Goal: Task Accomplishment & Management: Manage account settings

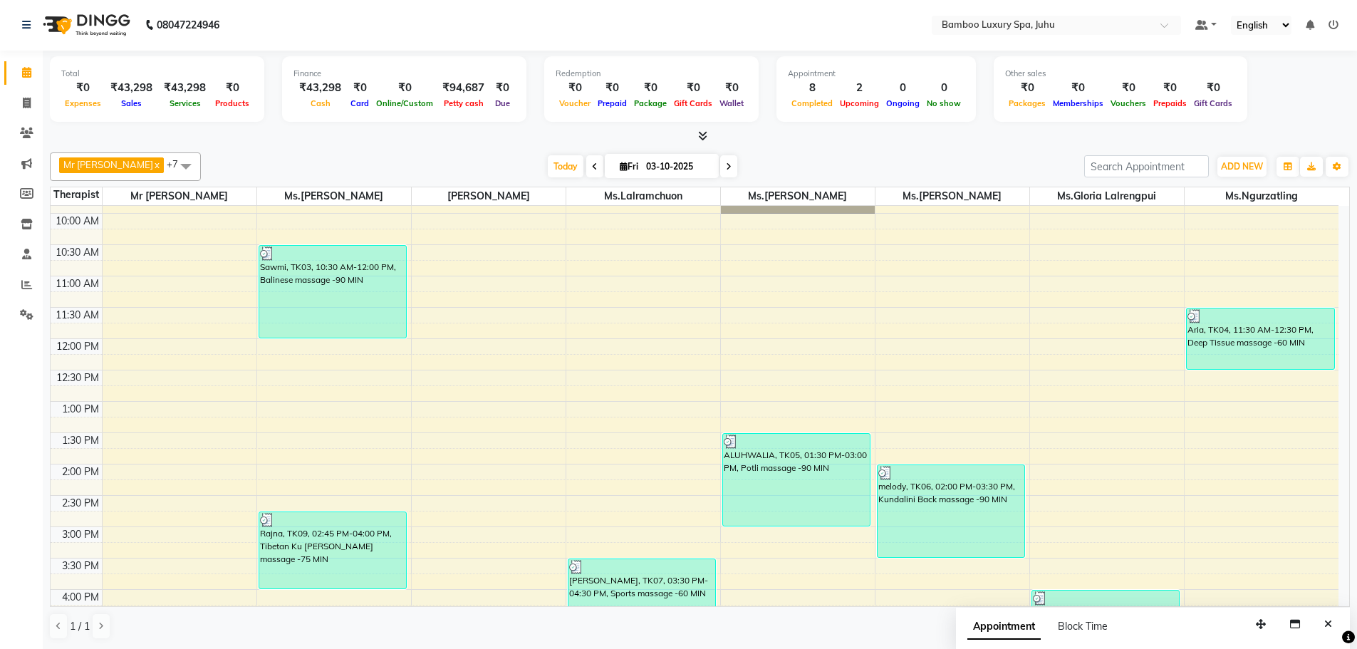
scroll to position [49, 0]
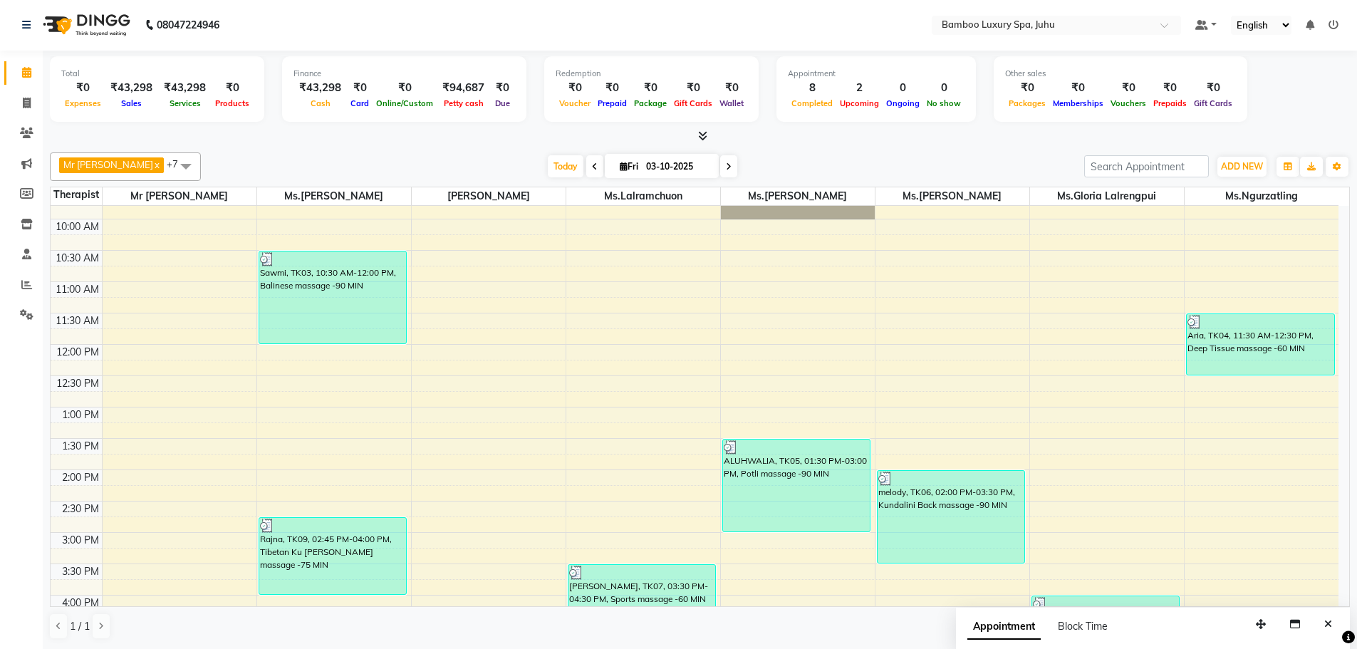
click at [724, 481] on div "ALUHWALIA, TK05, 01:30 PM-03:00 PM, Potli massage -90 MIN" at bounding box center [796, 485] width 147 height 92
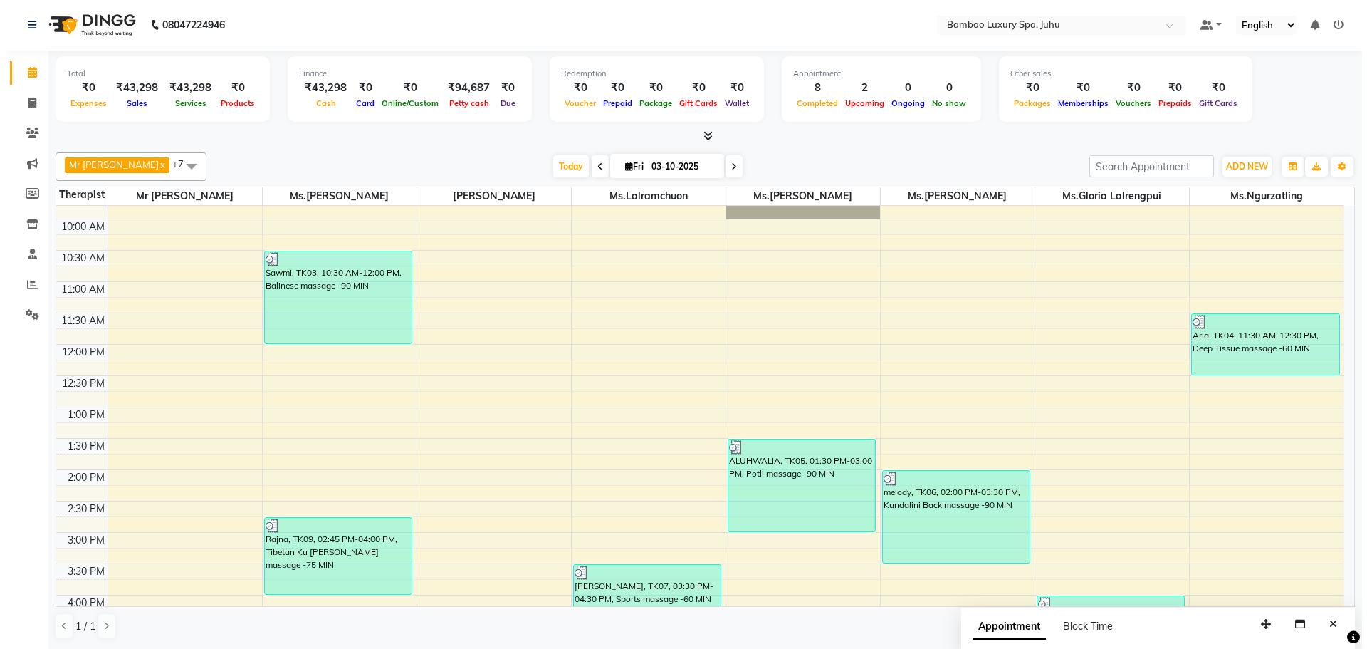
scroll to position [476, 0]
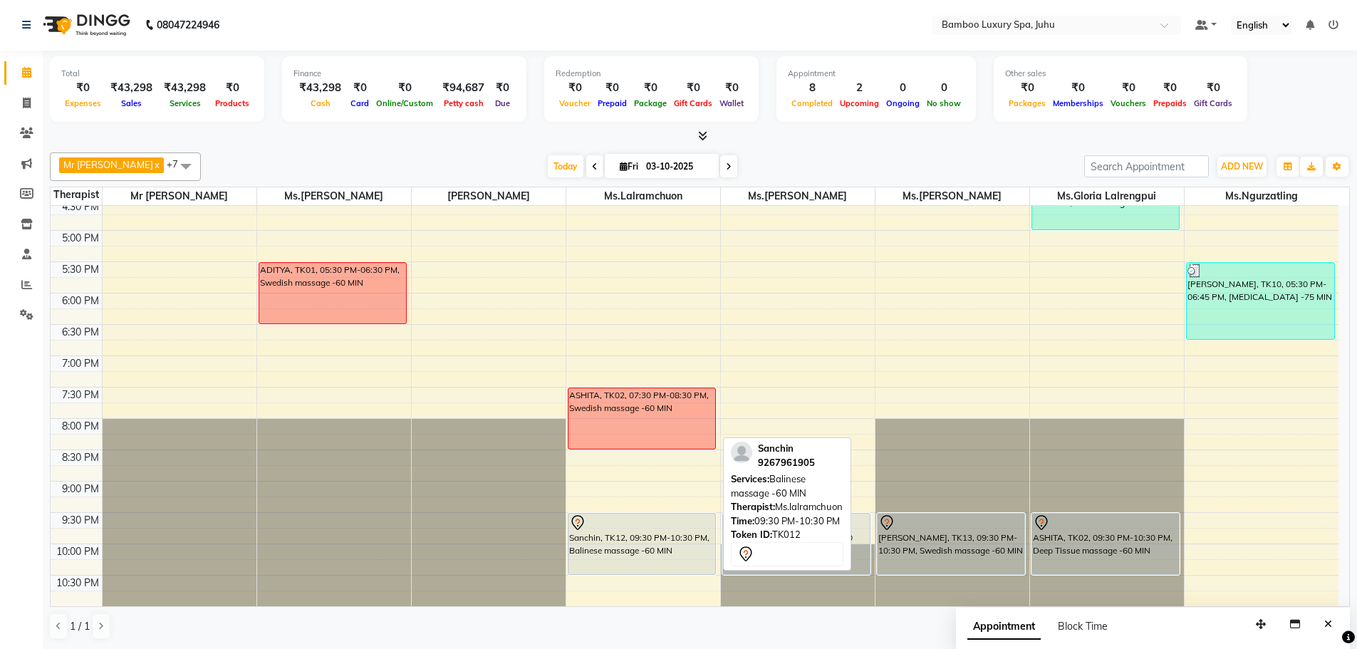
click at [639, 541] on div "Sanchin, TK12, 09:30 PM-10:30 PM, Balinese massage -60 MIN" at bounding box center [641, 544] width 147 height 61
select select "7"
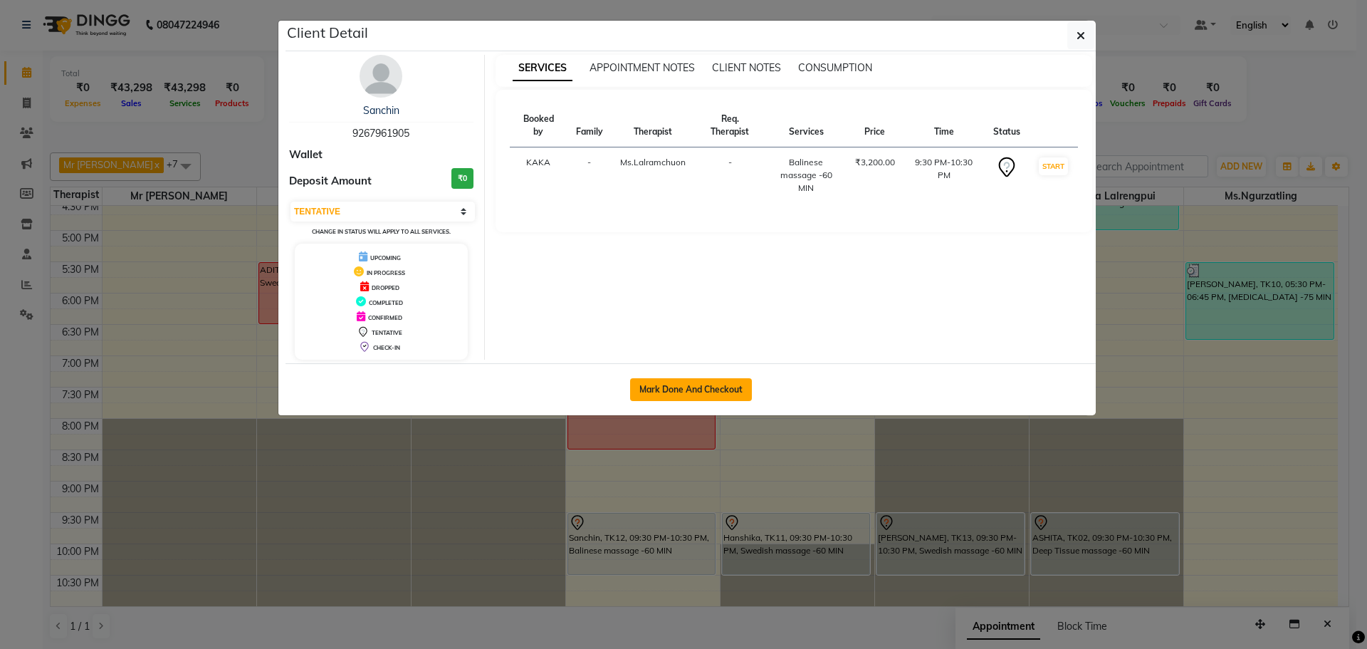
click at [705, 388] on button "Mark Done And Checkout" at bounding box center [691, 389] width 122 height 23
select select "service"
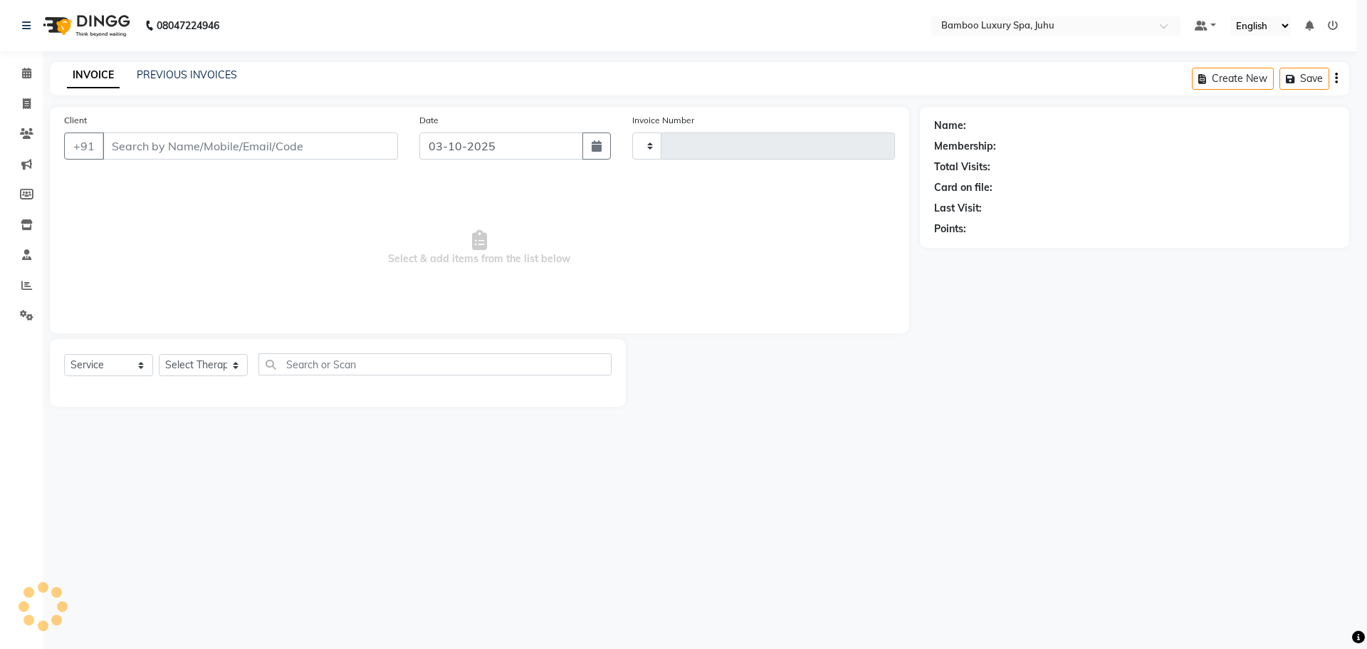
type input "0807"
select select "8043"
type input "92******05"
select select "75915"
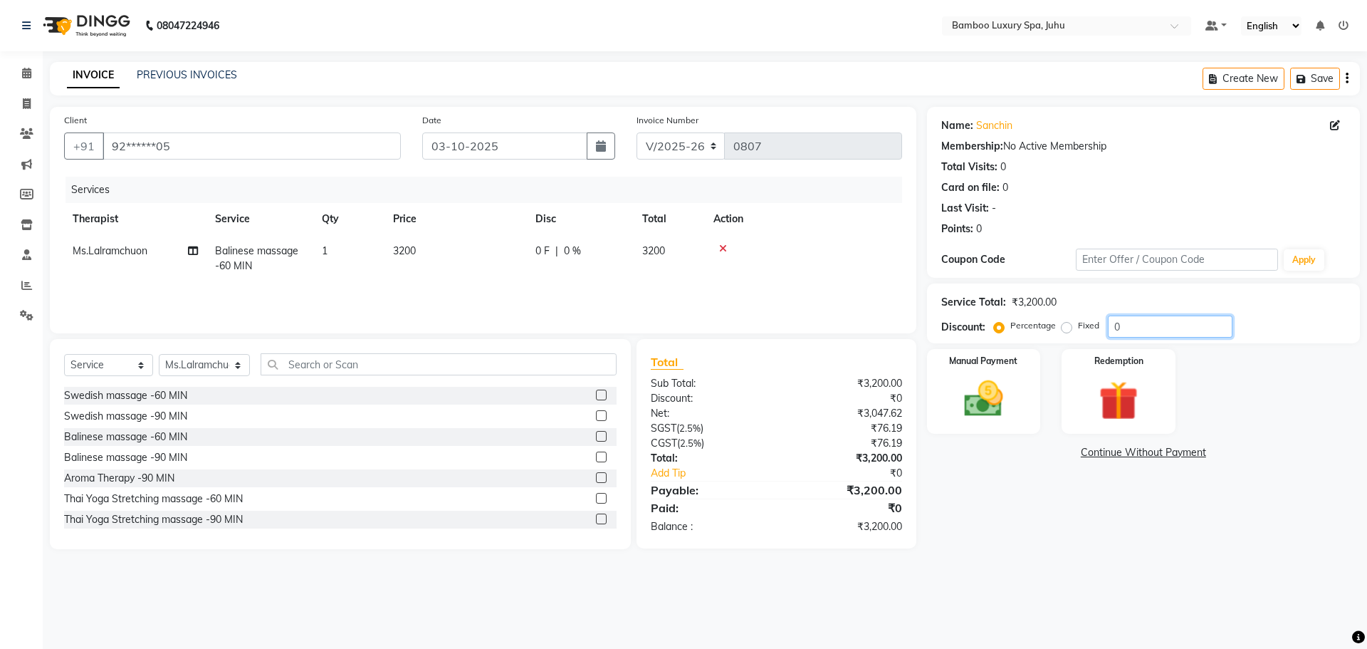
click at [1129, 328] on input "0" at bounding box center [1170, 327] width 125 height 22
type input "20"
click at [999, 386] on img at bounding box center [984, 398] width 66 height 47
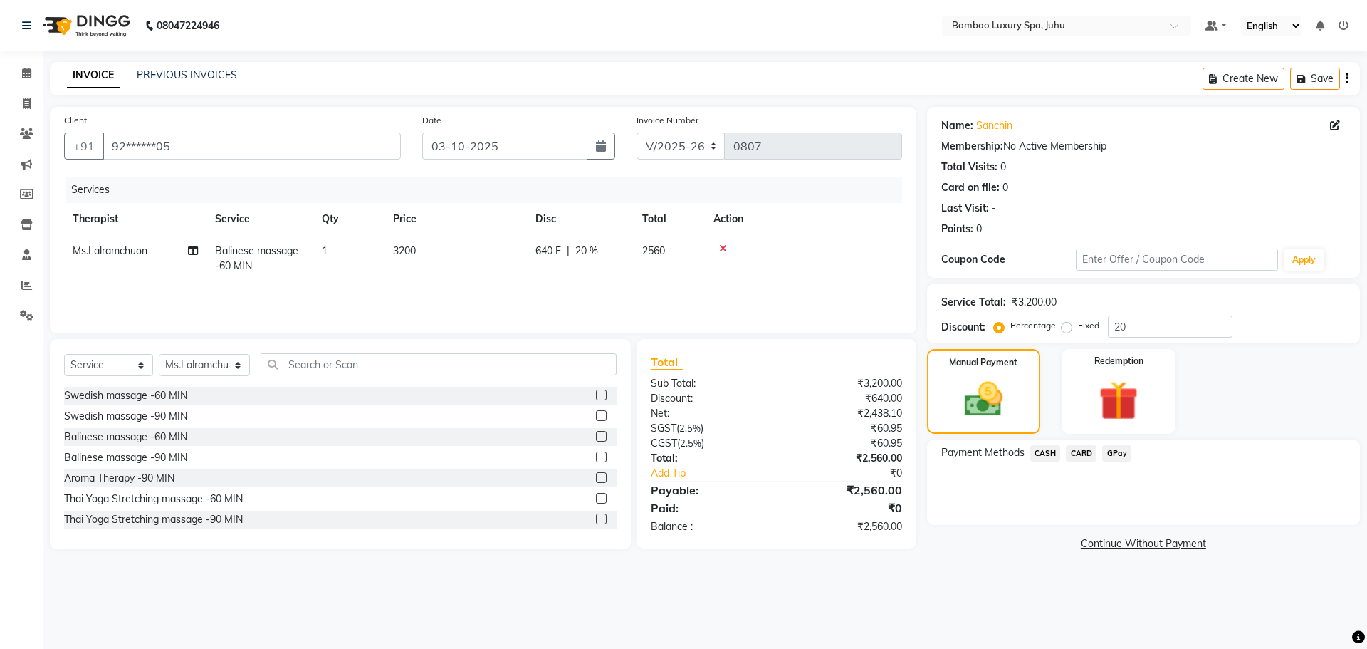
click at [1085, 451] on span "CARD" at bounding box center [1081, 453] width 31 height 16
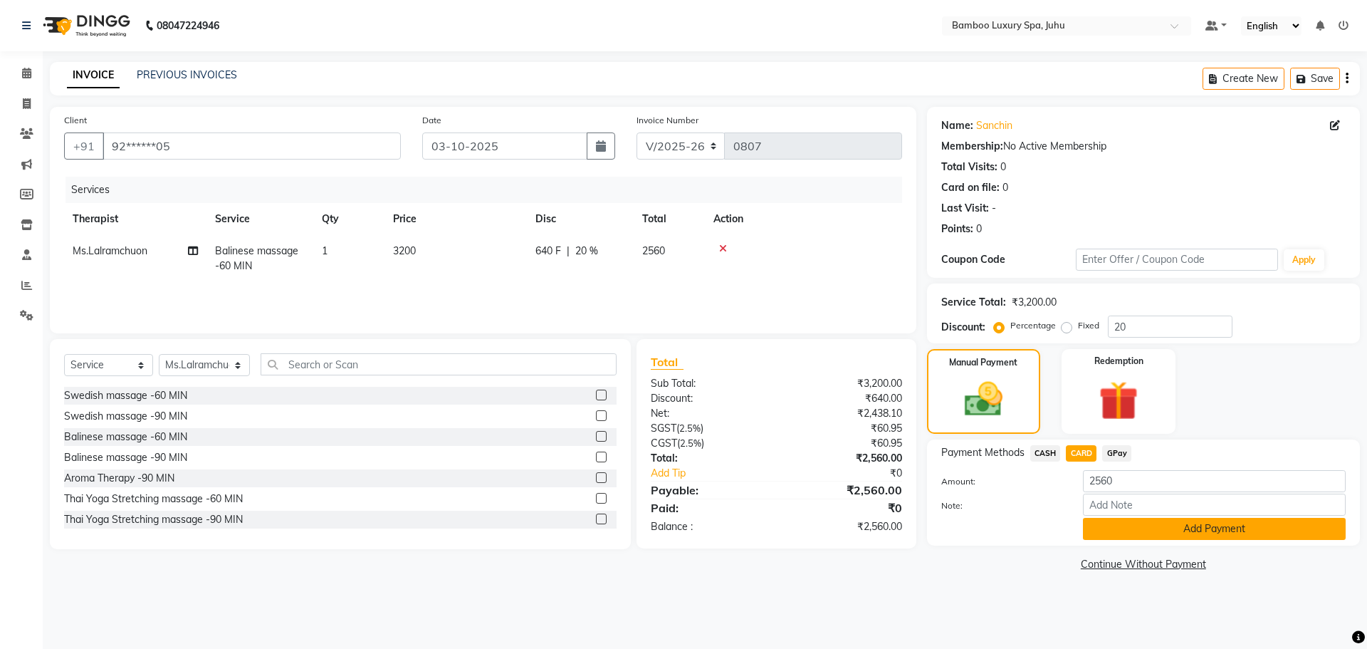
click at [1126, 525] on button "Add Payment" at bounding box center [1214, 529] width 263 height 22
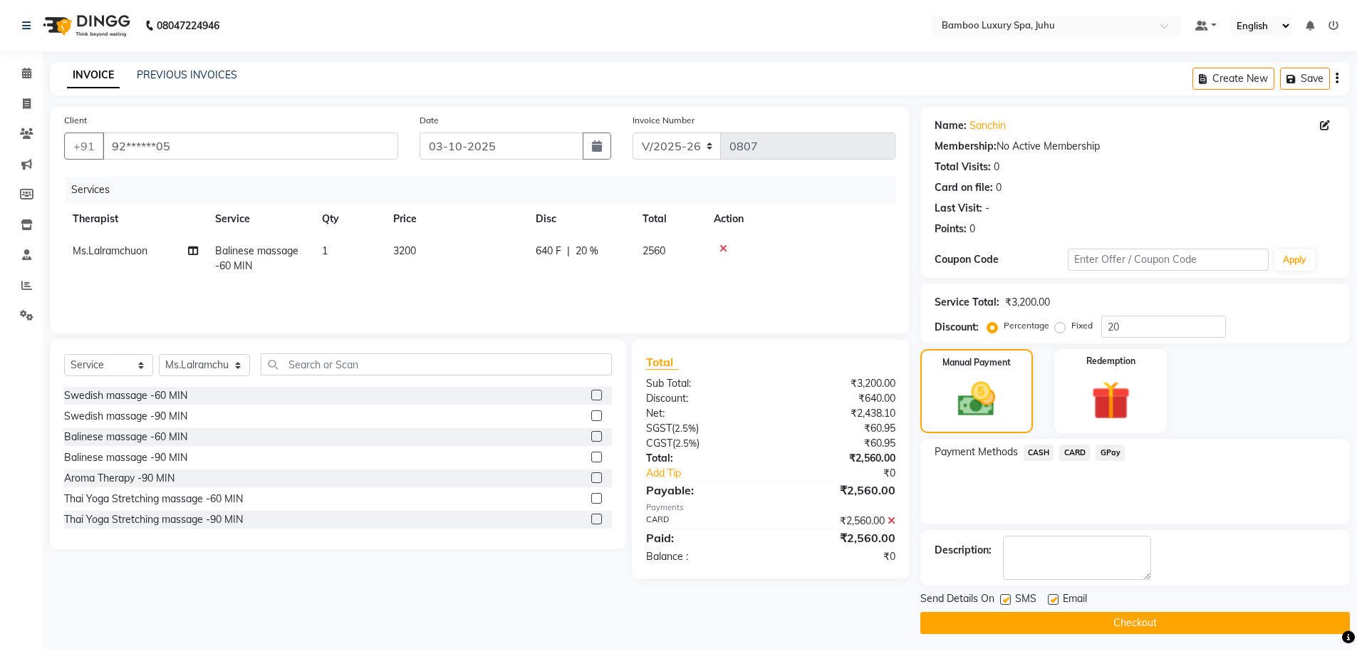
scroll to position [6, 0]
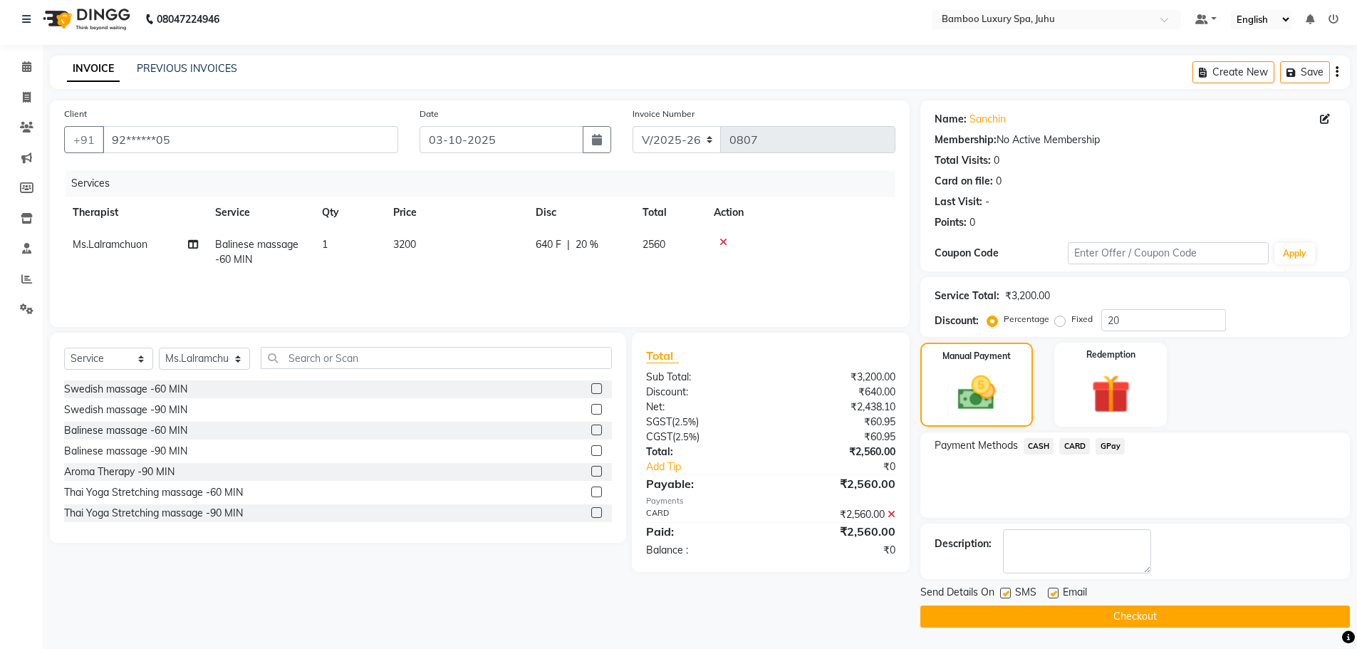
click at [1051, 592] on label at bounding box center [1053, 593] width 11 height 11
click at [1051, 592] on input "checkbox" at bounding box center [1052, 593] width 9 height 9
checkbox input "false"
click at [1003, 597] on label at bounding box center [1005, 593] width 11 height 11
click at [1003, 597] on input "checkbox" at bounding box center [1004, 593] width 9 height 9
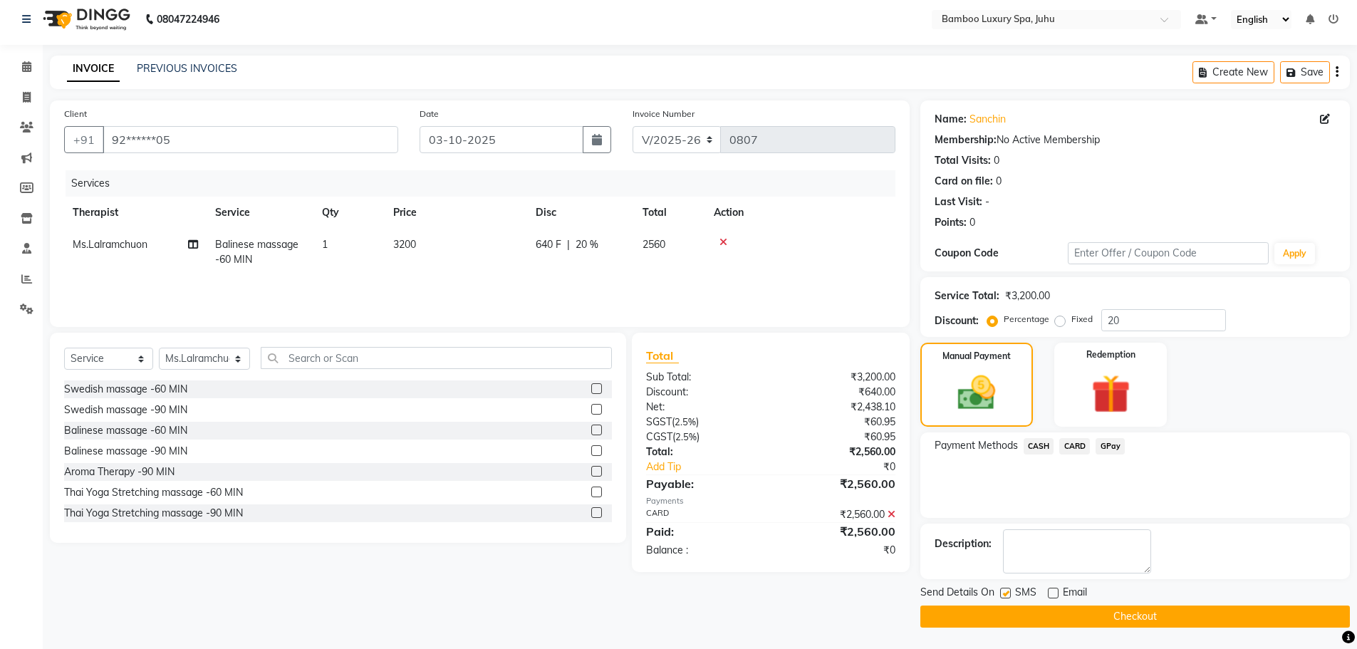
checkbox input "false"
click at [1016, 611] on button "Checkout" at bounding box center [1134, 616] width 429 height 22
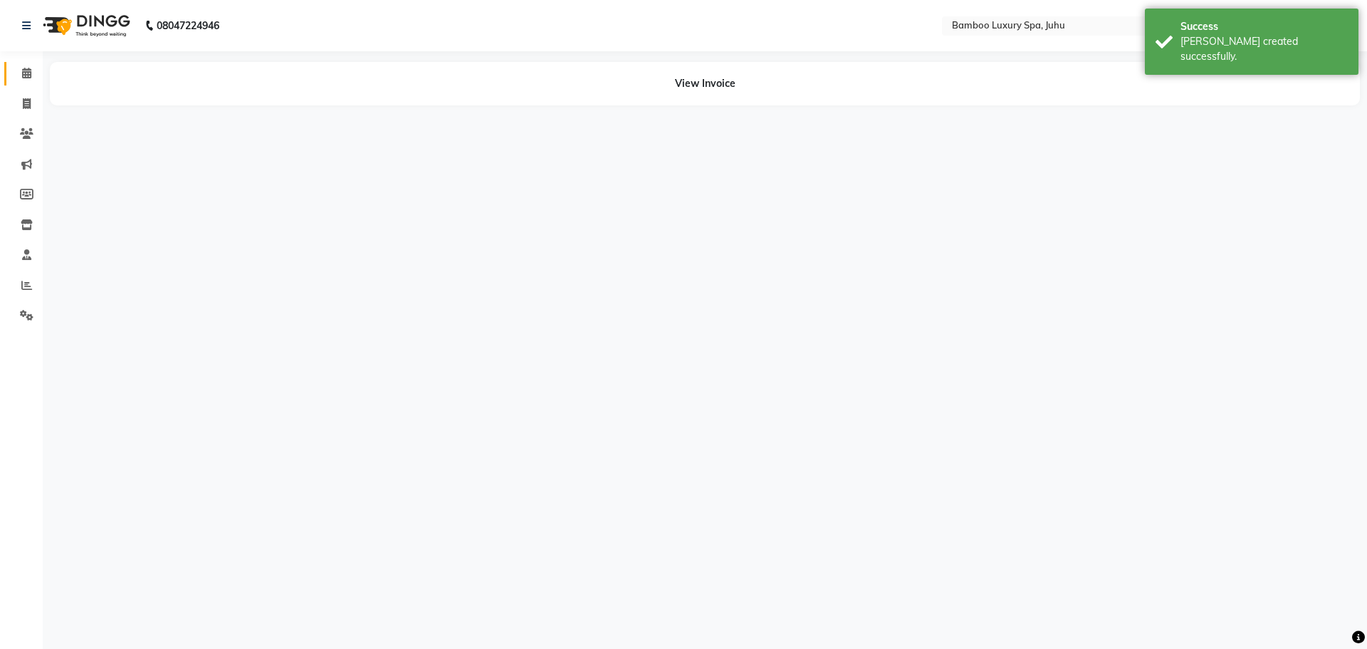
click at [28, 70] on icon at bounding box center [26, 73] width 9 height 11
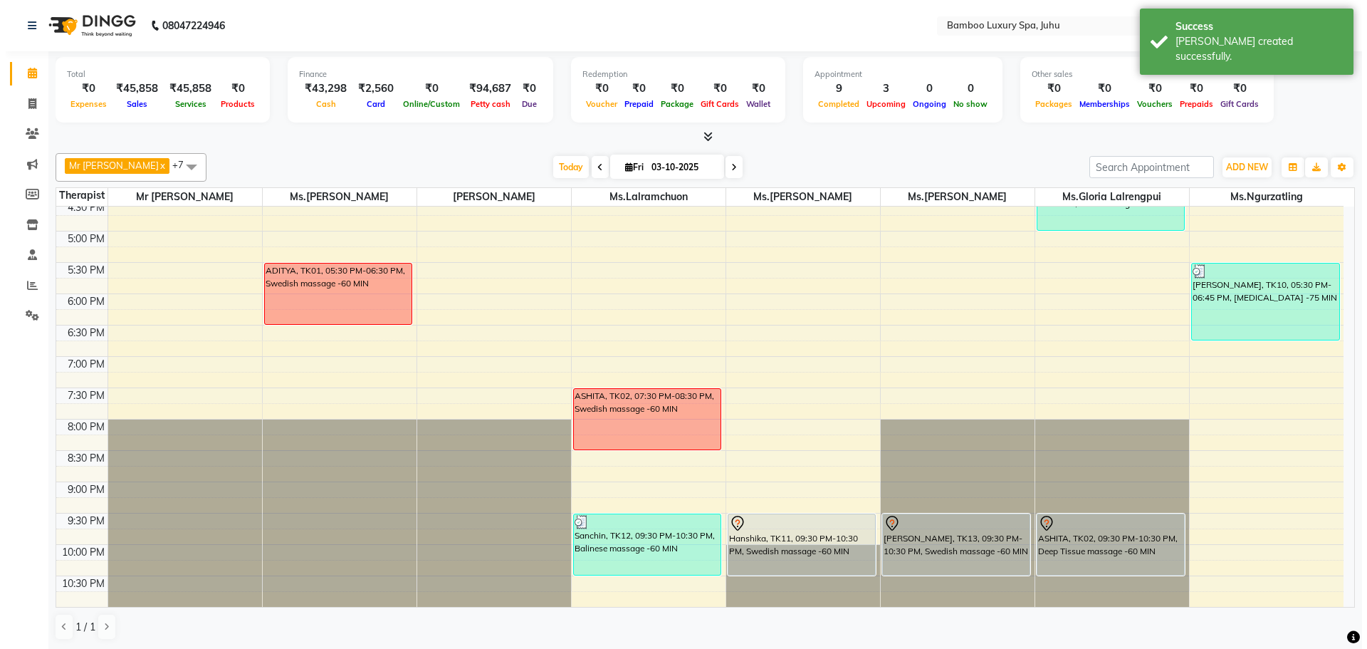
scroll to position [1, 0]
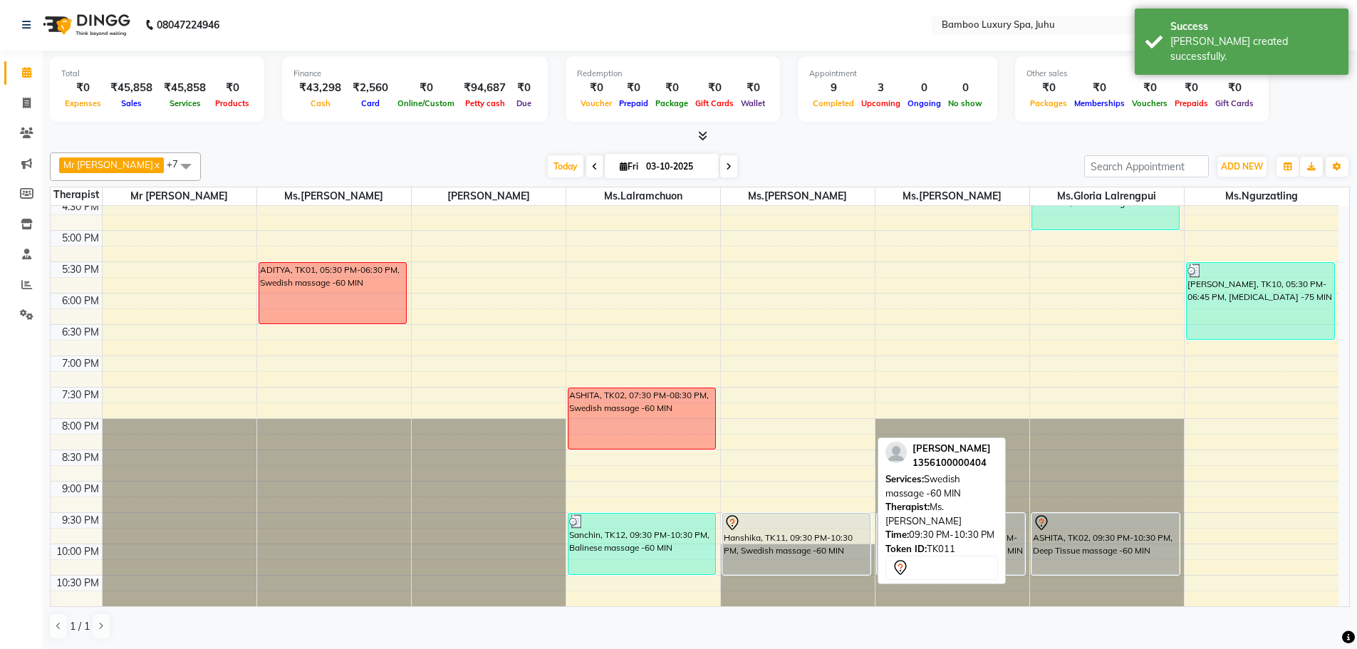
click at [796, 530] on div at bounding box center [797, 522] width 146 height 17
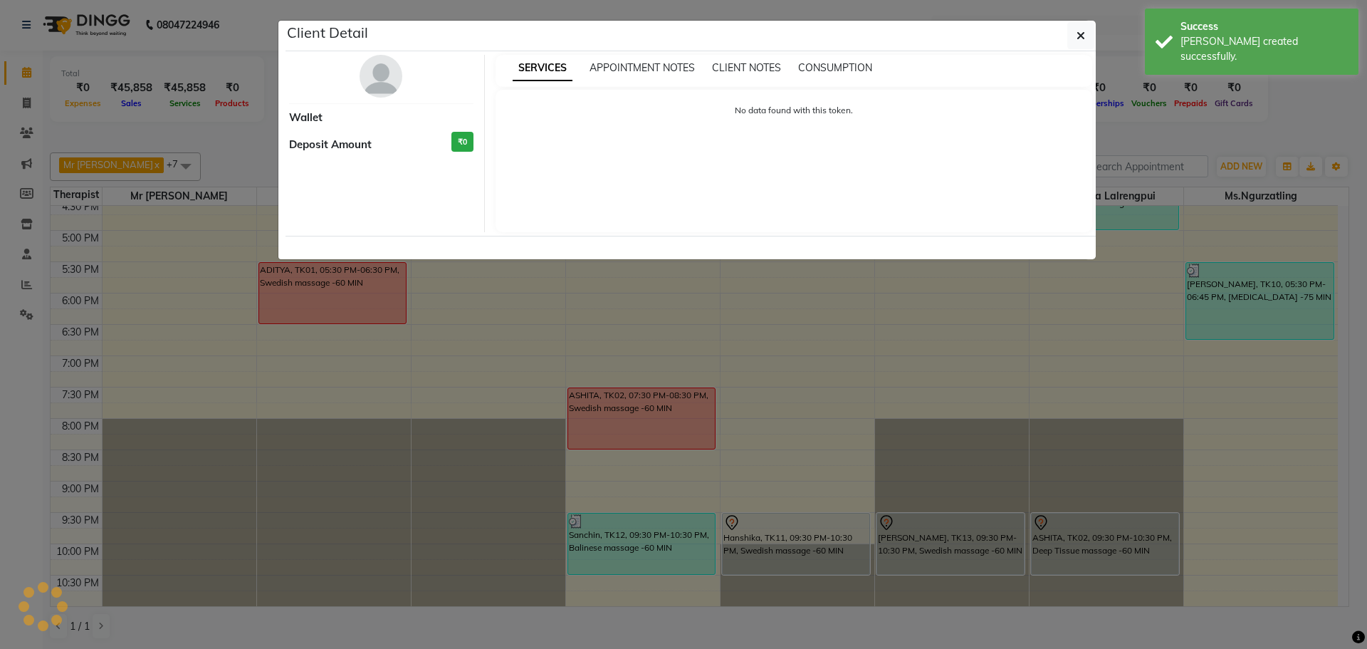
select select "7"
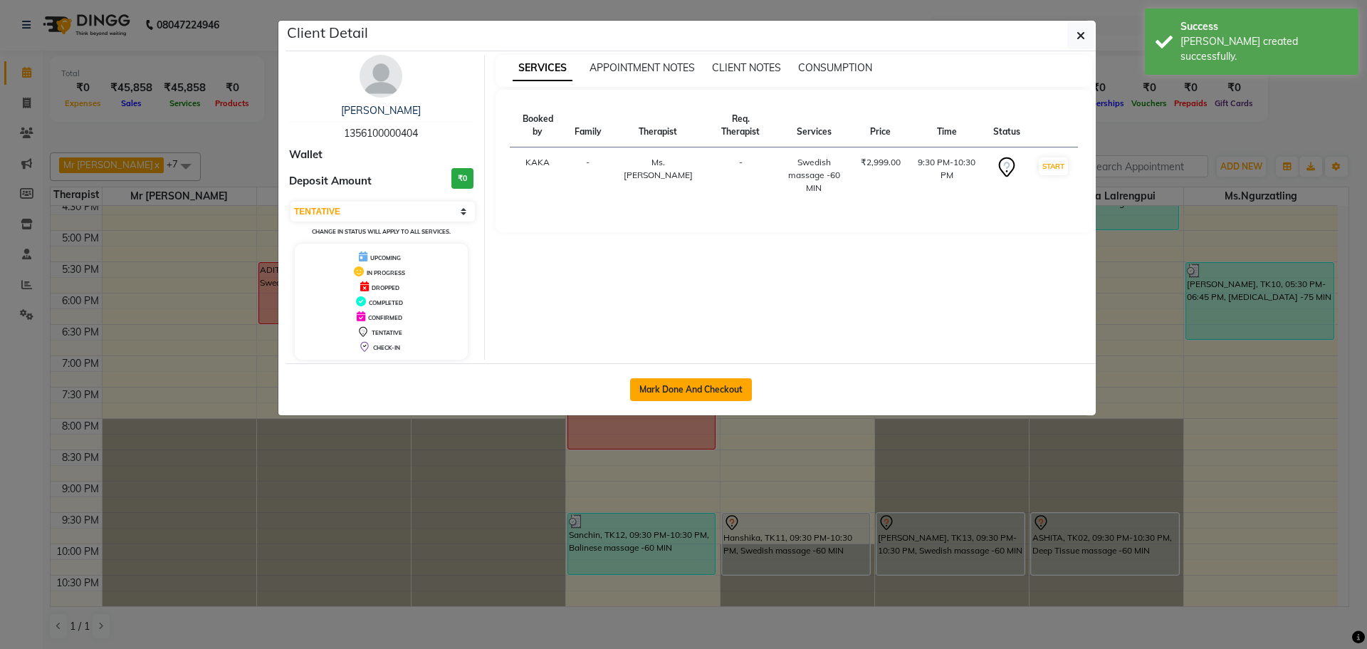
click at [672, 392] on button "Mark Done And Checkout" at bounding box center [691, 389] width 122 height 23
select select "service"
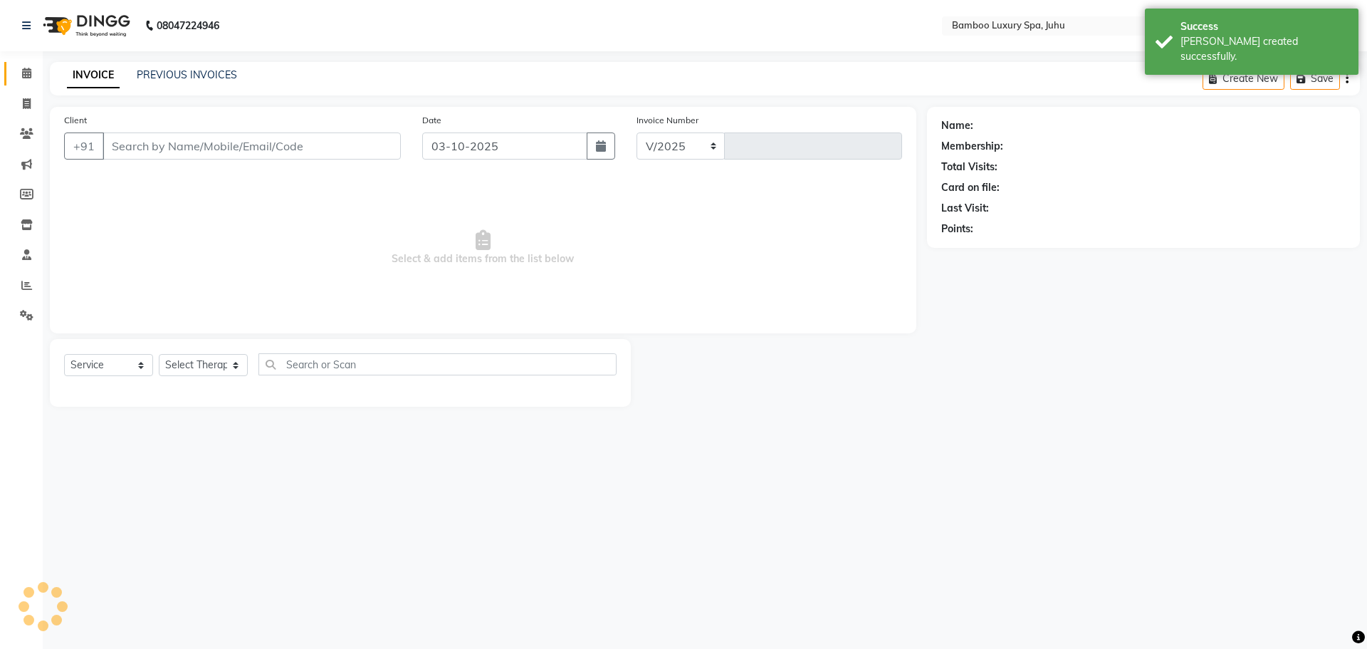
select select "8043"
type input "0808"
type input "13*********04"
select select "75916"
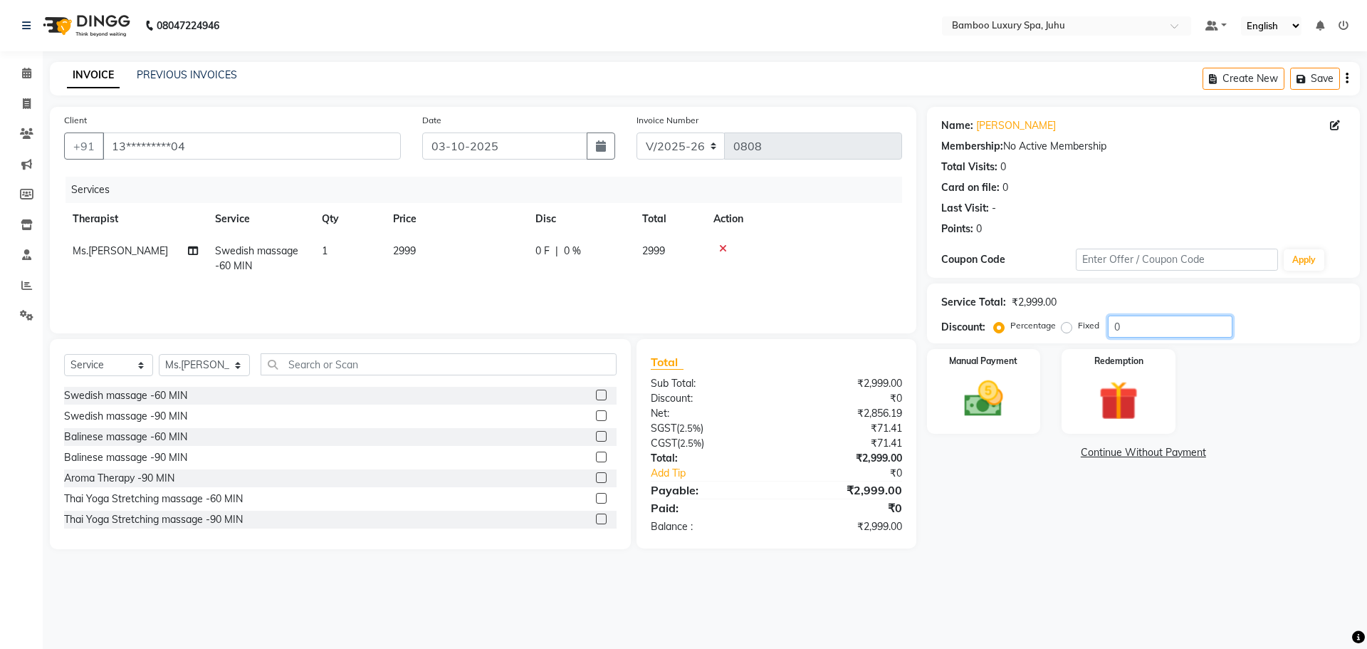
click at [1132, 325] on input "0" at bounding box center [1170, 327] width 125 height 22
type input "20"
click at [986, 393] on img at bounding box center [984, 398] width 66 height 47
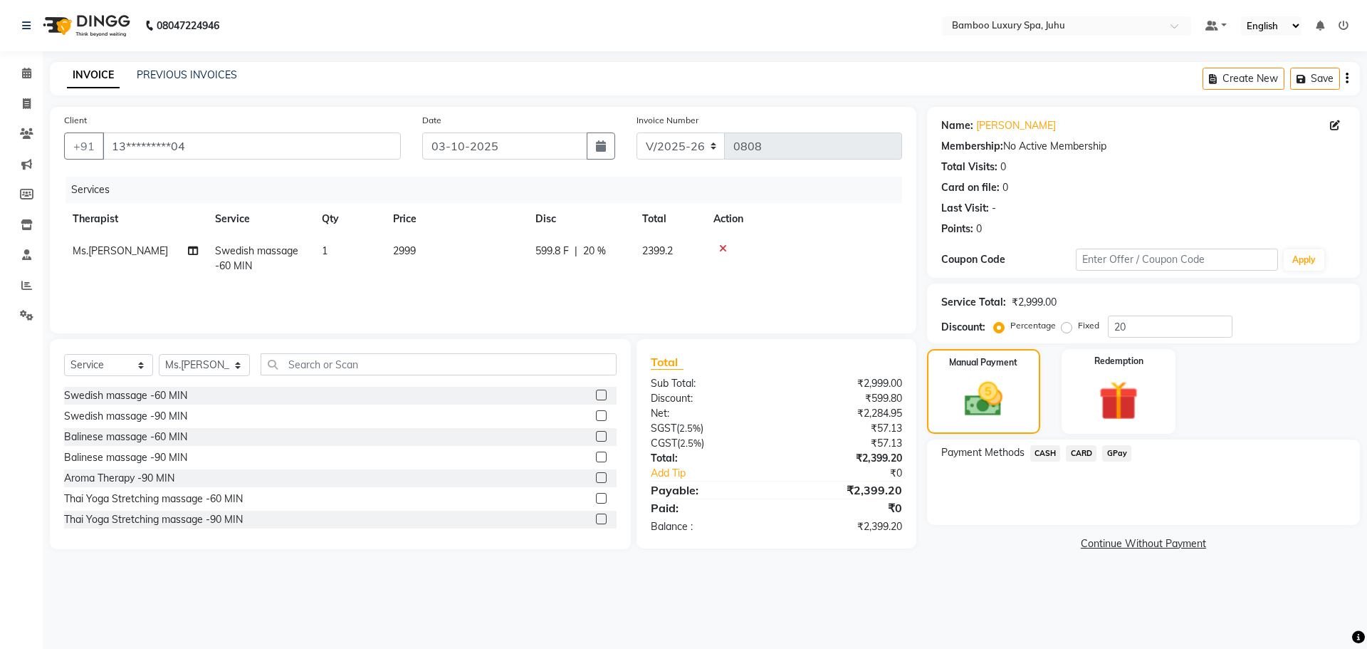
click at [1083, 455] on span "CARD" at bounding box center [1081, 453] width 31 height 16
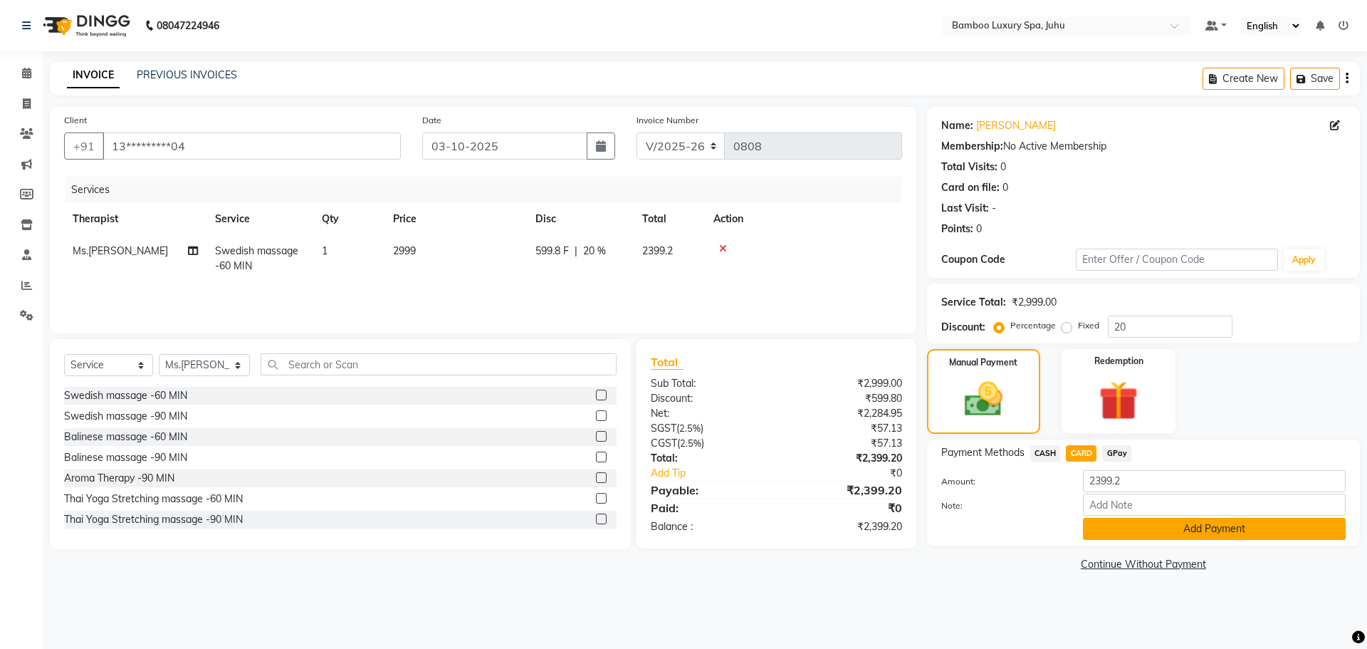
click at [1121, 528] on button "Add Payment" at bounding box center [1214, 529] width 263 height 22
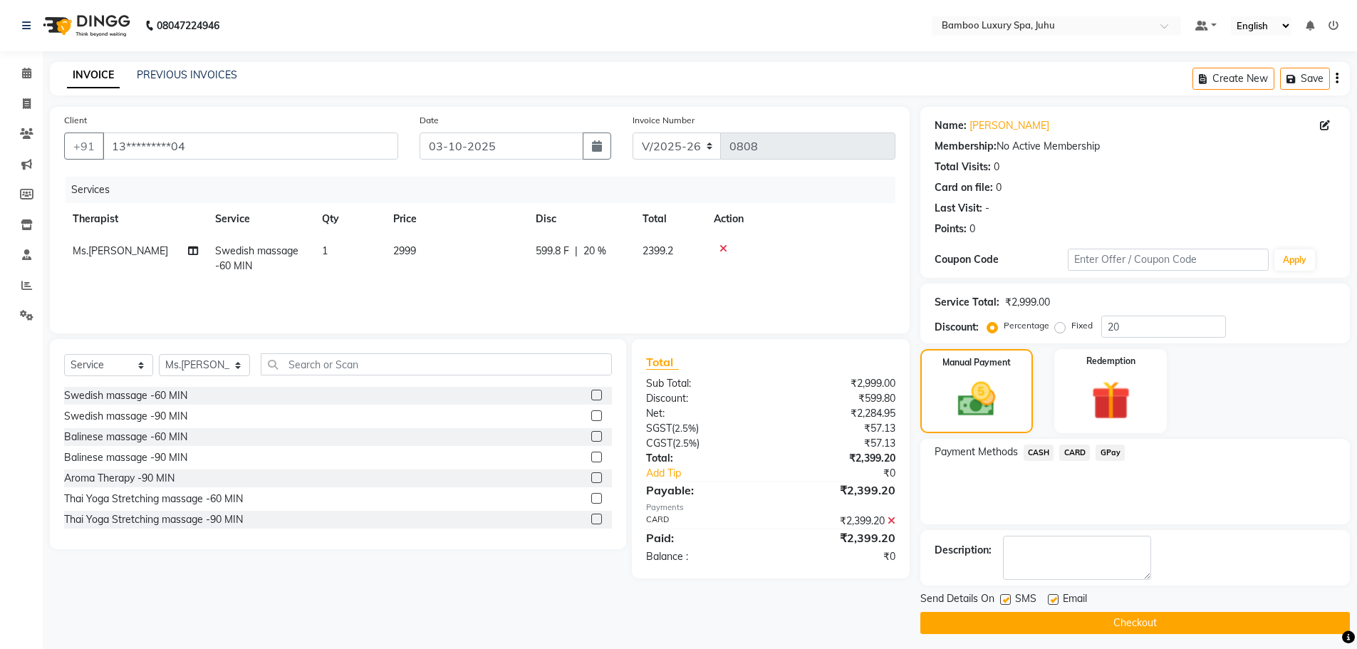
scroll to position [6, 0]
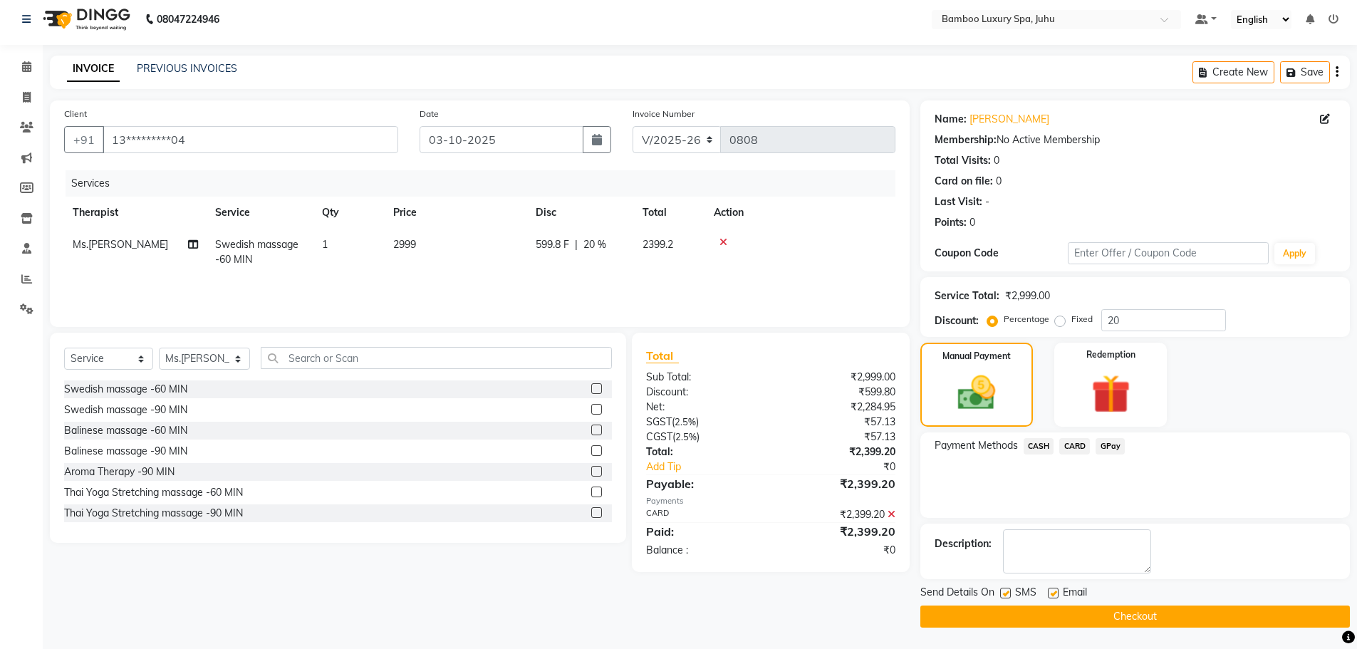
click at [1050, 595] on label at bounding box center [1053, 593] width 11 height 11
click at [1050, 595] on input "checkbox" at bounding box center [1052, 593] width 9 height 9
checkbox input "false"
click at [1006, 595] on label at bounding box center [1005, 593] width 11 height 11
click at [1006, 595] on input "checkbox" at bounding box center [1004, 593] width 9 height 9
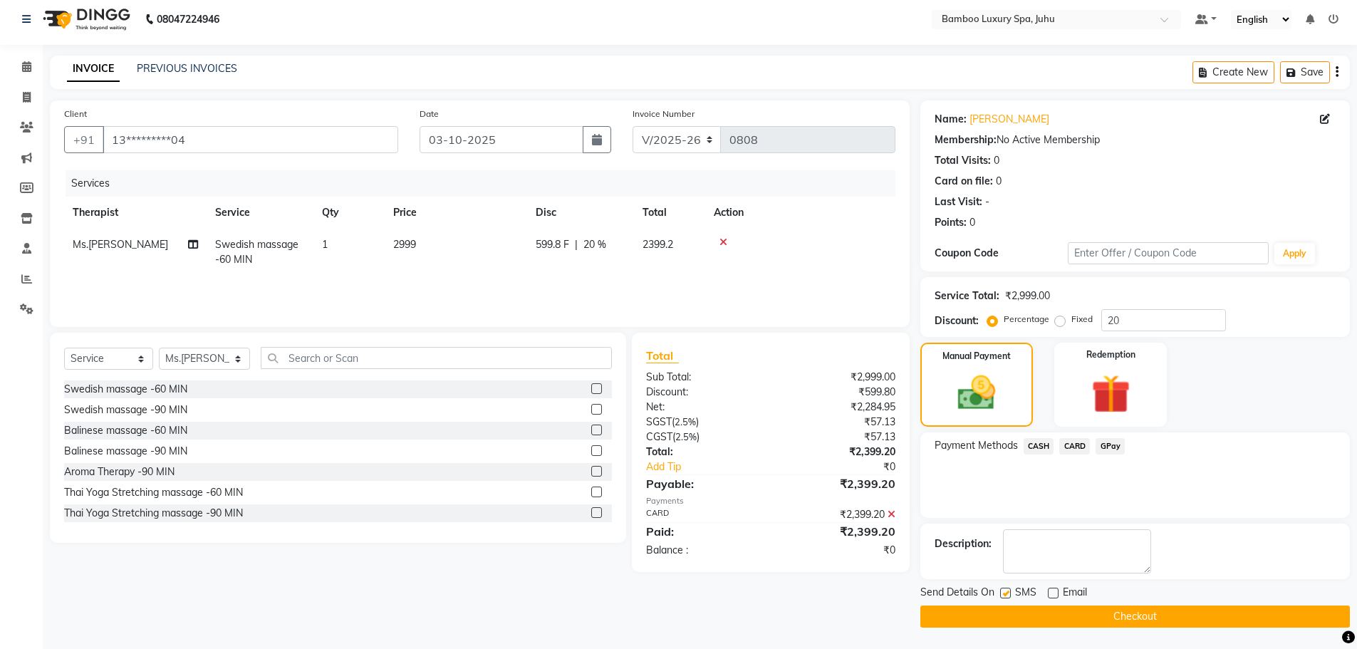
checkbox input "false"
click at [1011, 613] on button "Checkout" at bounding box center [1134, 616] width 429 height 22
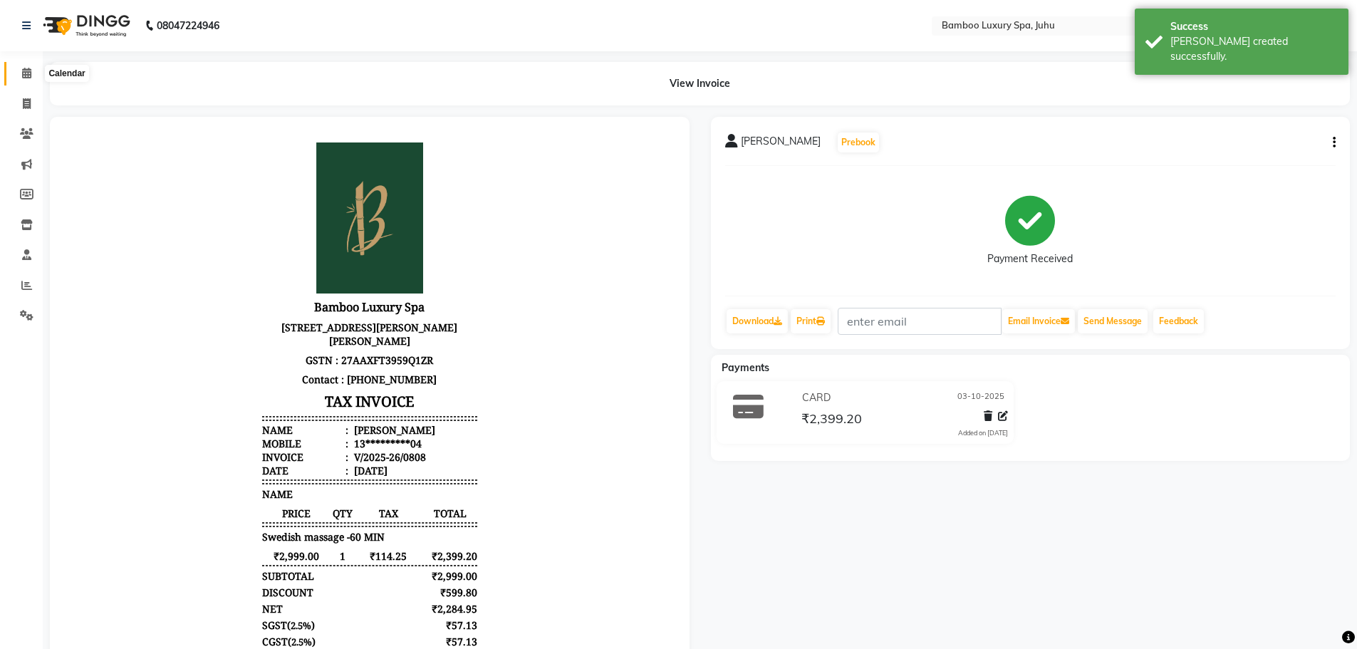
click at [28, 68] on icon at bounding box center [26, 73] width 9 height 11
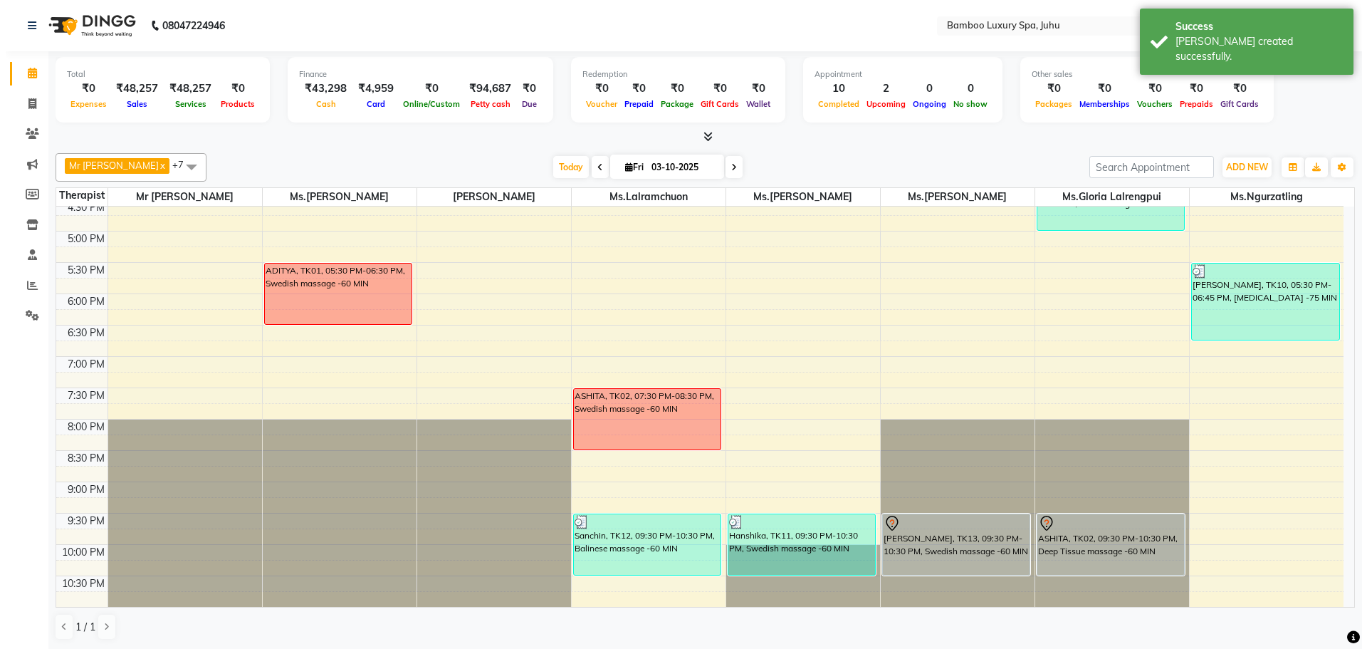
scroll to position [1, 0]
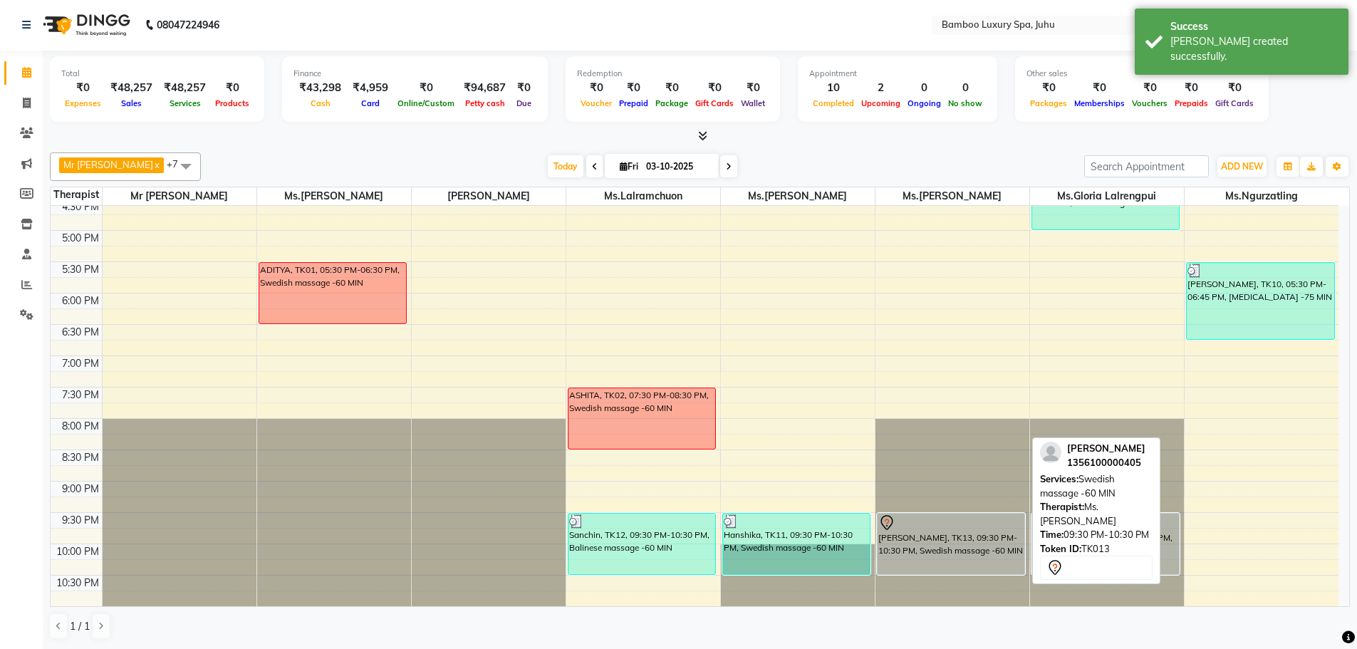
click at [939, 542] on div "[PERSON_NAME], TK13, 09:30 PM-10:30 PM, Swedish massage -60 MIN" at bounding box center [950, 544] width 147 height 61
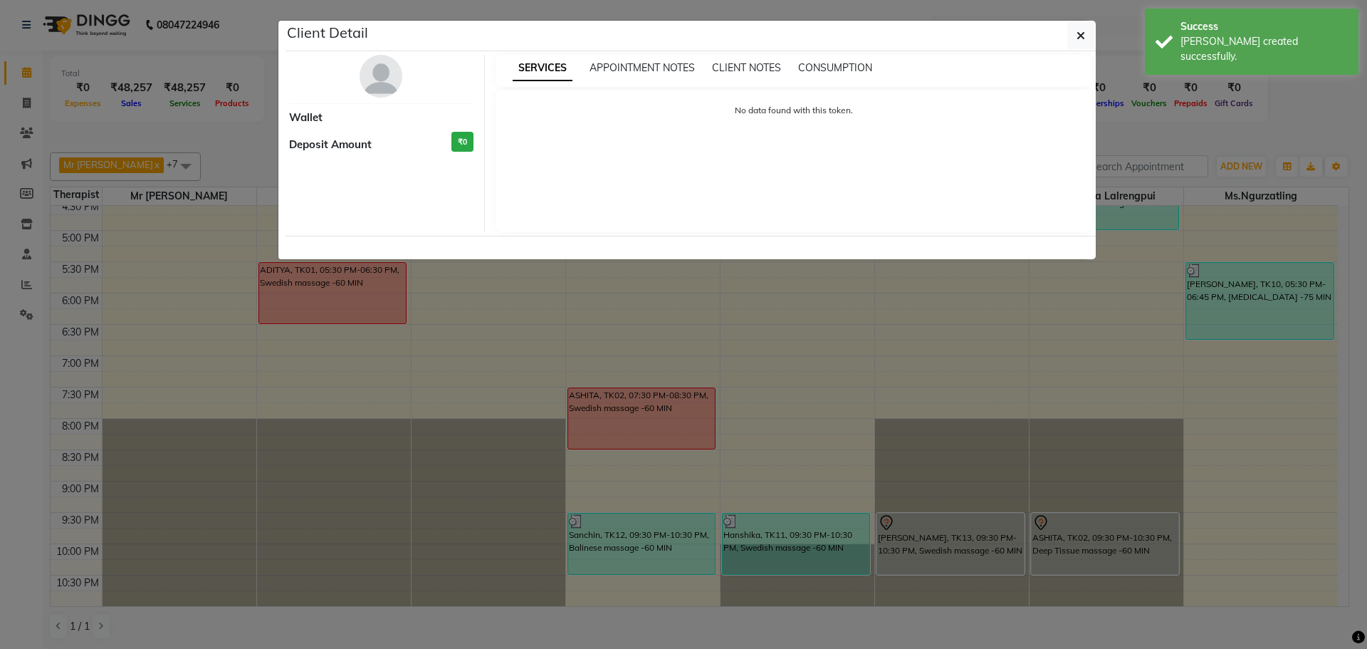
select select "7"
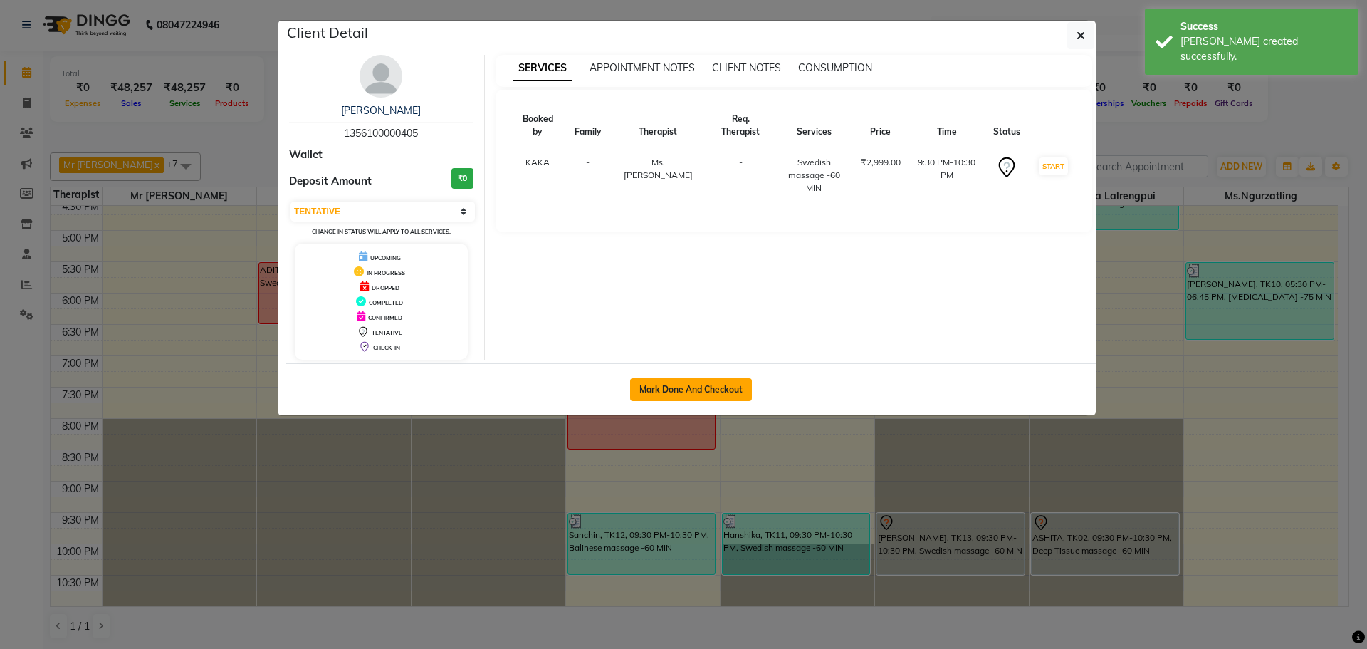
click at [699, 385] on button "Mark Done And Checkout" at bounding box center [691, 389] width 122 height 23
select select "service"
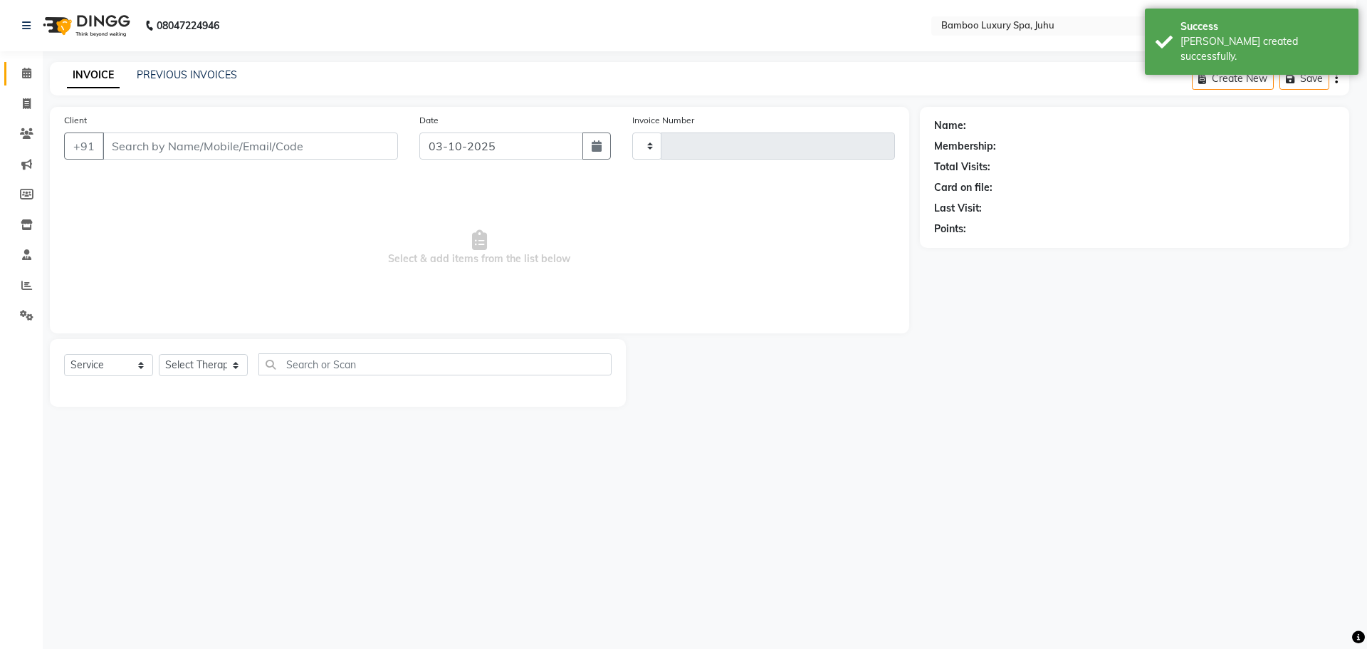
type input "0809"
select select "8043"
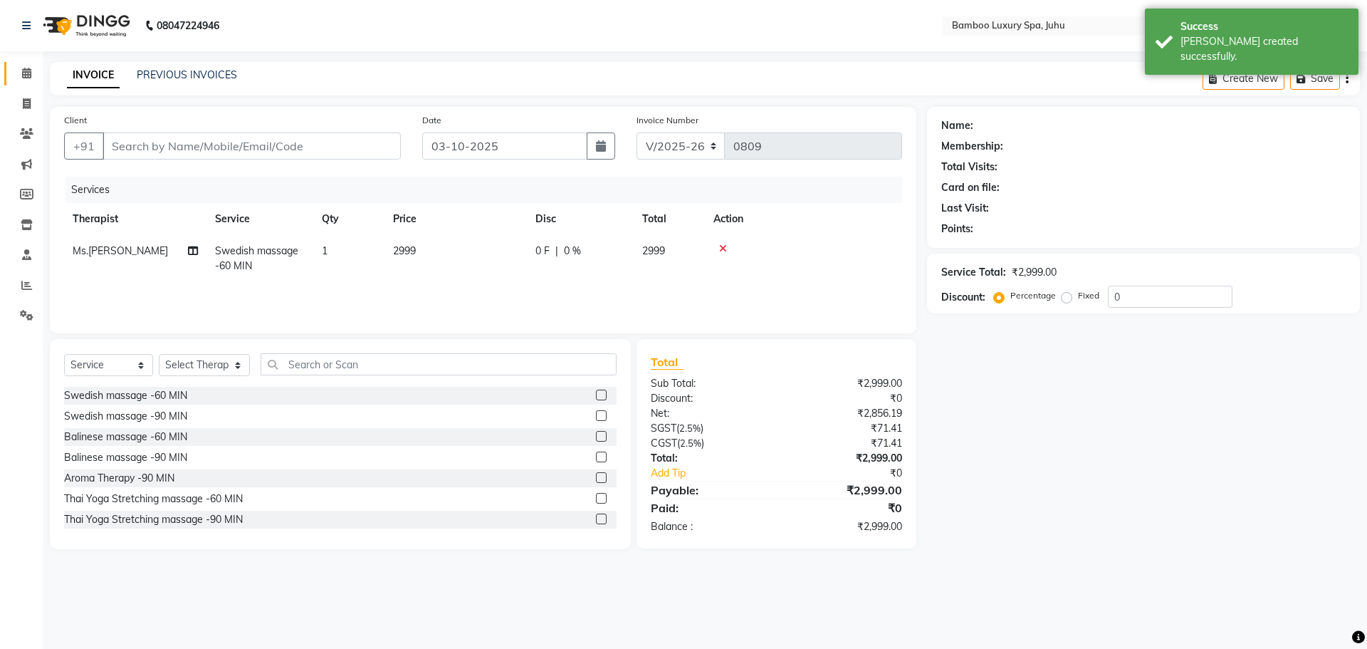
type input "13*********05"
select select "75917"
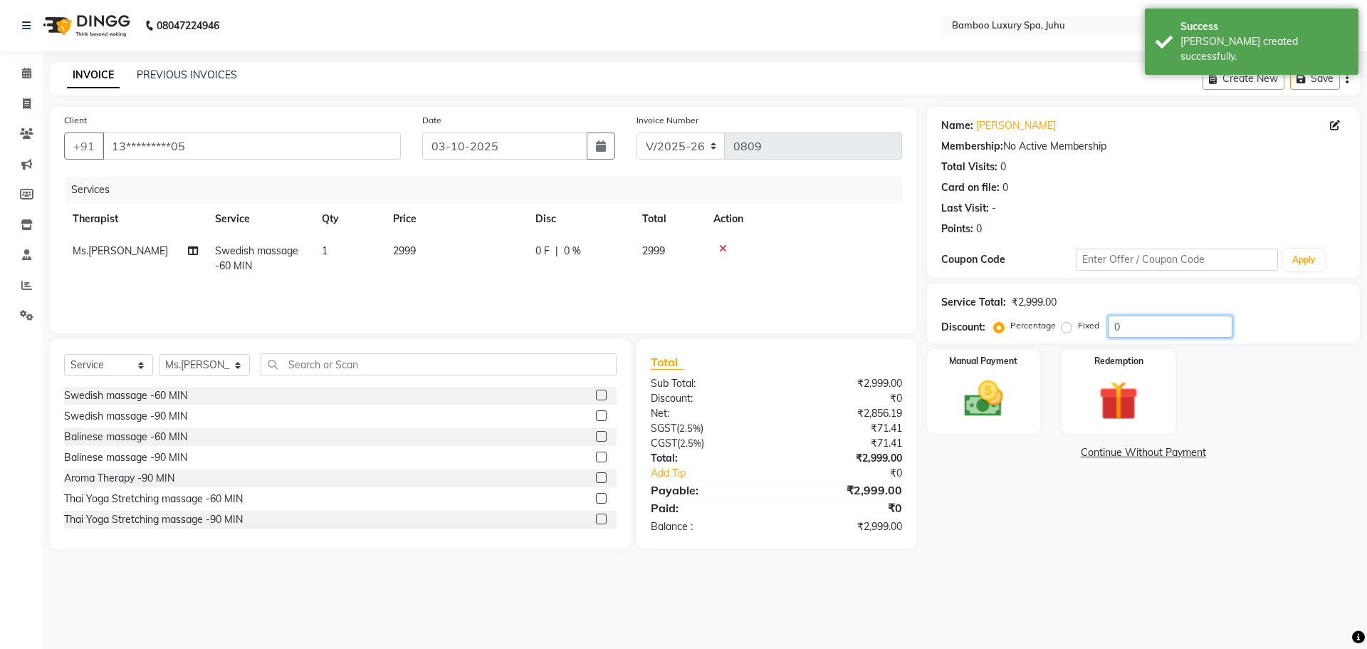
click at [1126, 327] on input "0" at bounding box center [1170, 327] width 125 height 22
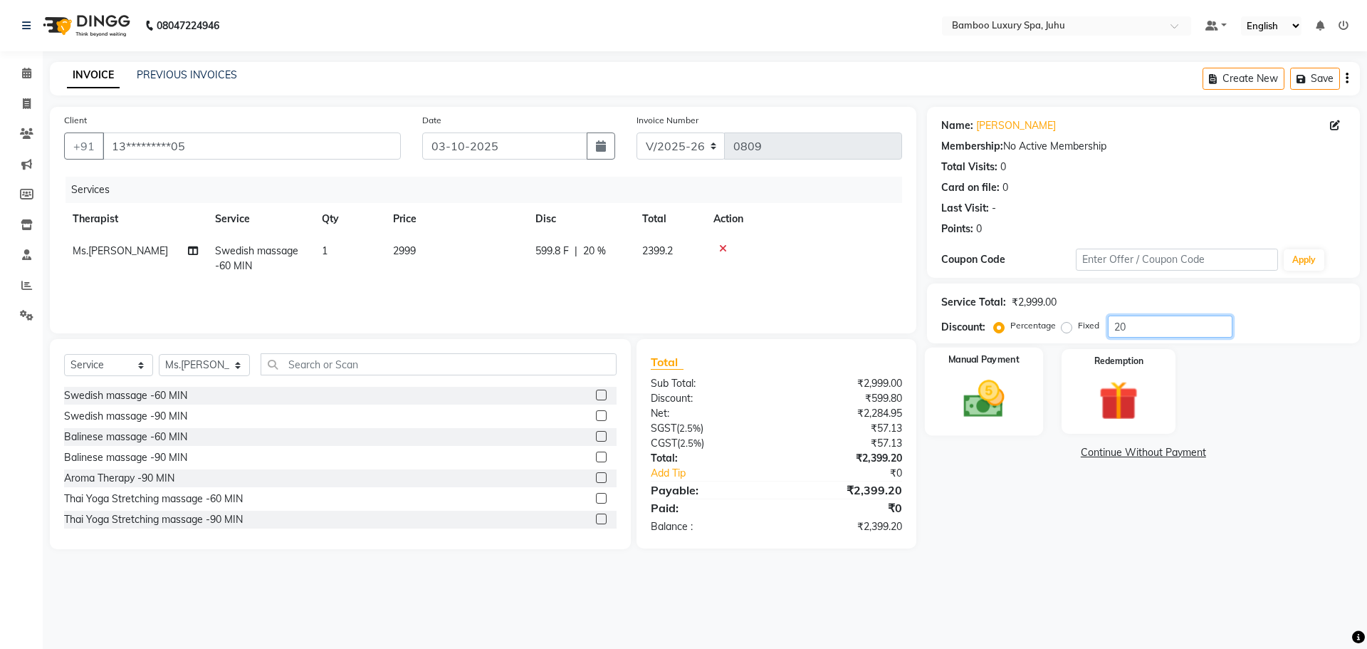
type input "20"
click at [1000, 386] on img at bounding box center [984, 398] width 66 height 47
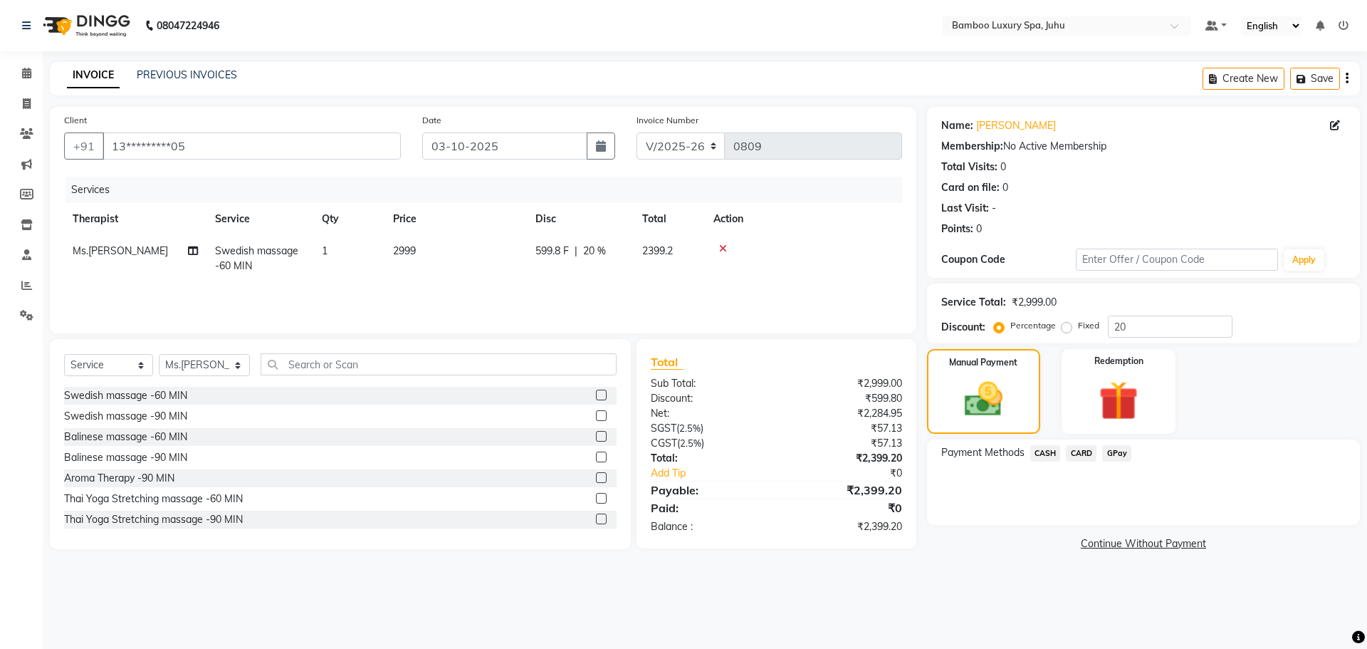
click at [1083, 452] on span "CARD" at bounding box center [1081, 453] width 31 height 16
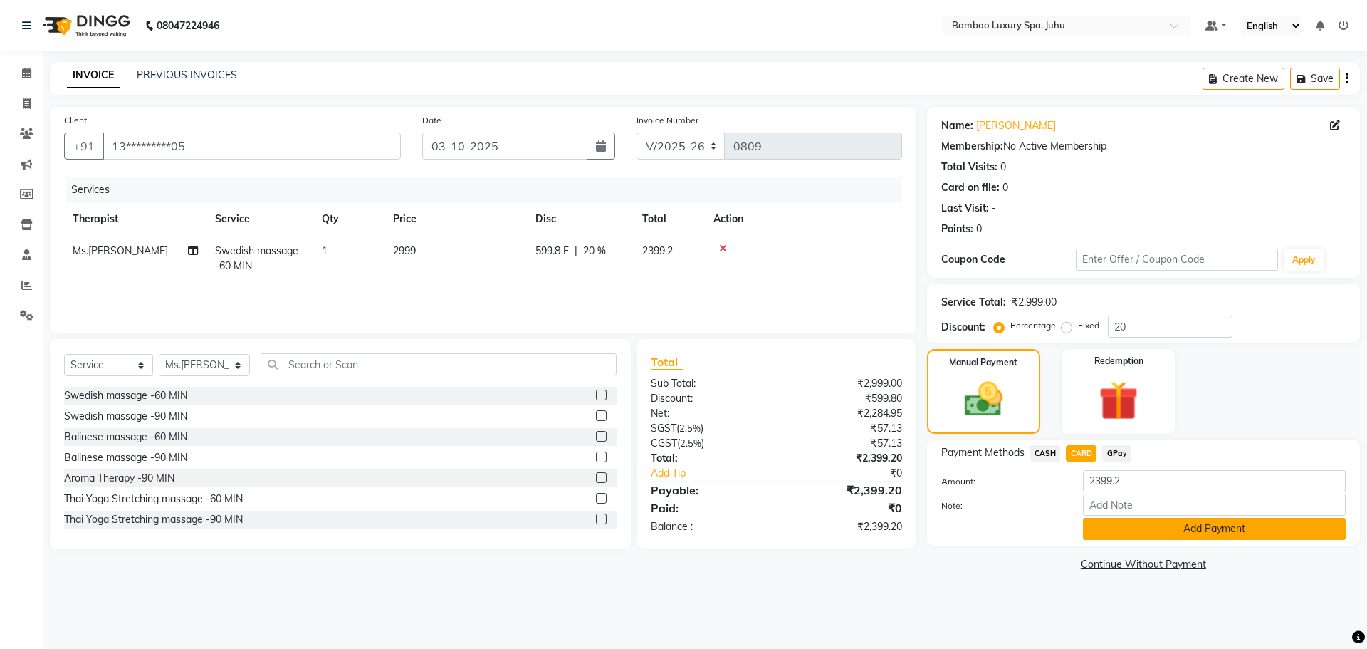
click at [1135, 526] on button "Add Payment" at bounding box center [1214, 529] width 263 height 22
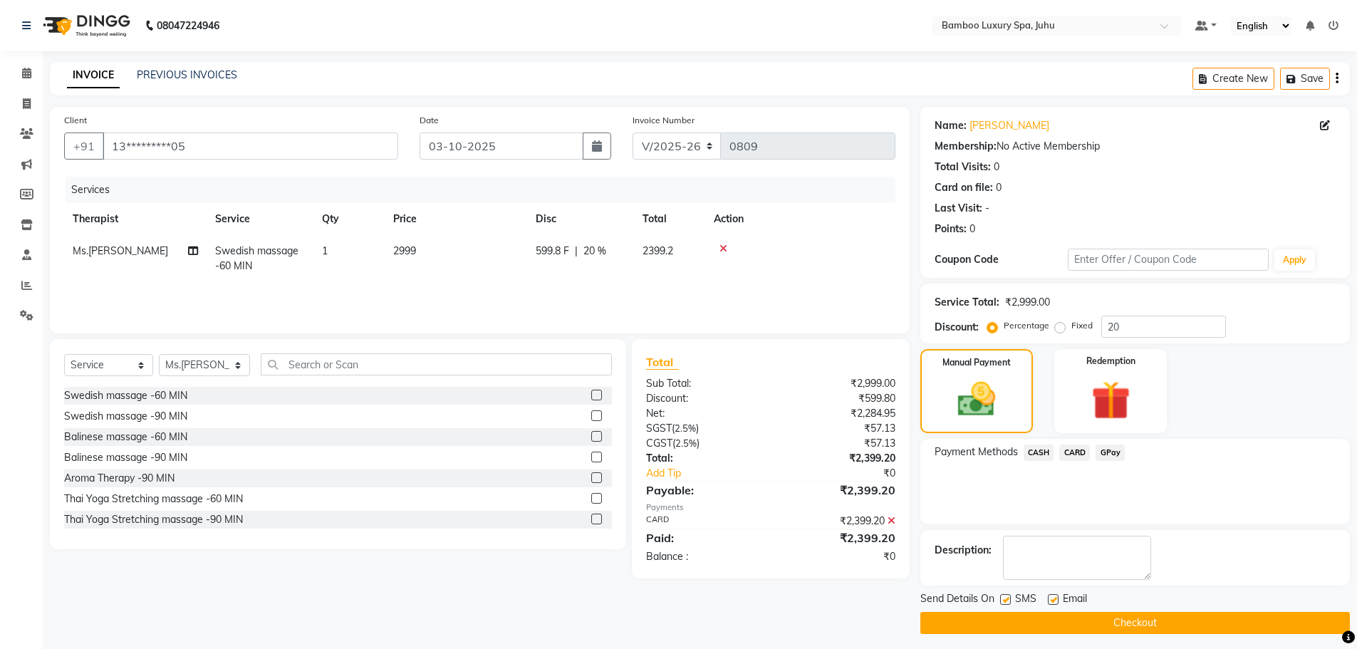
scroll to position [6, 0]
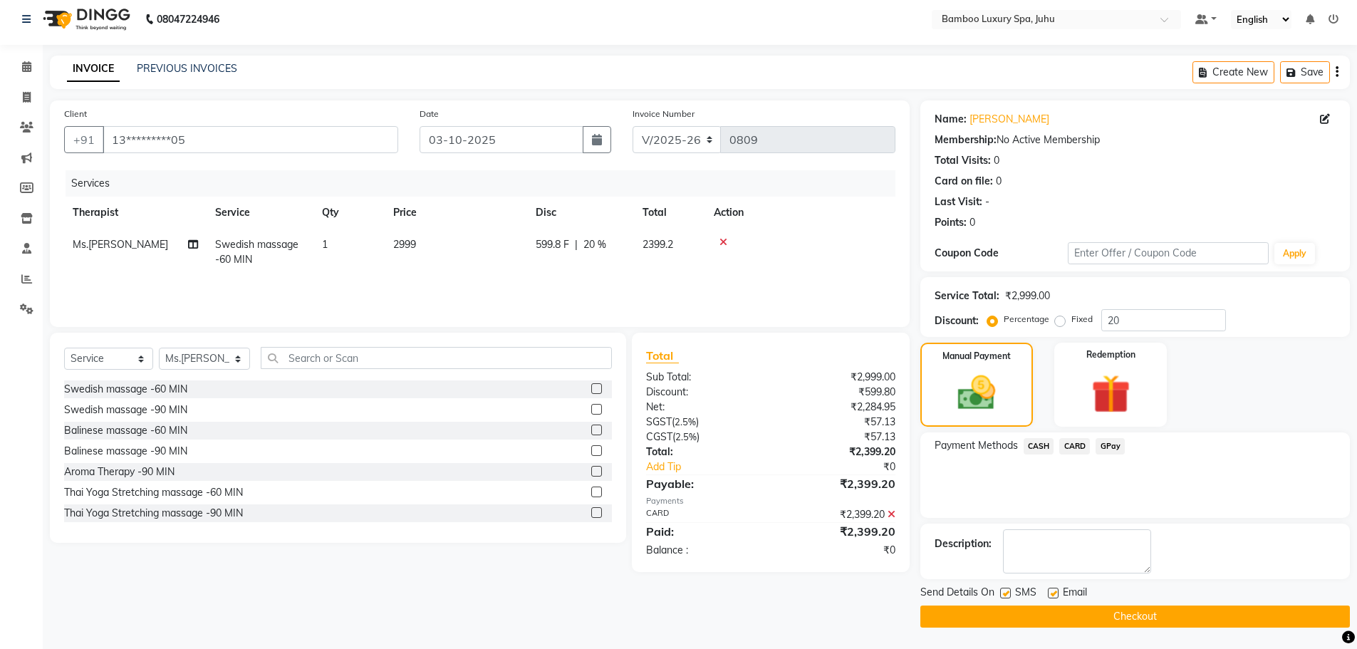
click at [1048, 592] on label at bounding box center [1053, 593] width 11 height 11
click at [1048, 592] on input "checkbox" at bounding box center [1052, 593] width 9 height 9
checkbox input "false"
click at [1007, 593] on label at bounding box center [1005, 593] width 11 height 11
click at [1007, 593] on input "checkbox" at bounding box center [1004, 593] width 9 height 9
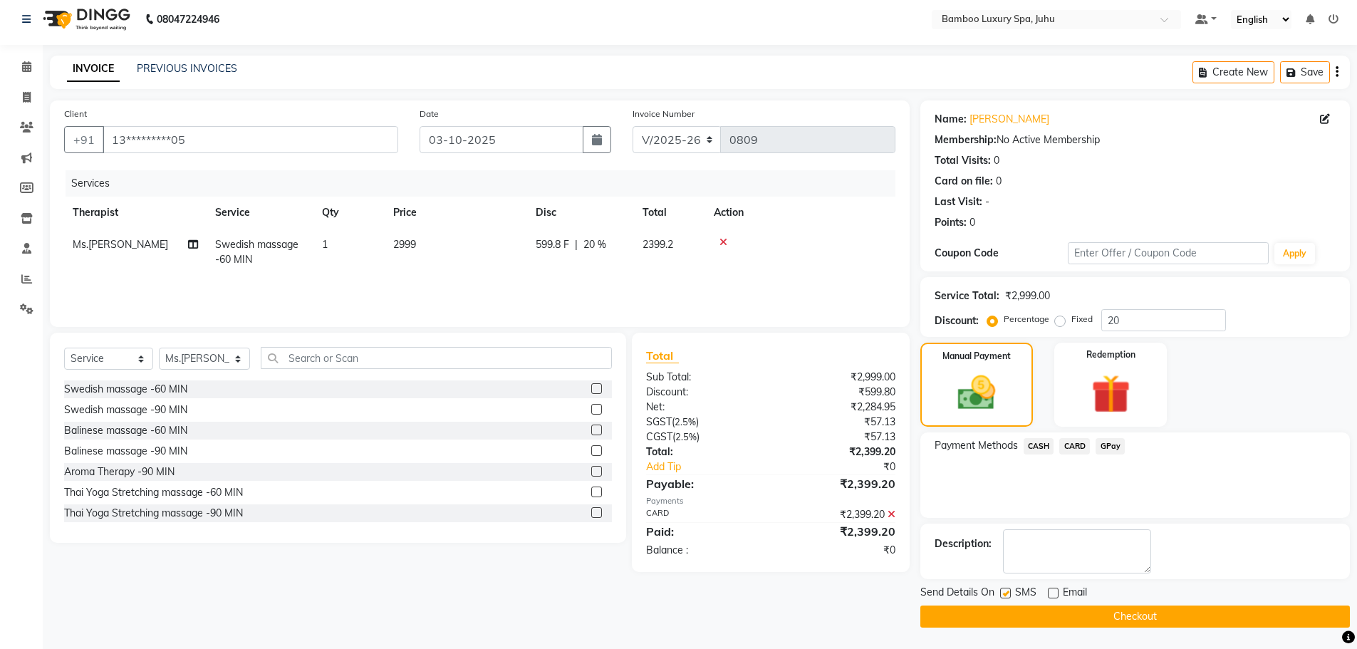
checkbox input "false"
click at [1007, 612] on button "Checkout" at bounding box center [1134, 616] width 429 height 22
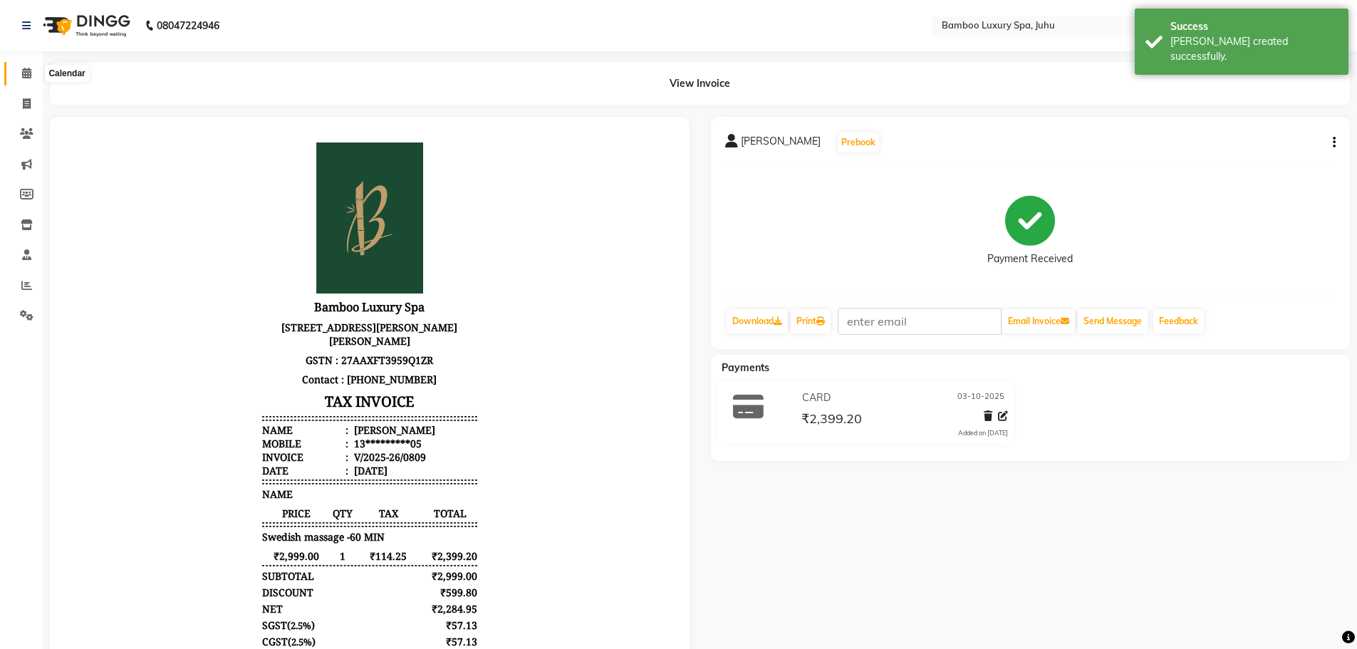
click at [25, 67] on span at bounding box center [26, 74] width 25 height 16
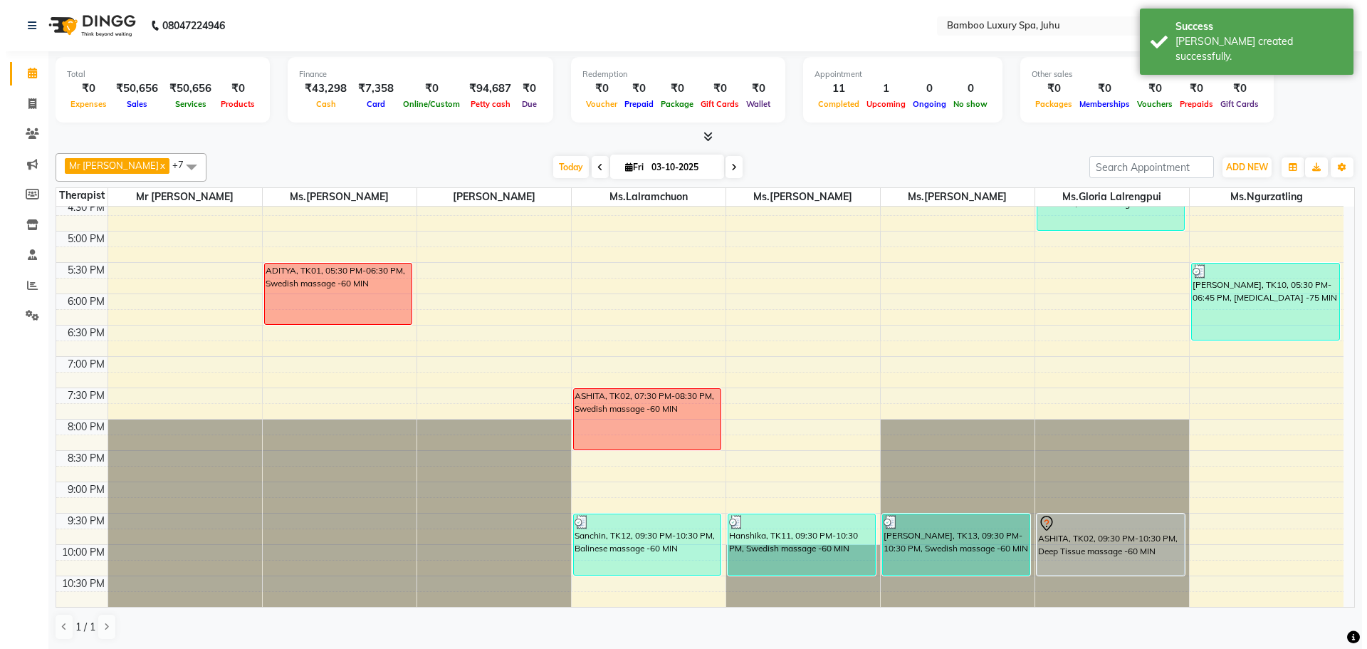
scroll to position [1, 0]
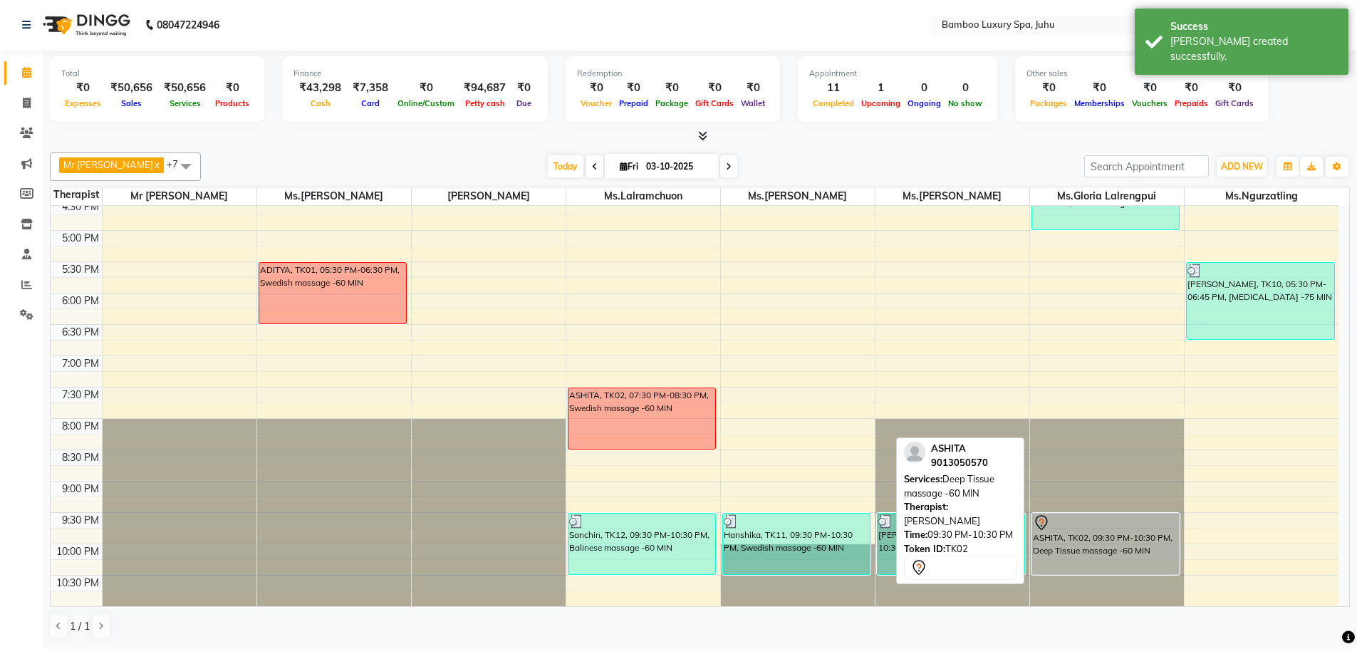
click at [1103, 535] on div "ASHITA, TK02, 09:30 PM-10:30 PM, Deep Tissue massage -60 MIN" at bounding box center [1105, 544] width 147 height 61
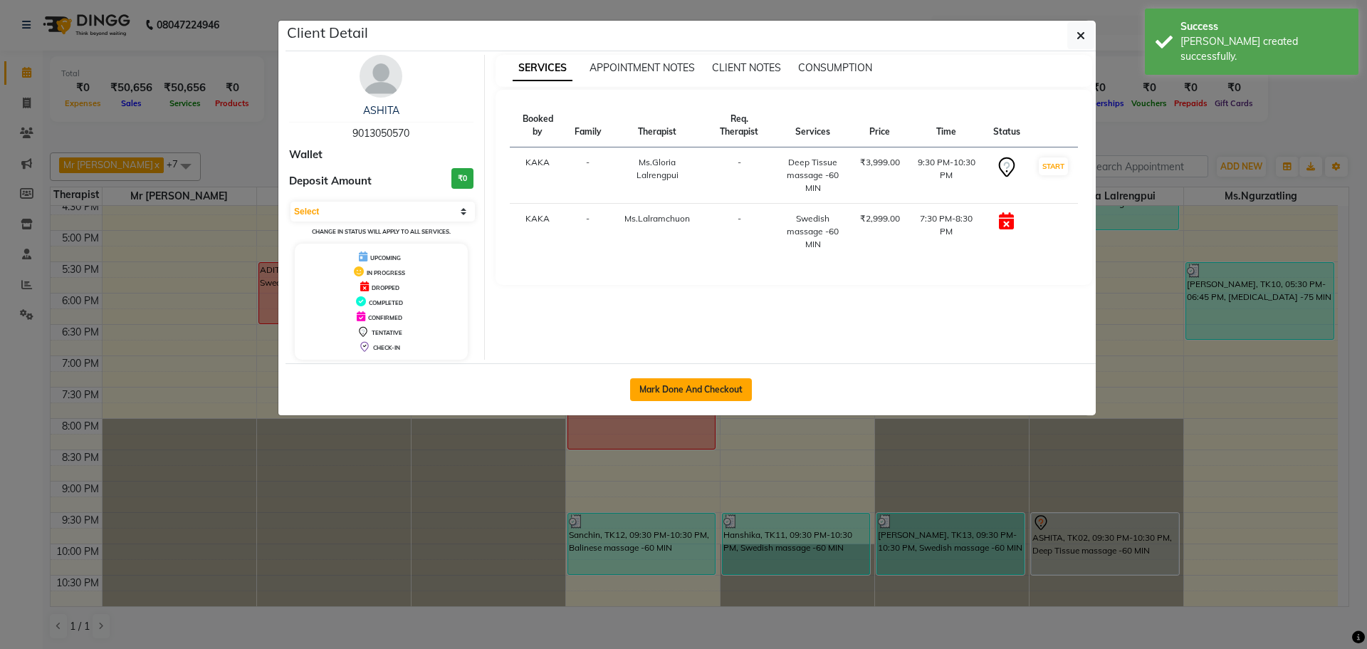
click at [690, 385] on button "Mark Done And Checkout" at bounding box center [691, 389] width 122 height 23
select select "service"
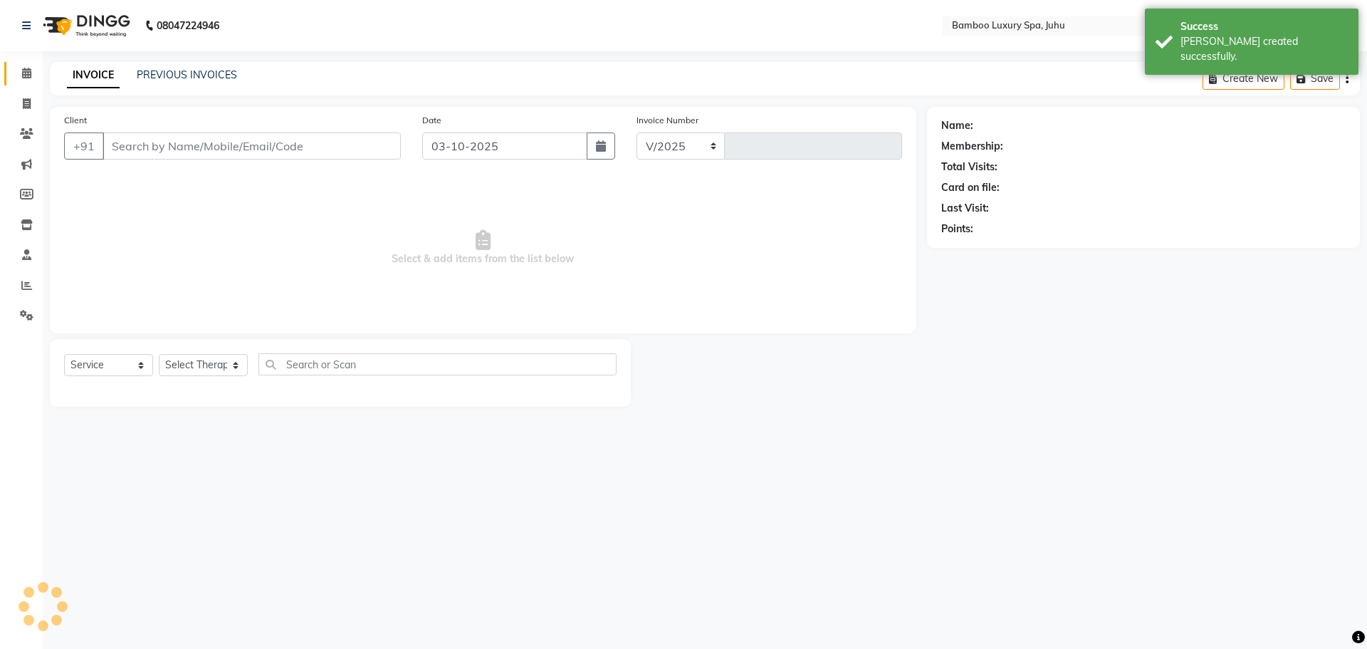
select select "8043"
type input "0810"
type input "90******70"
select select "75918"
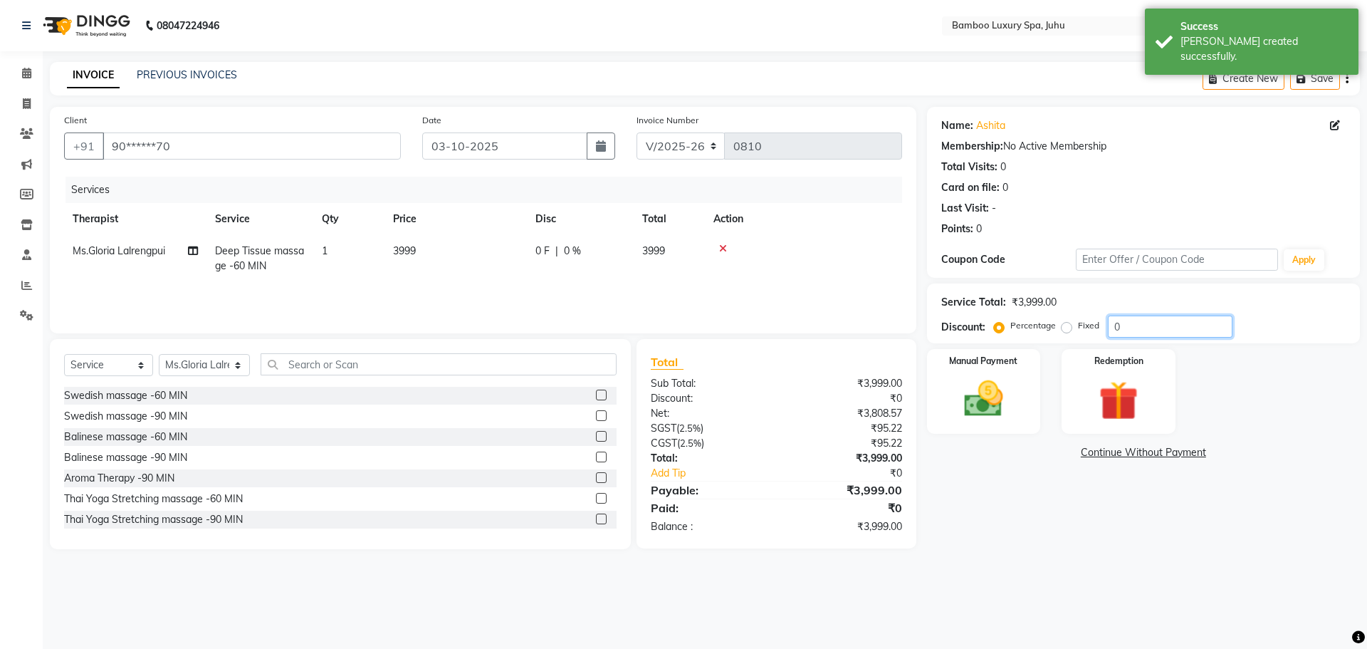
click at [1120, 328] on input "0" at bounding box center [1170, 327] width 125 height 22
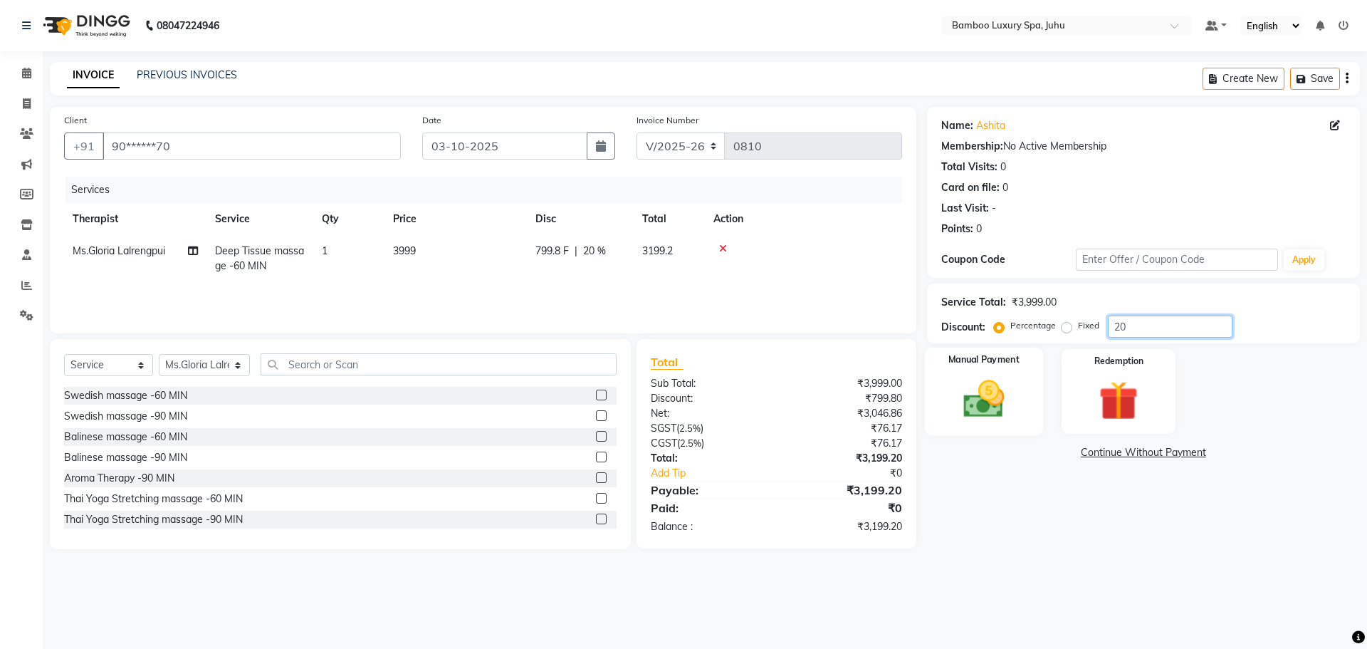
type input "20"
click at [984, 394] on img at bounding box center [984, 398] width 66 height 47
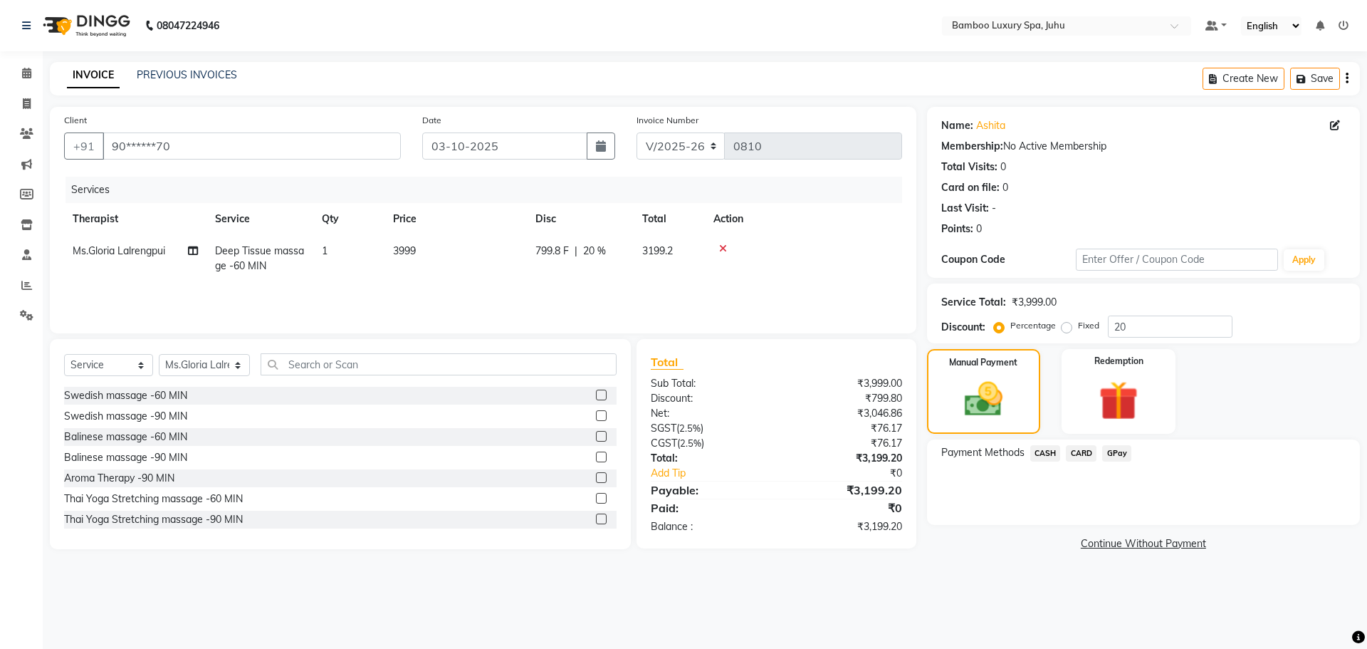
click at [1082, 454] on span "CARD" at bounding box center [1081, 453] width 31 height 16
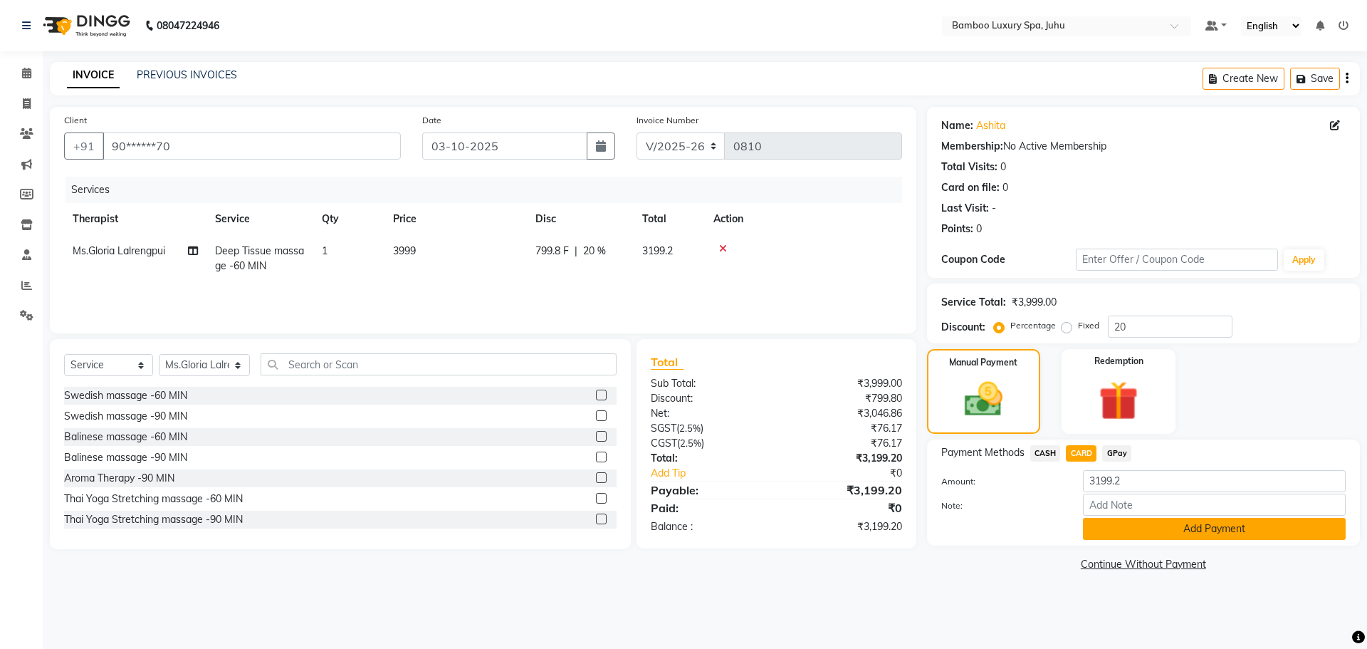
click at [1135, 524] on button "Add Payment" at bounding box center [1214, 529] width 263 height 22
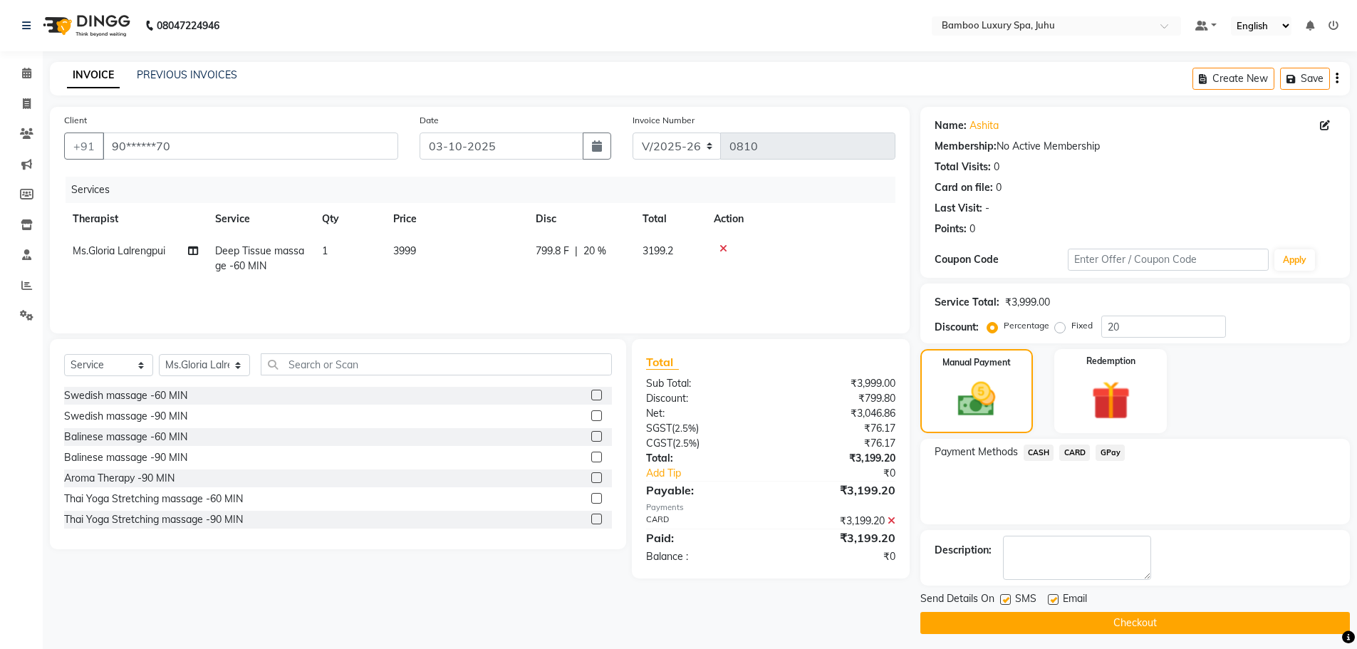
scroll to position [6, 0]
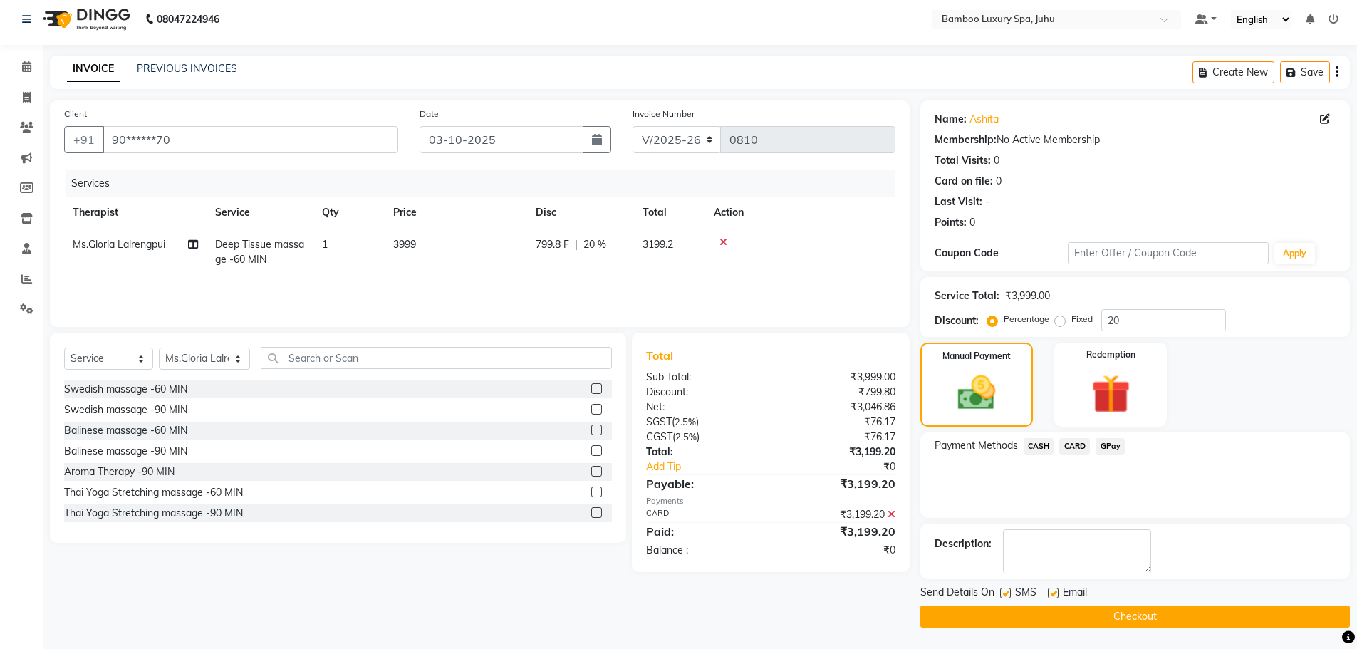
click at [1051, 592] on label at bounding box center [1053, 593] width 11 height 11
click at [1051, 592] on input "checkbox" at bounding box center [1052, 593] width 9 height 9
checkbox input "false"
click at [1009, 590] on label at bounding box center [1005, 593] width 11 height 11
click at [1009, 590] on input "checkbox" at bounding box center [1004, 593] width 9 height 9
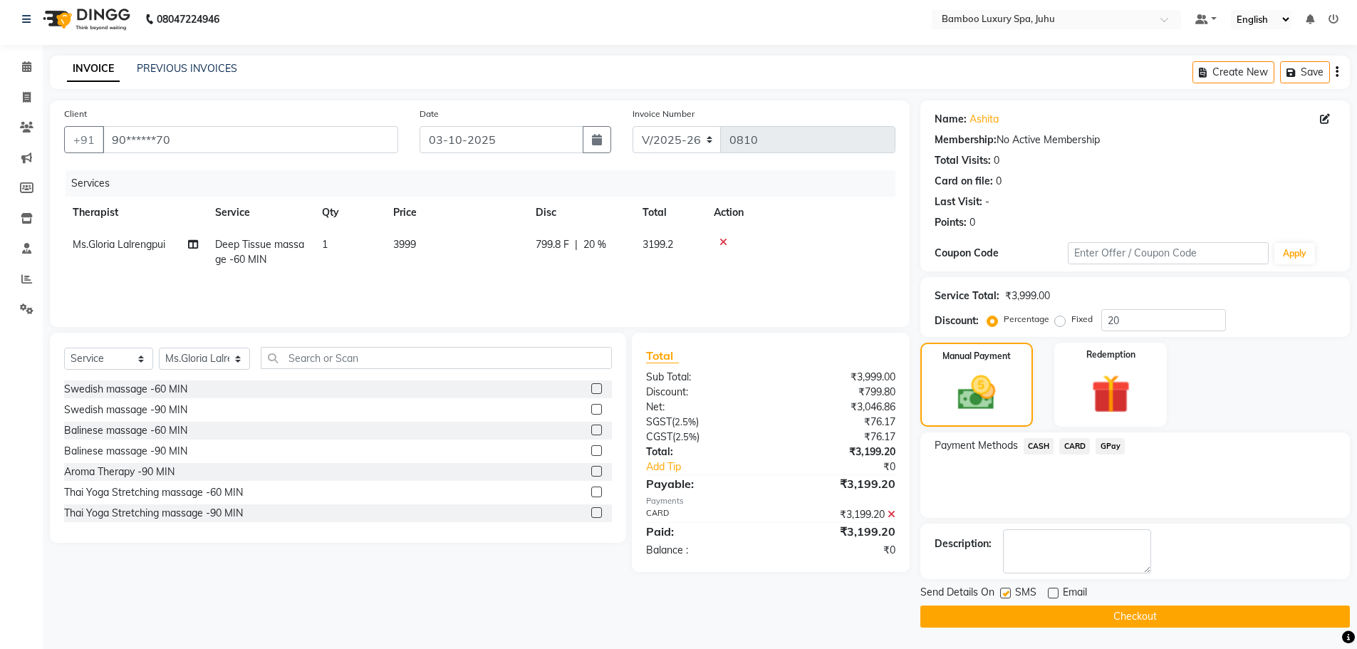
checkbox input "false"
click at [1003, 610] on button "Checkout" at bounding box center [1134, 616] width 429 height 22
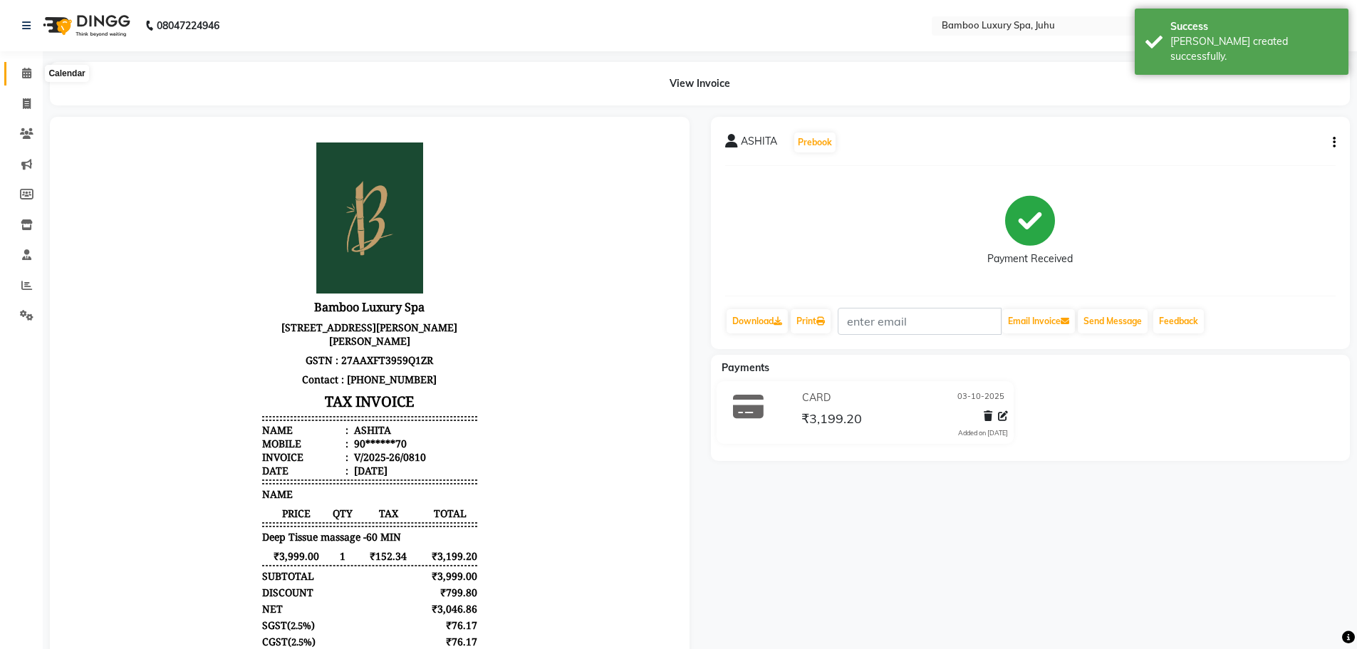
click at [19, 73] on span at bounding box center [26, 74] width 25 height 16
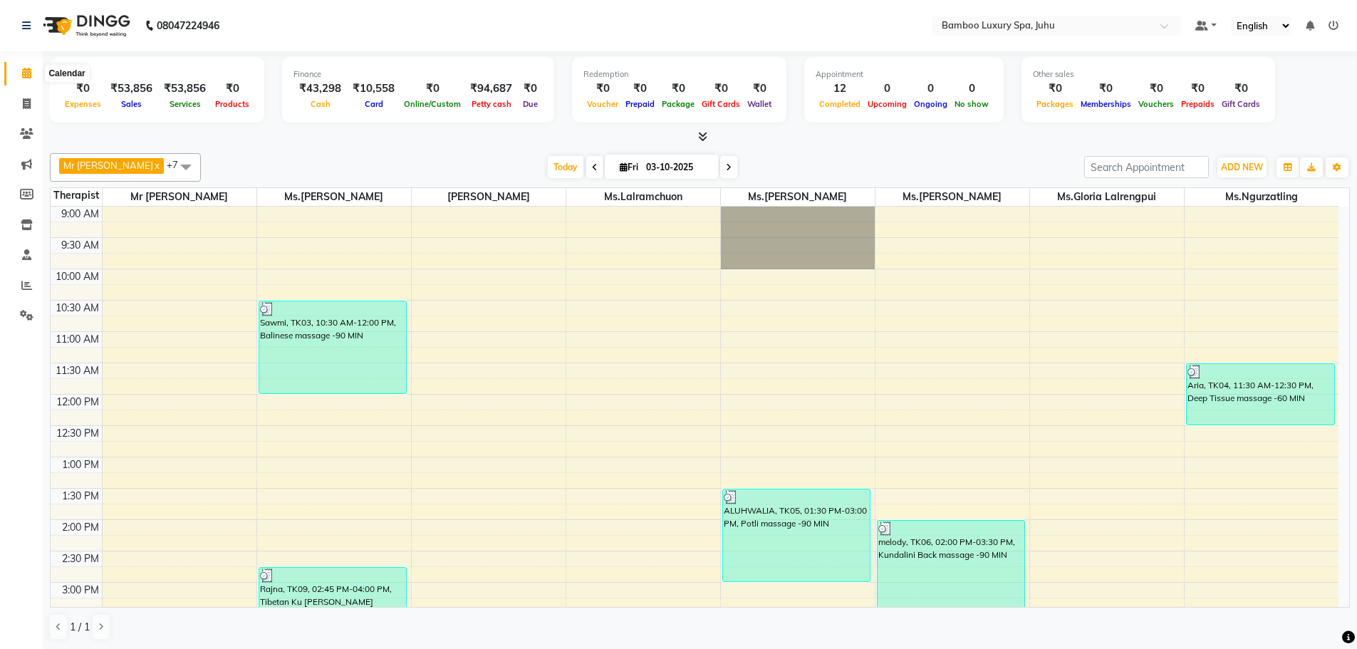
click at [23, 75] on icon at bounding box center [26, 73] width 9 height 11
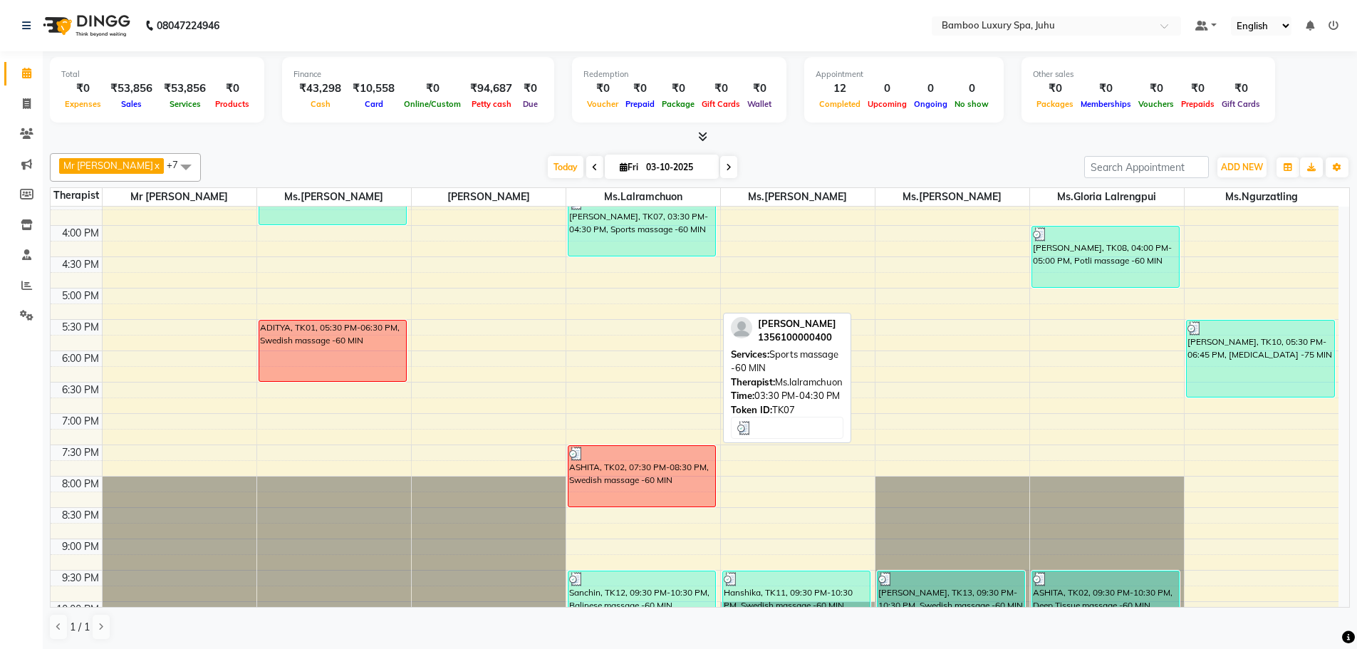
scroll to position [427, 0]
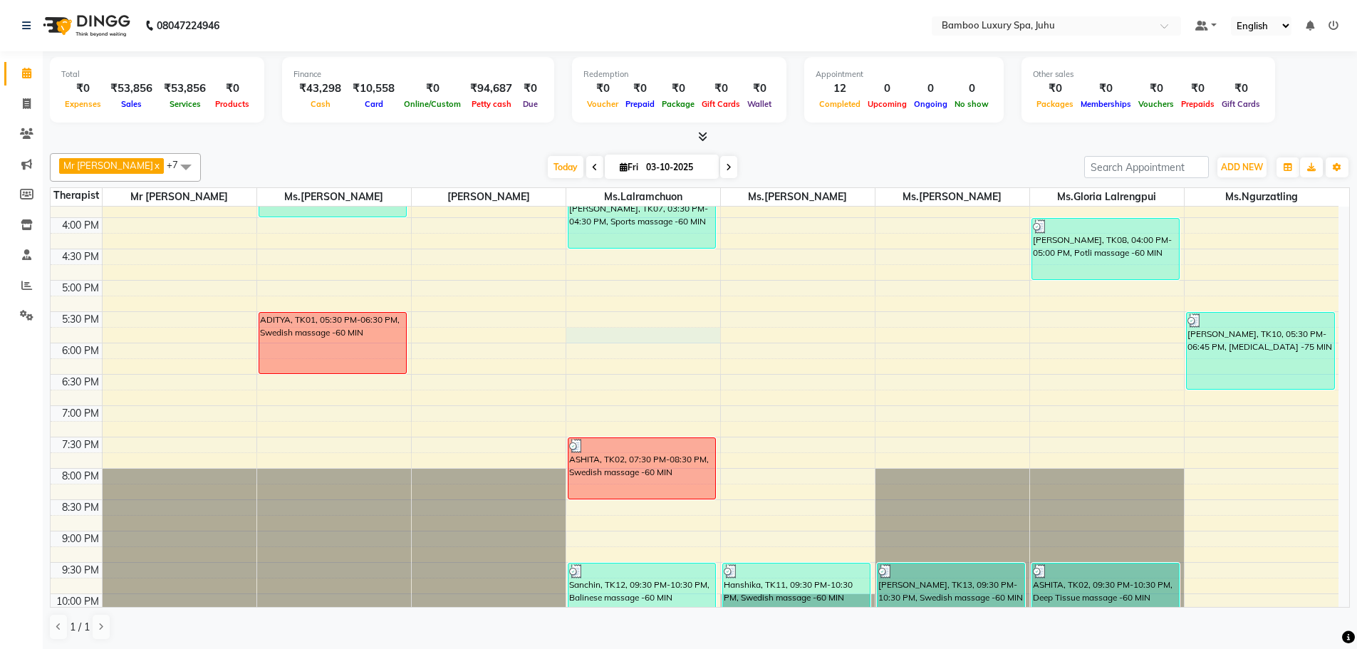
click at [597, 340] on div "9:00 AM 9:30 AM 10:00 AM 10:30 AM 11:00 AM 11:30 AM 12:00 PM 12:30 PM 1:00 PM 1…" at bounding box center [695, 217] width 1288 height 877
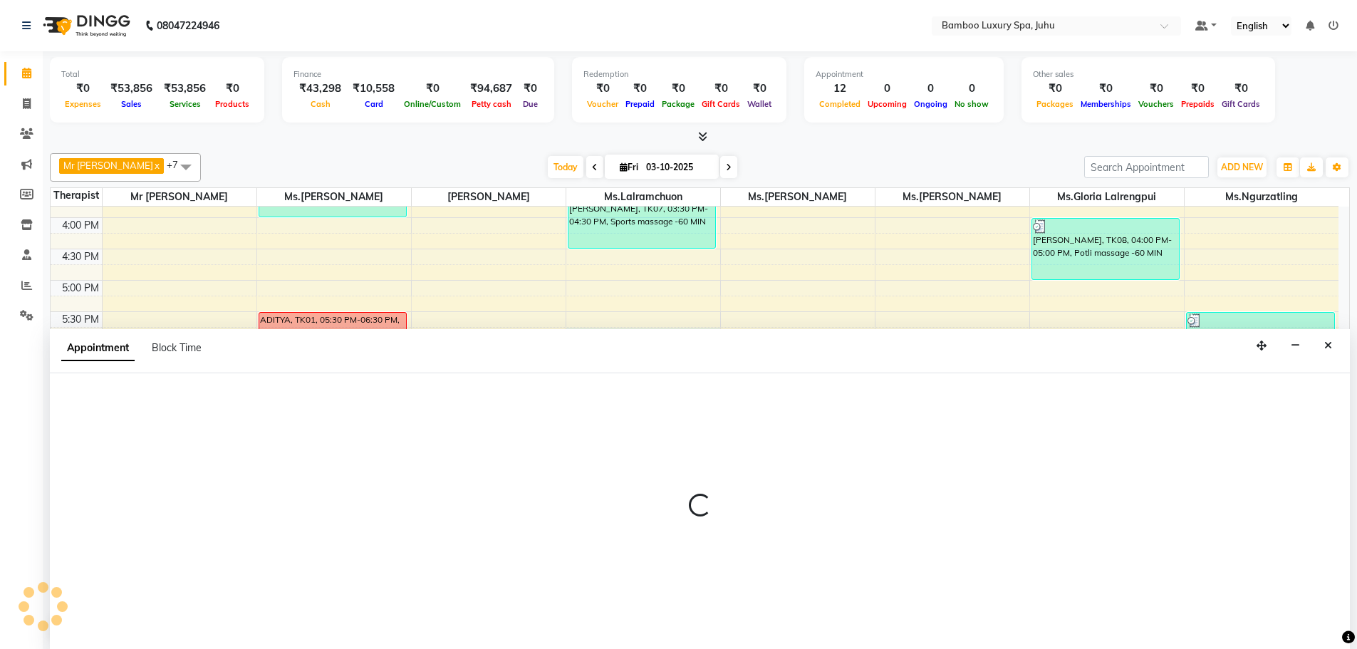
select select "75915"
select select "1065"
select select "tentative"
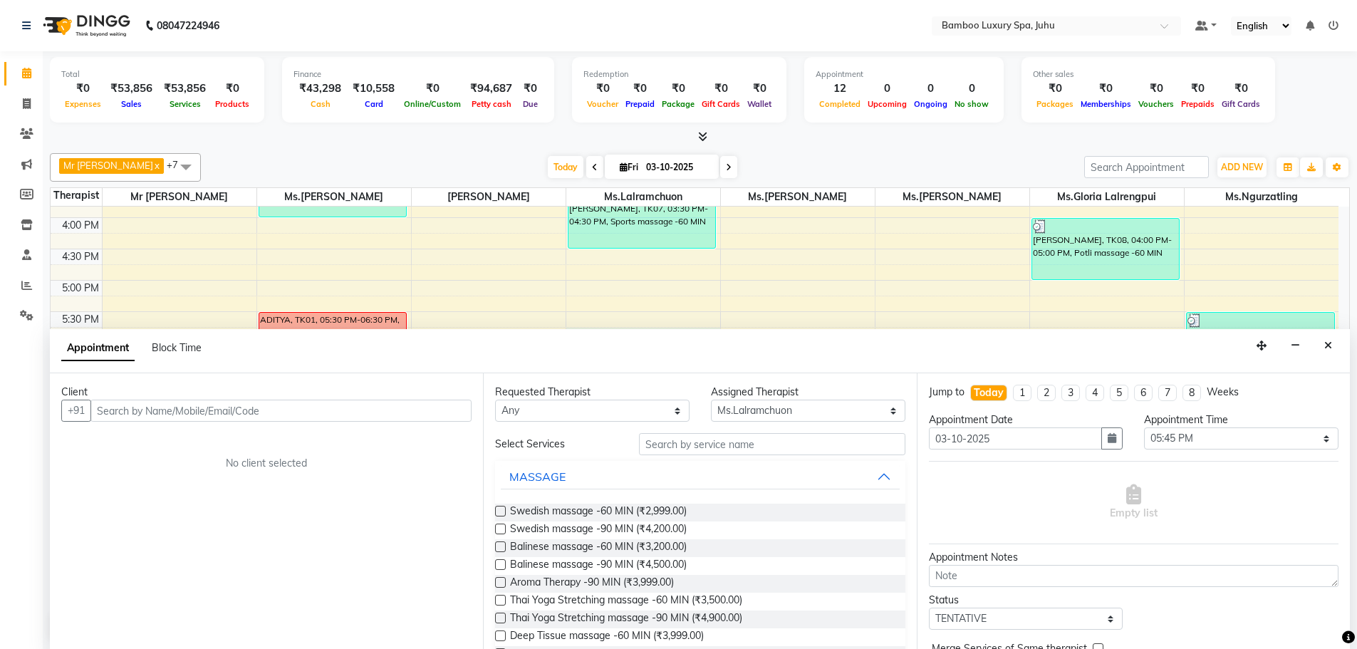
scroll to position [1, 0]
click at [399, 409] on input "text" at bounding box center [280, 410] width 381 height 22
type input "Pandey"
click at [451, 410] on span "Add Client" at bounding box center [442, 409] width 48 height 13
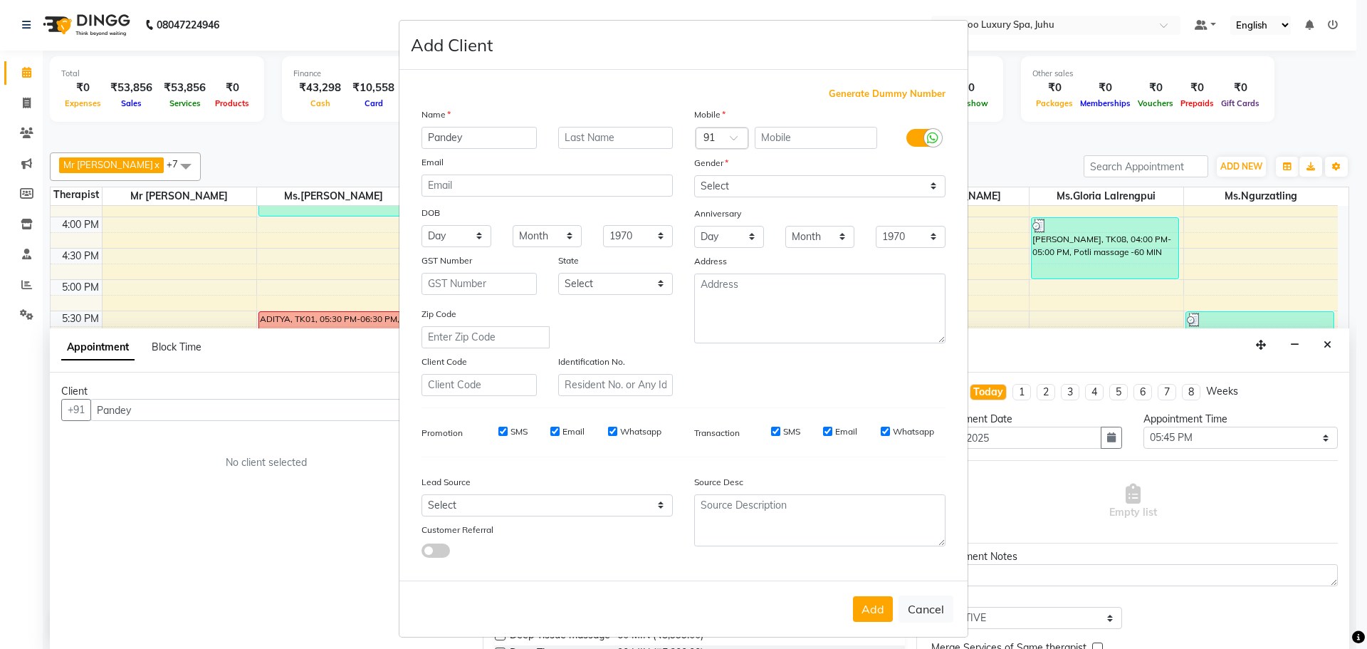
click at [867, 88] on span "Generate Dummy Number" at bounding box center [887, 94] width 117 height 14
type input "1356100000406"
checkbox input "false"
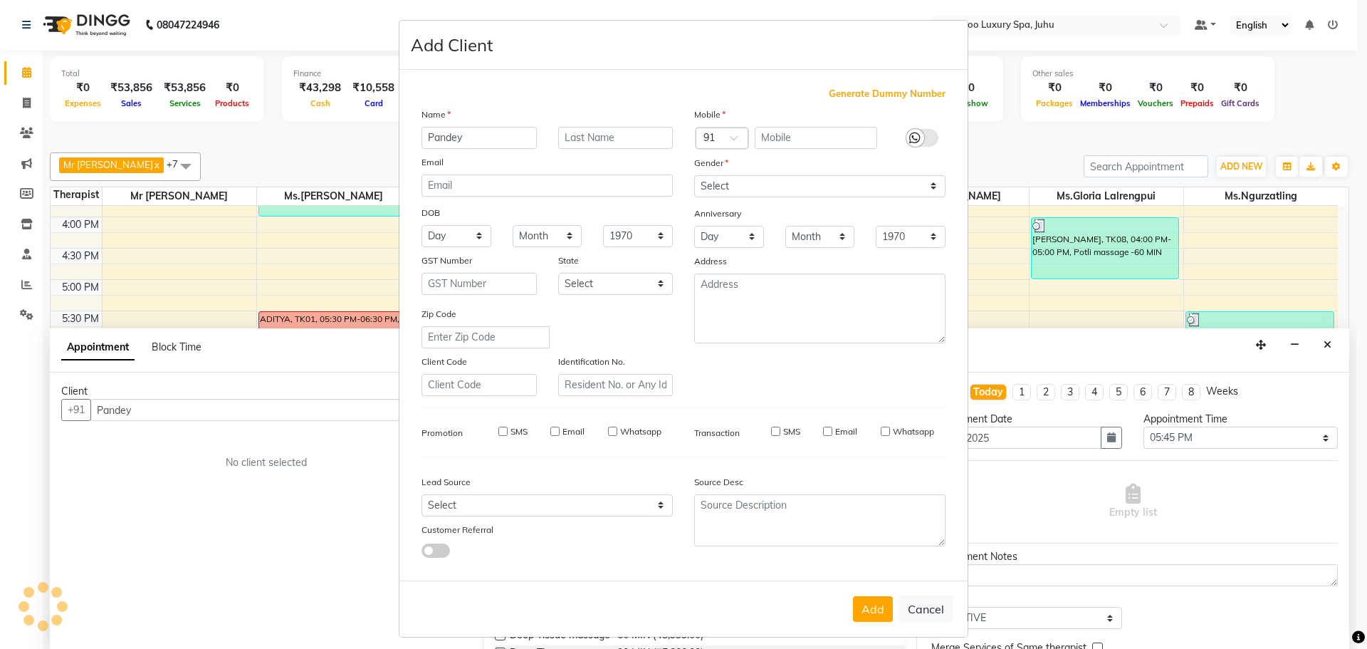
checkbox input "false"
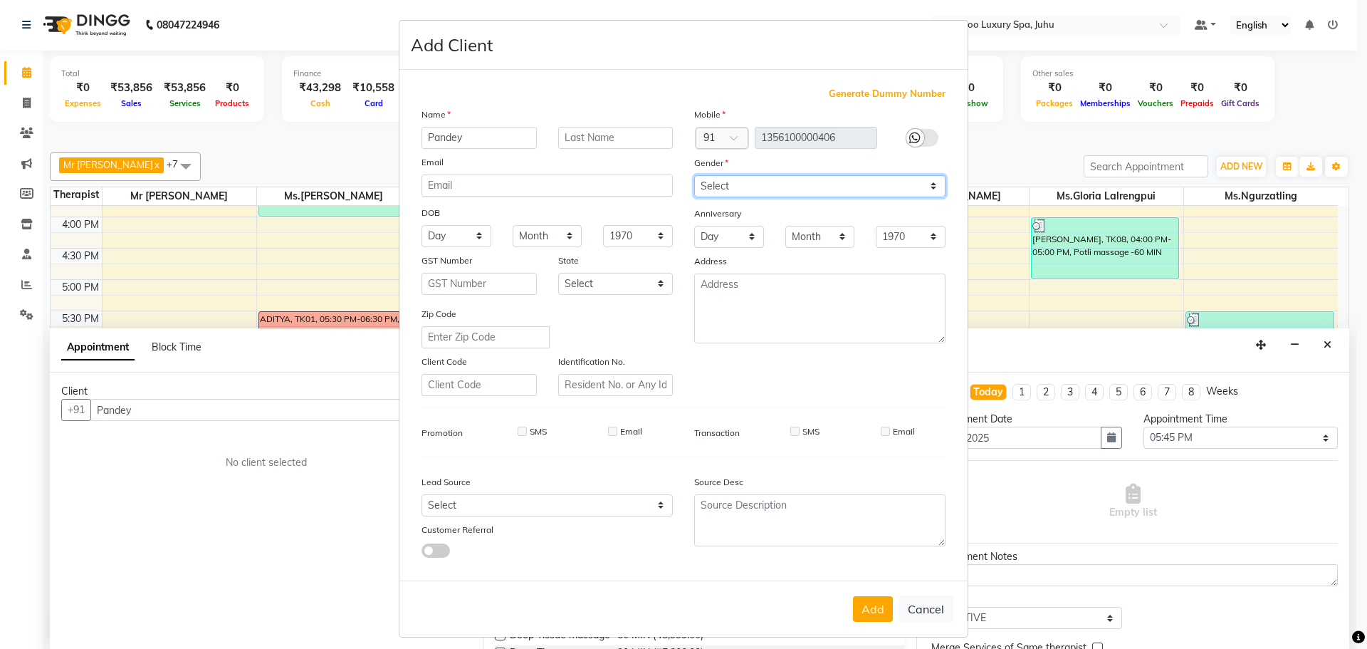
drag, startPoint x: 929, startPoint y: 184, endPoint x: 917, endPoint y: 192, distance: 14.2
click at [929, 184] on select "Select [DEMOGRAPHIC_DATA] [DEMOGRAPHIC_DATA] Other Prefer Not To Say" at bounding box center [819, 186] width 251 height 22
select select "[DEMOGRAPHIC_DATA]"
click at [694, 175] on select "Select [DEMOGRAPHIC_DATA] [DEMOGRAPHIC_DATA] Other Prefer Not To Say" at bounding box center [819, 186] width 251 height 22
click at [869, 609] on button "Add" at bounding box center [873, 609] width 40 height 26
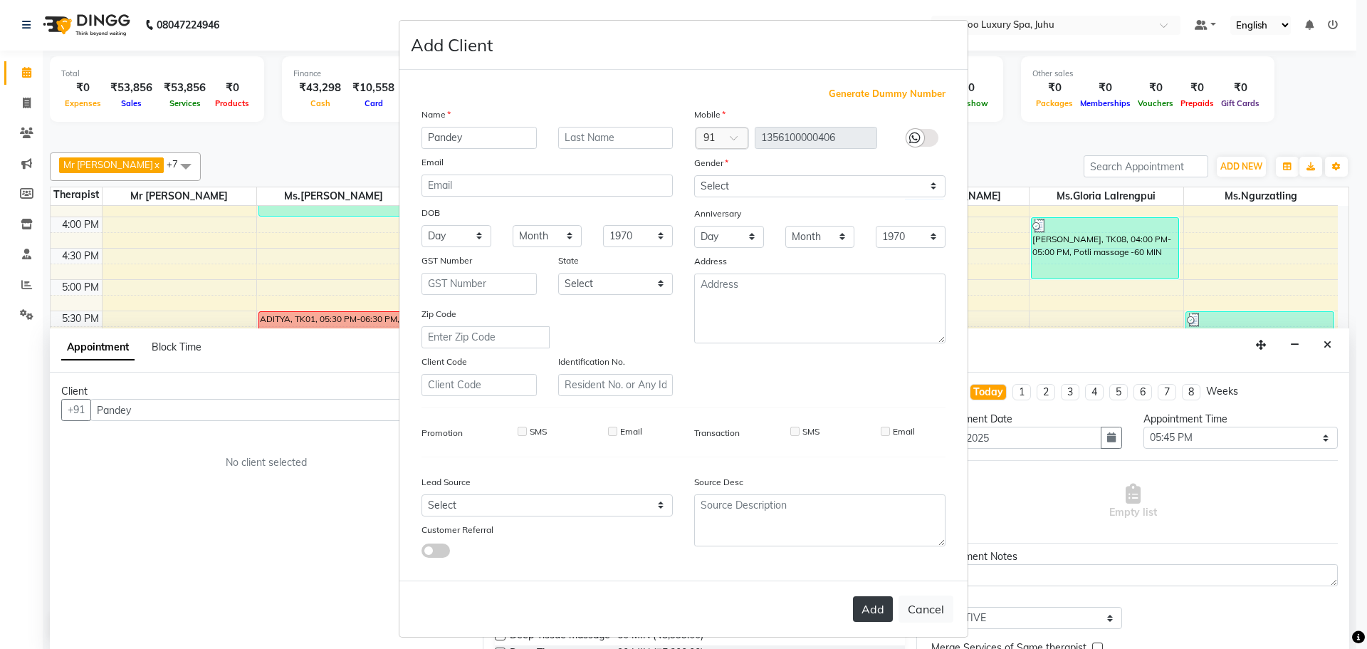
type input "13*********06"
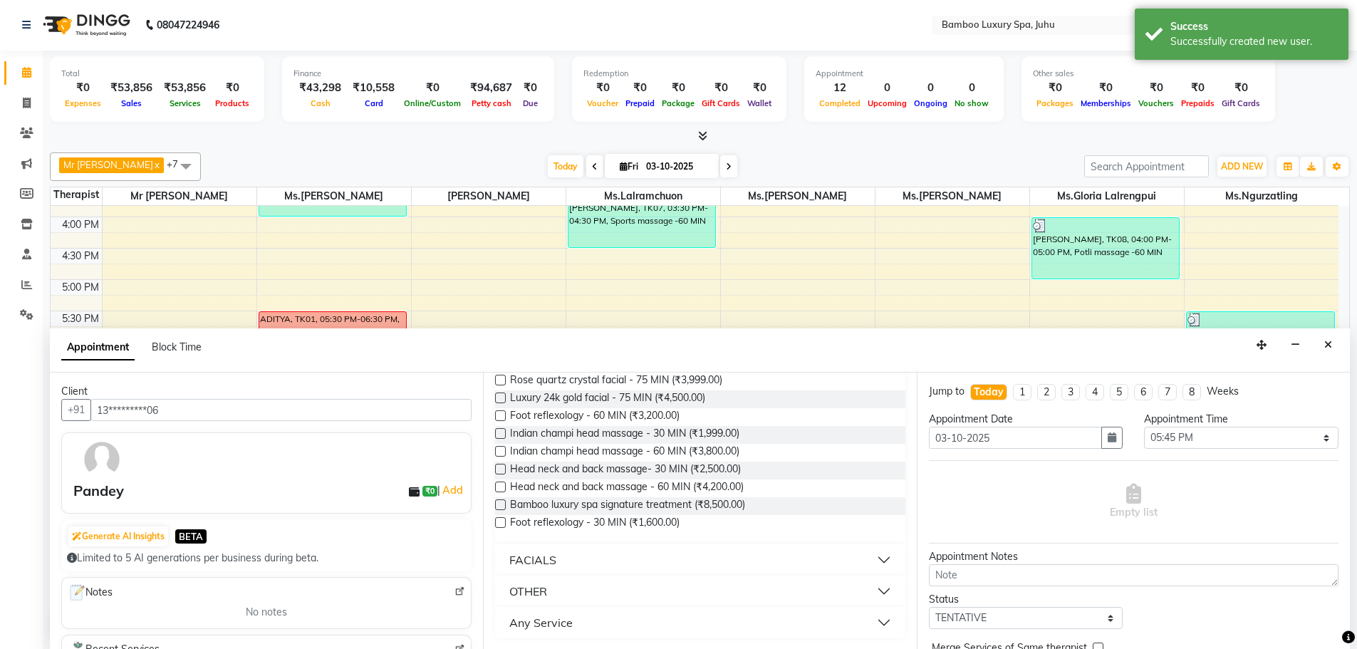
scroll to position [612, 0]
click at [599, 508] on span "Bamboo luxury spa signature treatment (₹8,500.00)" at bounding box center [627, 505] width 235 height 18
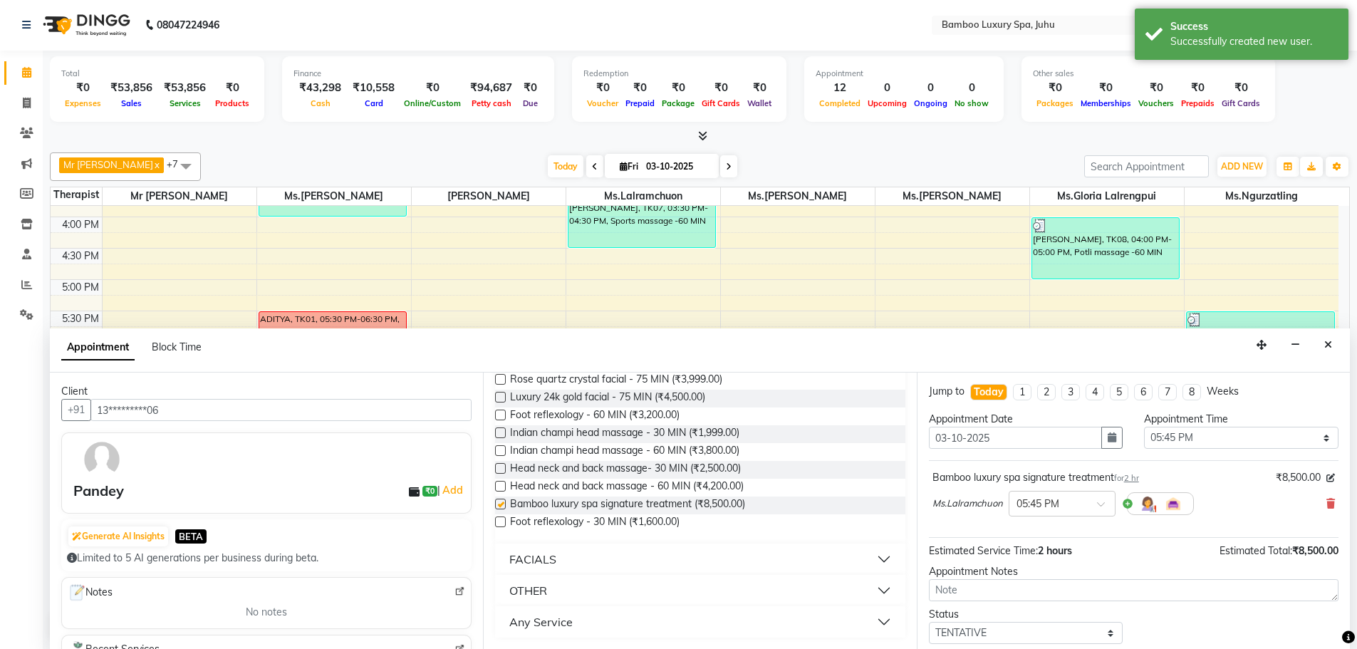
checkbox input "false"
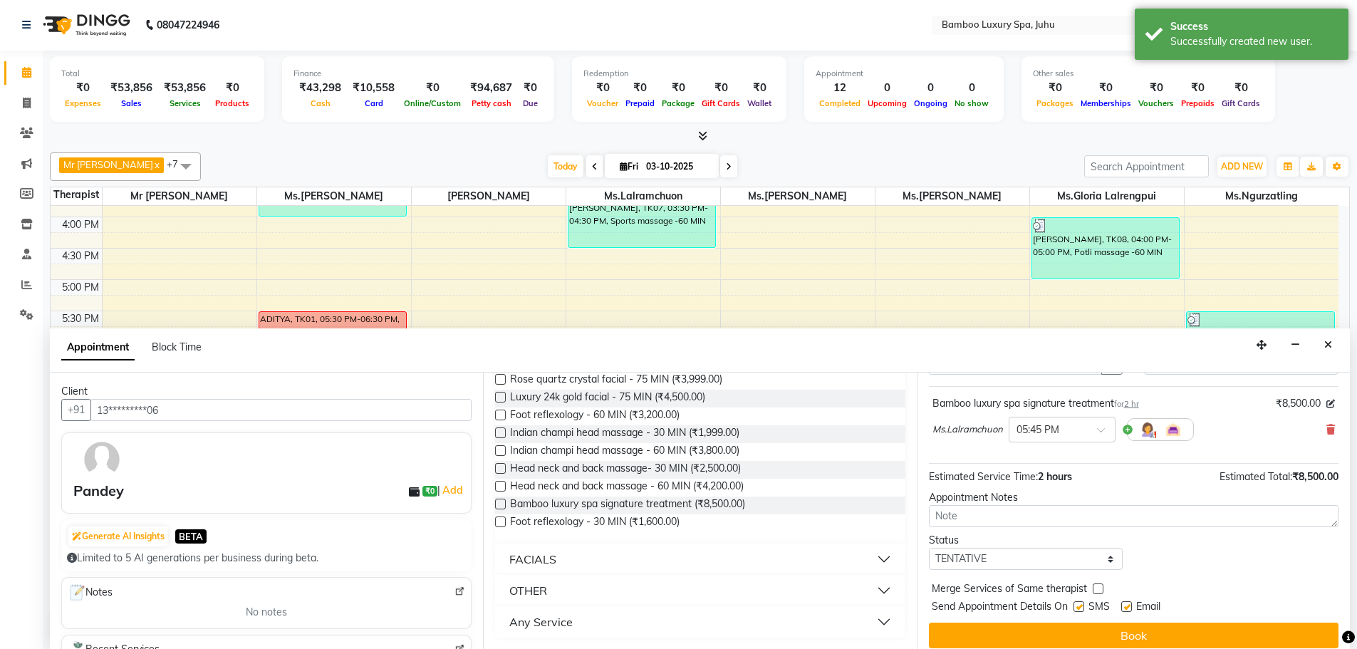
scroll to position [85, 0]
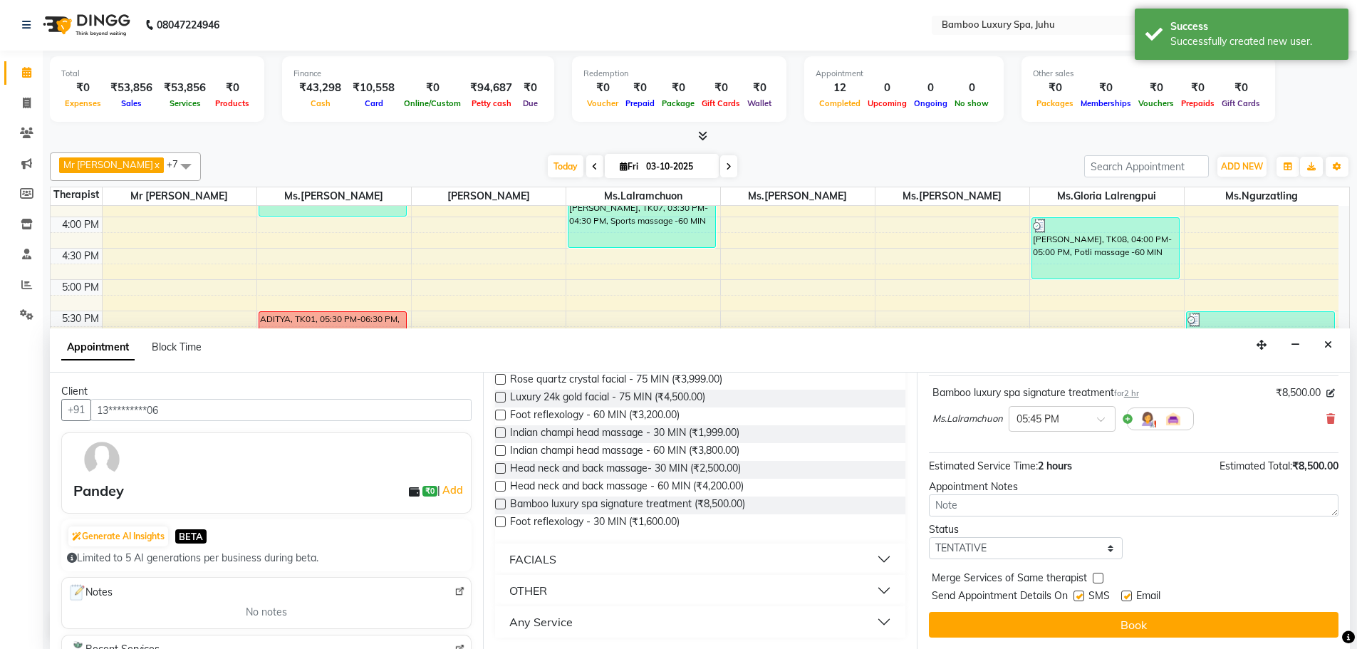
click at [1125, 594] on label at bounding box center [1126, 595] width 11 height 11
click at [1125, 594] on input "checkbox" at bounding box center [1125, 597] width 9 height 9
checkbox input "false"
click at [1082, 598] on label at bounding box center [1078, 595] width 11 height 11
click at [1082, 598] on input "checkbox" at bounding box center [1077, 597] width 9 height 9
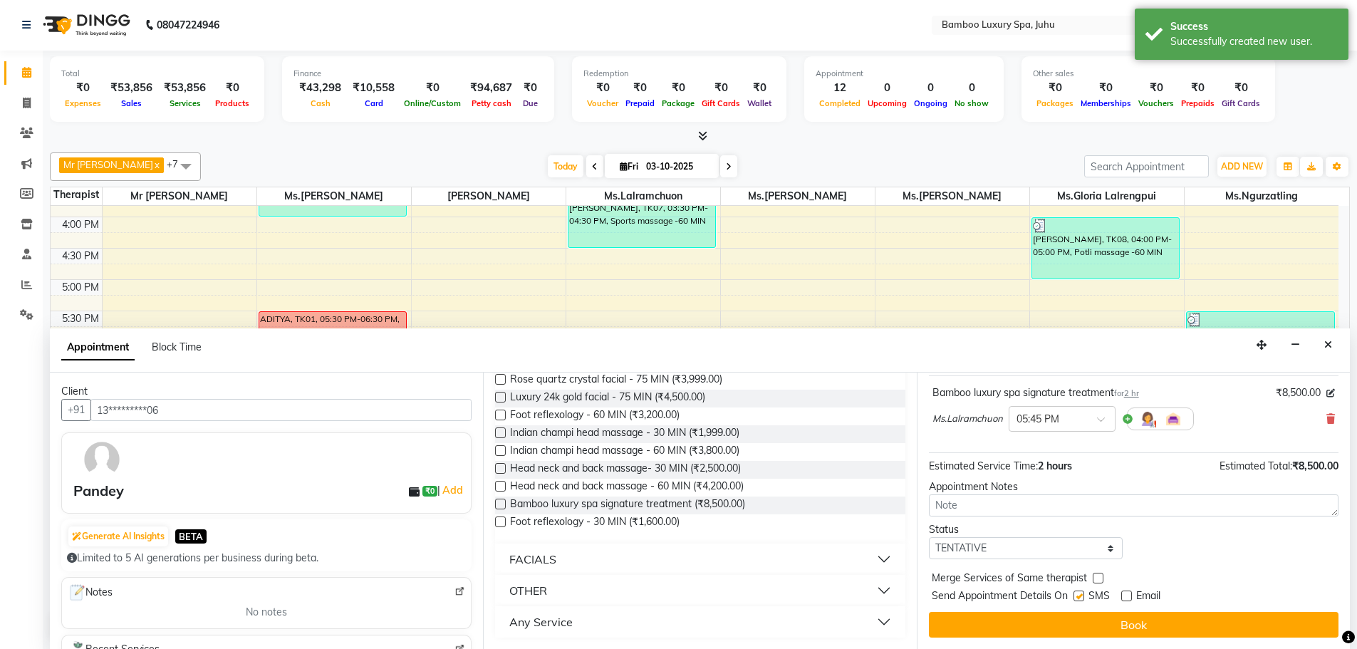
checkbox input "false"
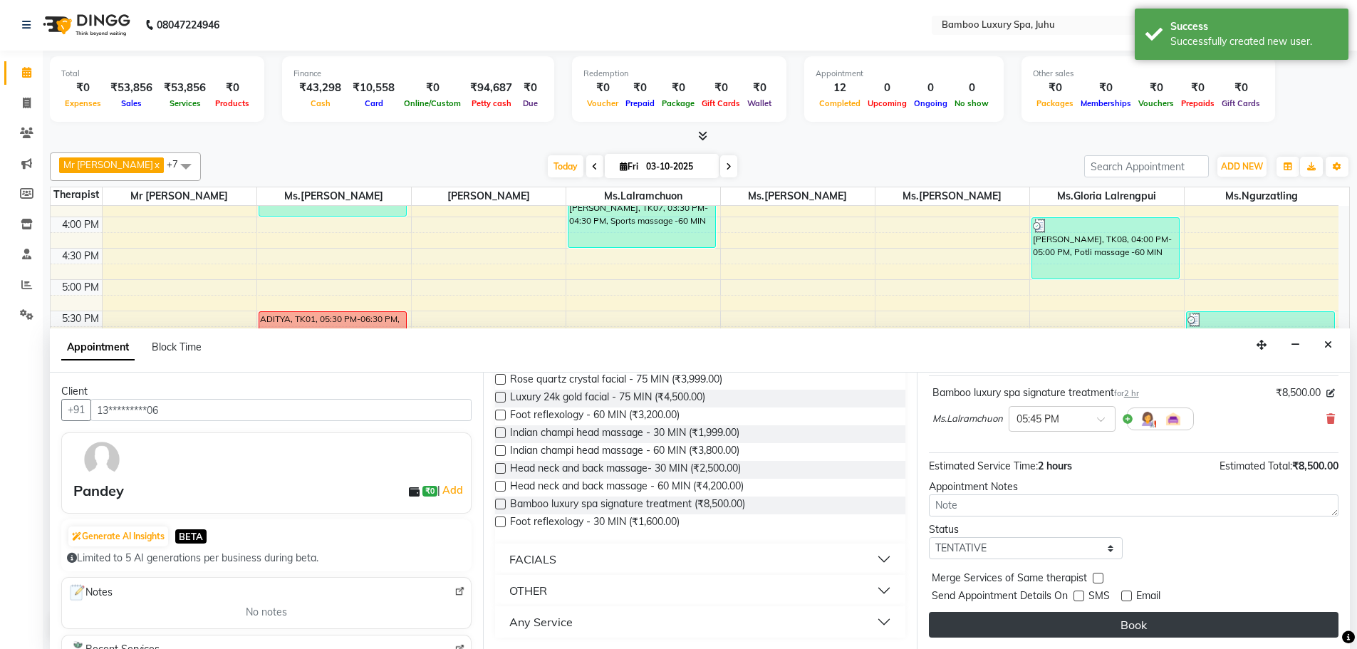
click at [1083, 619] on button "Book" at bounding box center [1134, 625] width 410 height 26
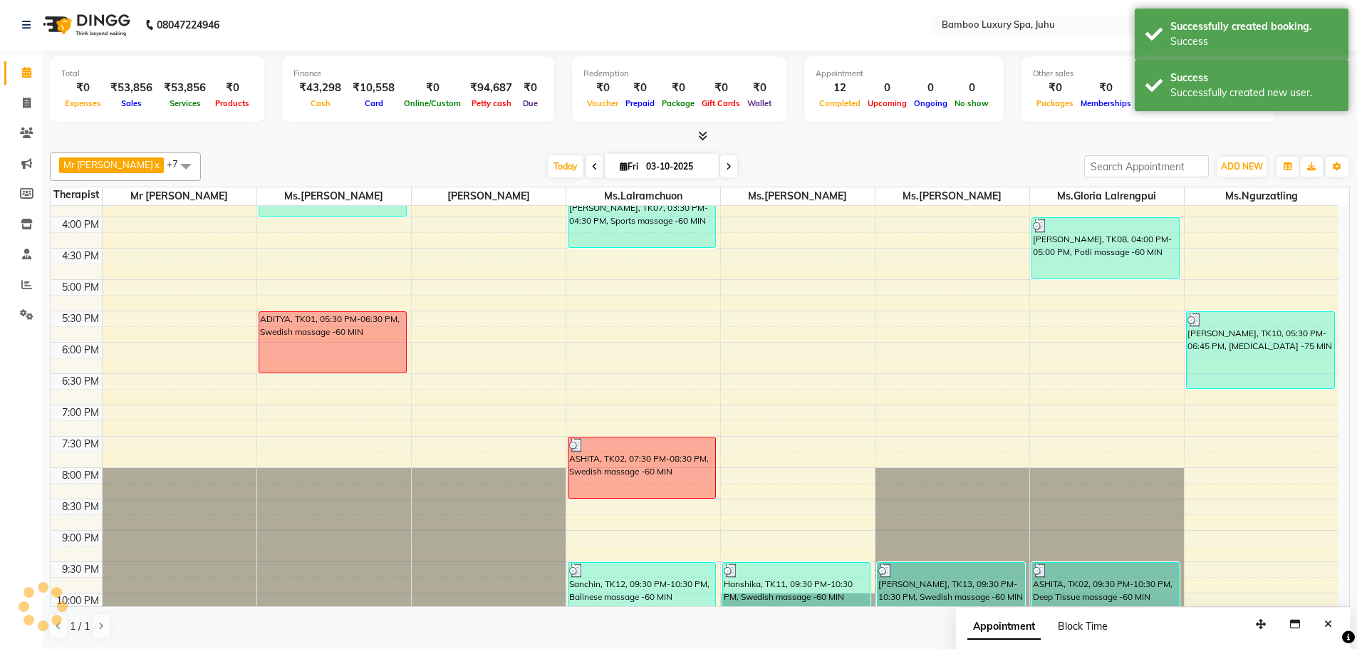
scroll to position [0, 0]
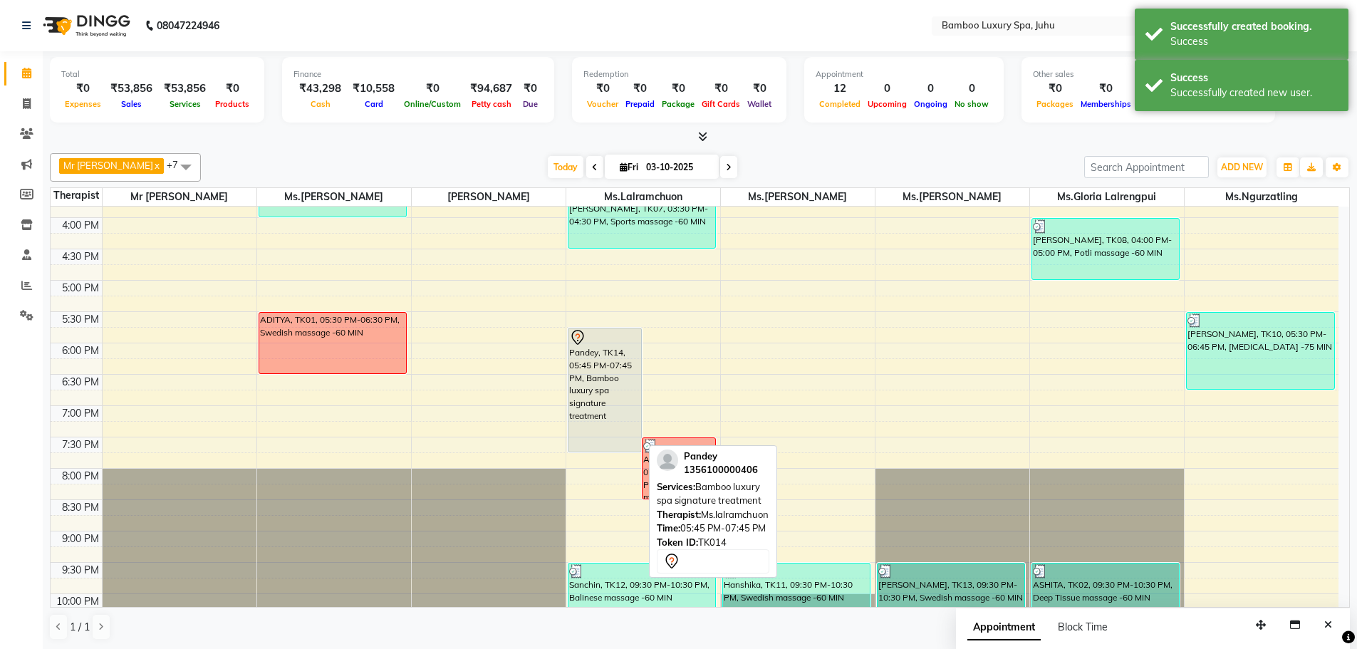
click at [615, 385] on div "Pandey, TK14, 05:45 PM-07:45 PM, Bamboo luxury spa signature treatment" at bounding box center [604, 389] width 73 height 123
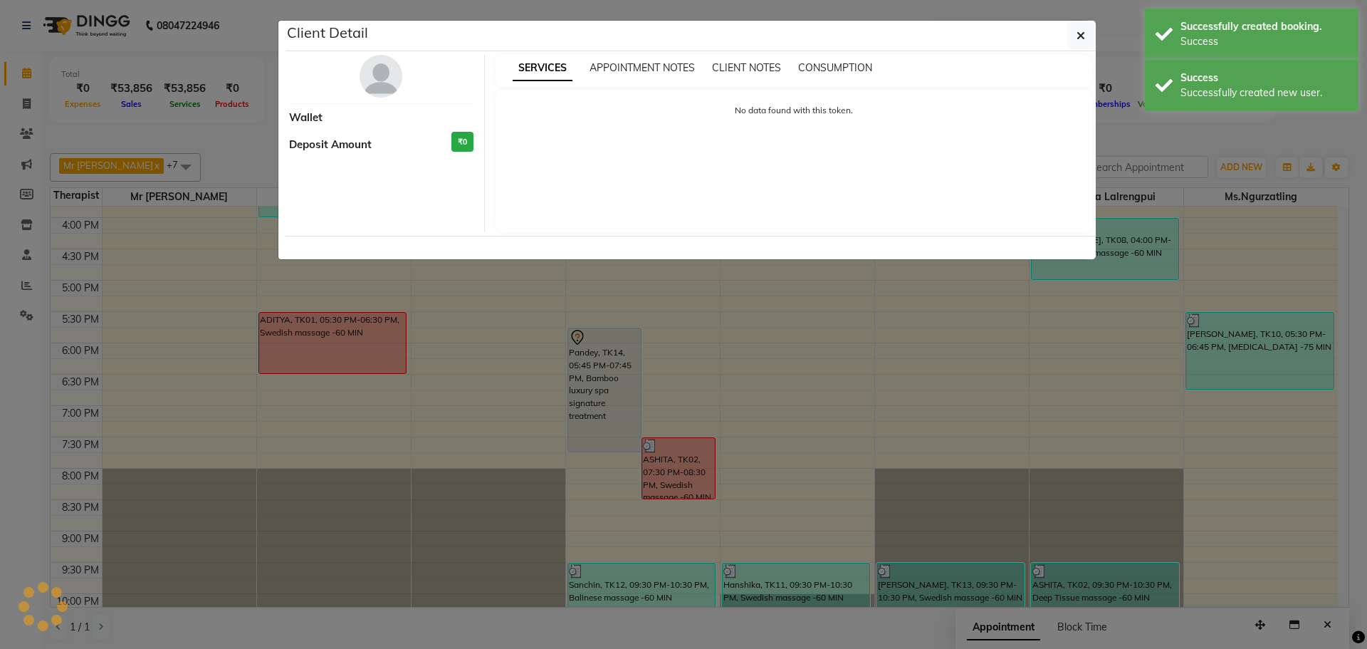
select select "7"
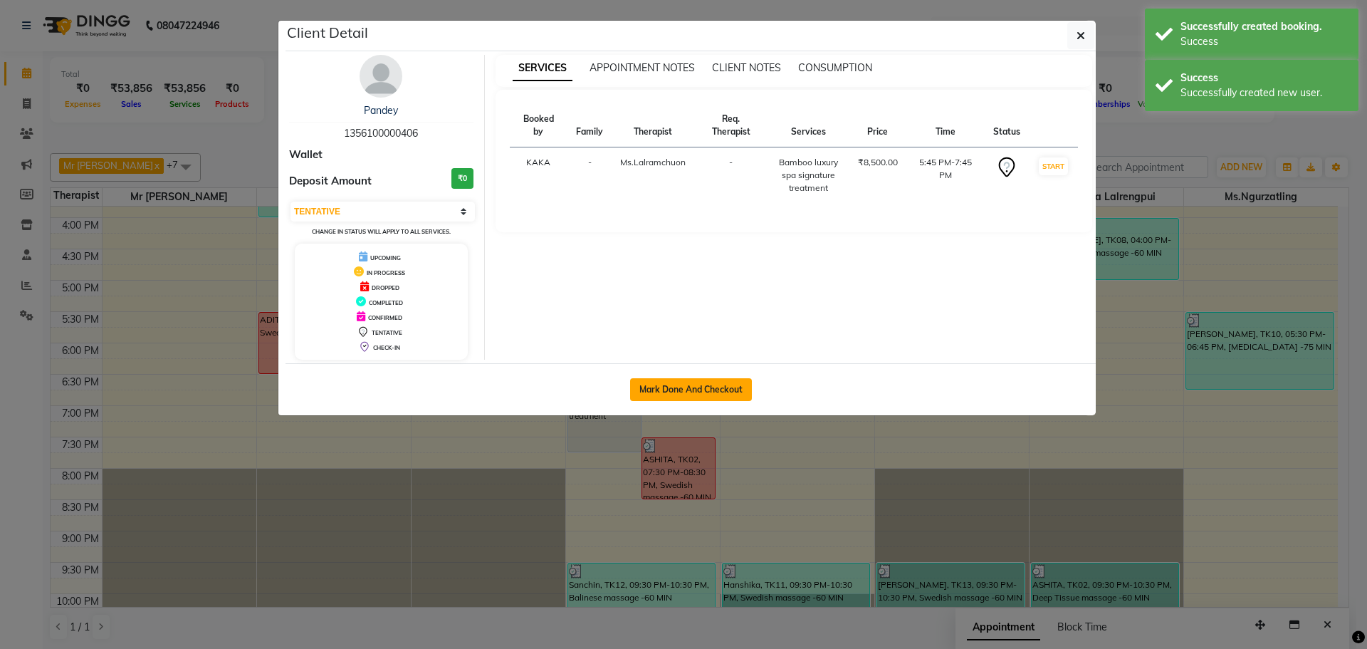
click at [672, 387] on button "Mark Done And Checkout" at bounding box center [691, 389] width 122 height 23
select select "service"
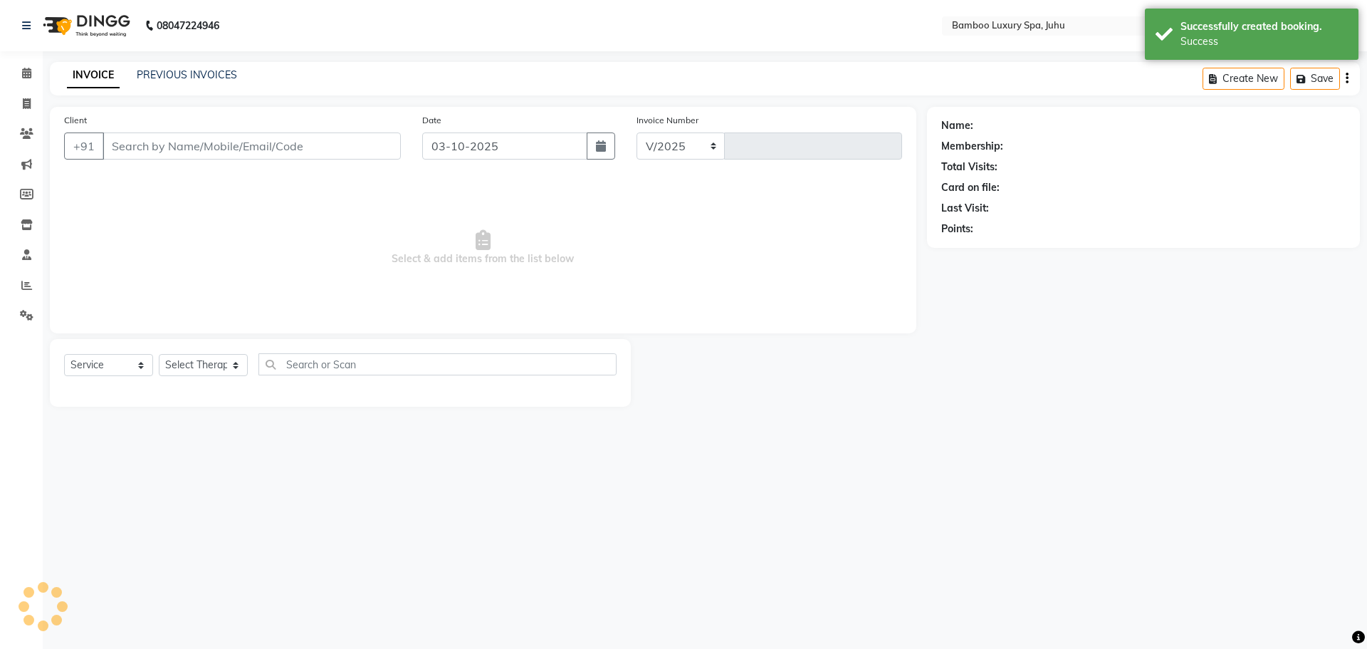
select select "8043"
type input "0811"
type input "13*********06"
select select "75915"
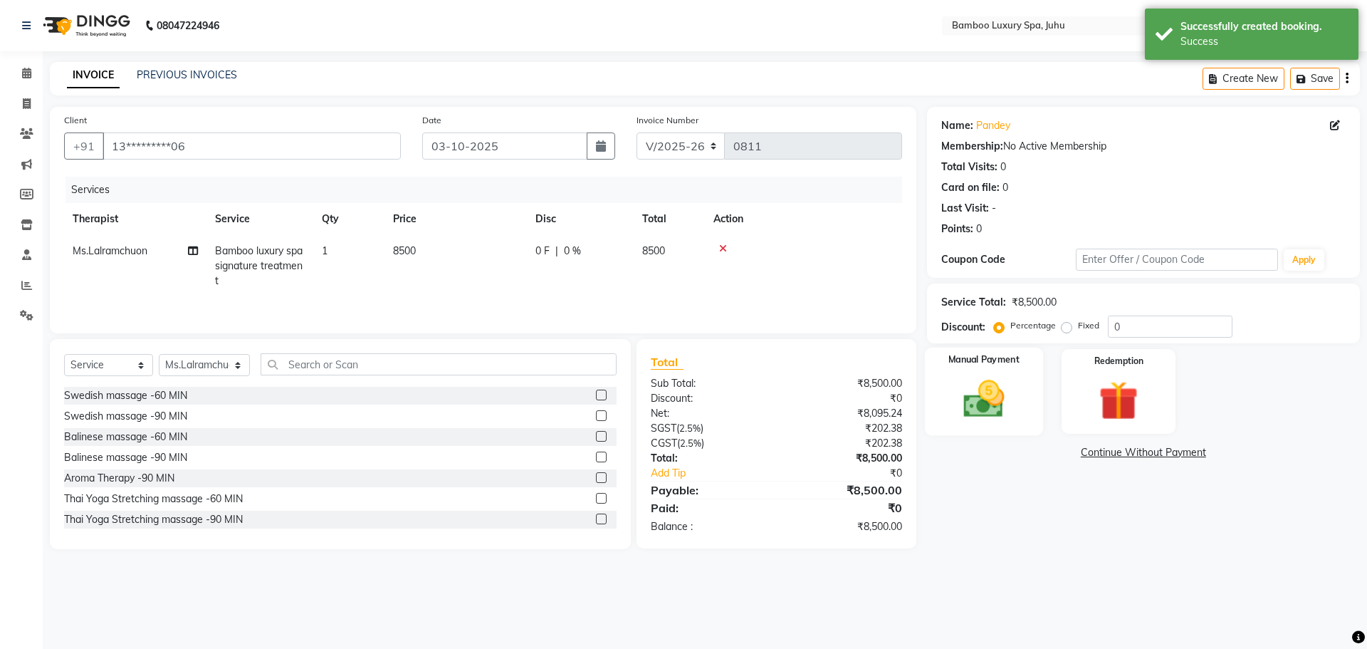
click at [970, 385] on img at bounding box center [984, 398] width 66 height 47
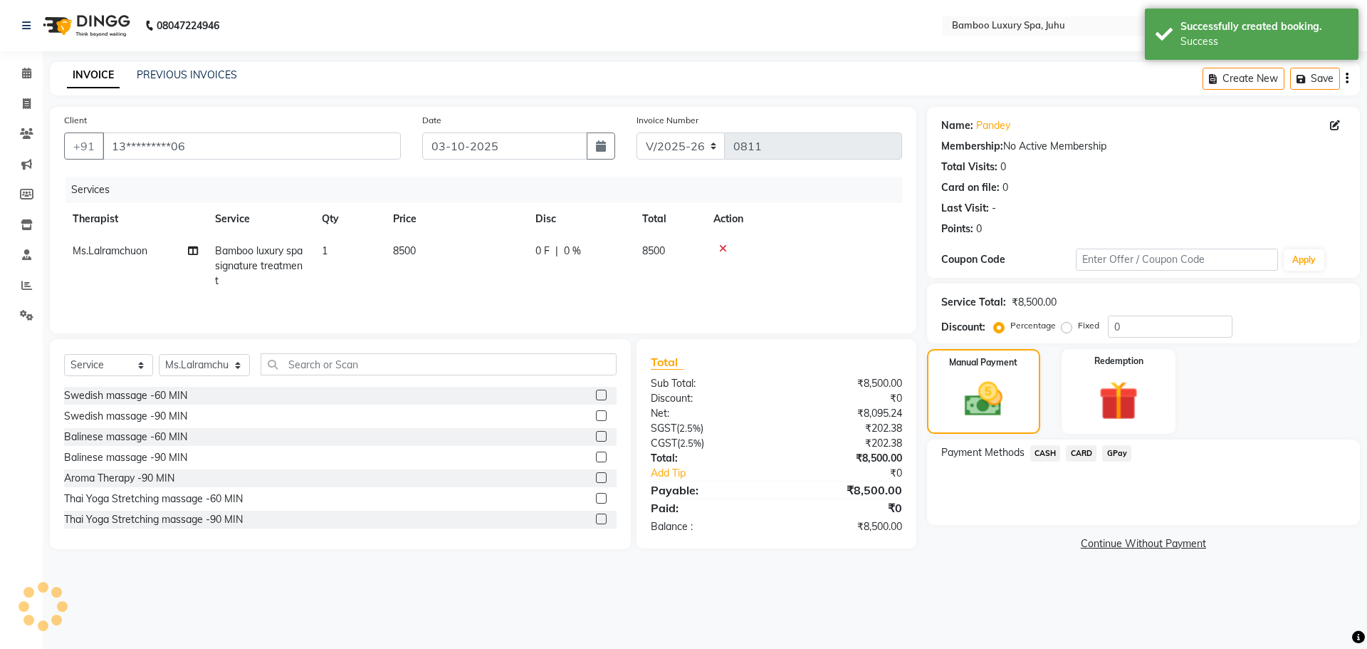
click at [1046, 453] on span "CASH" at bounding box center [1046, 453] width 31 height 16
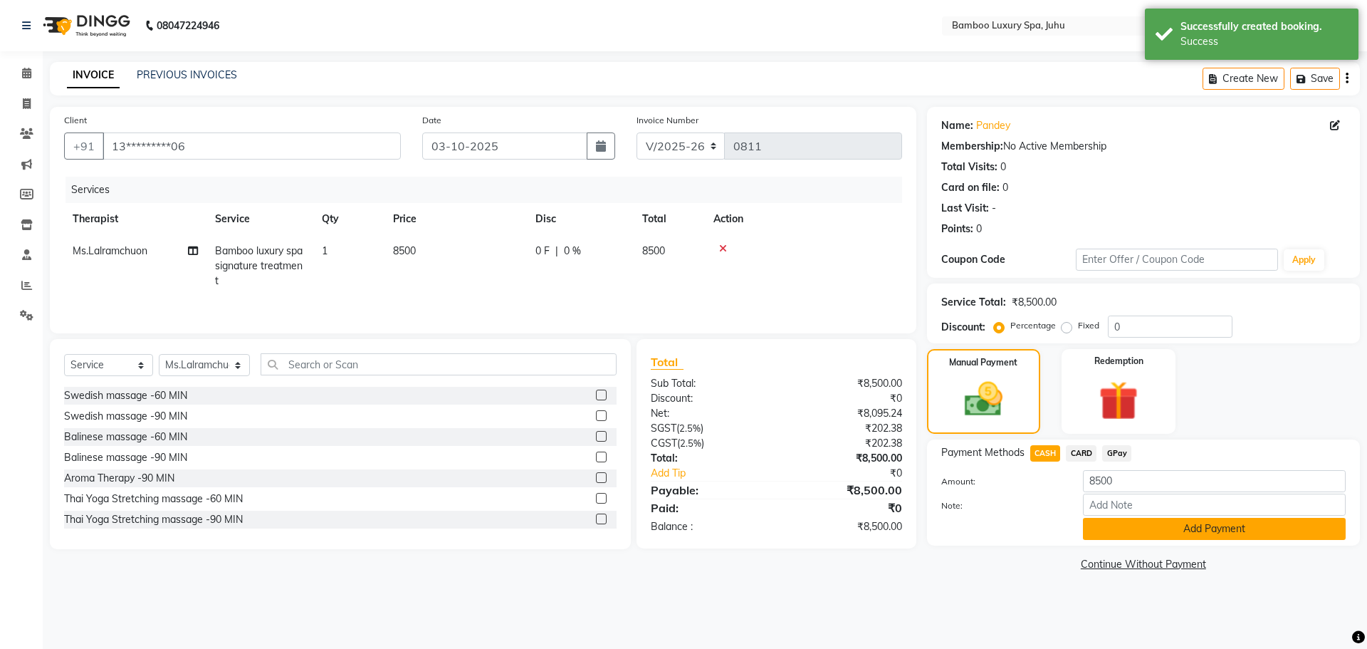
click at [1114, 523] on button "Add Payment" at bounding box center [1214, 529] width 263 height 22
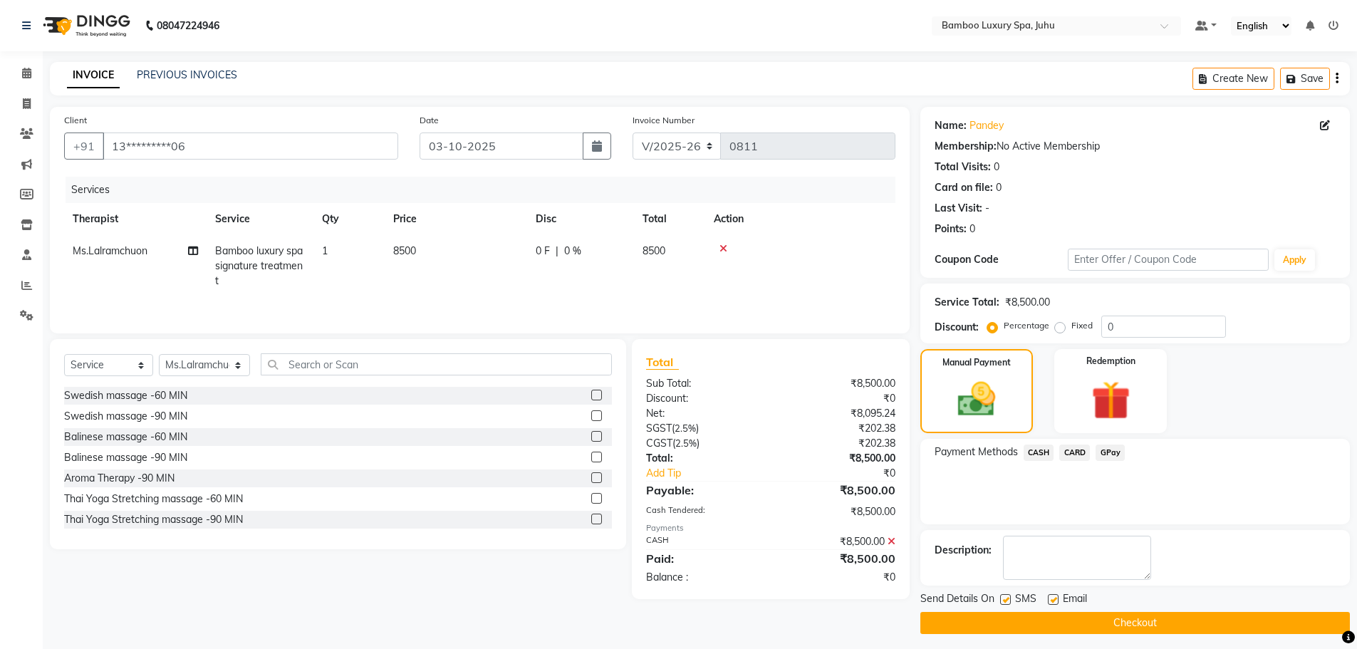
click at [1055, 600] on label at bounding box center [1053, 599] width 11 height 11
click at [1055, 600] on input "checkbox" at bounding box center [1052, 599] width 9 height 9
checkbox input "false"
click at [1001, 598] on label at bounding box center [1005, 599] width 11 height 11
click at [1001, 598] on input "checkbox" at bounding box center [1004, 599] width 9 height 9
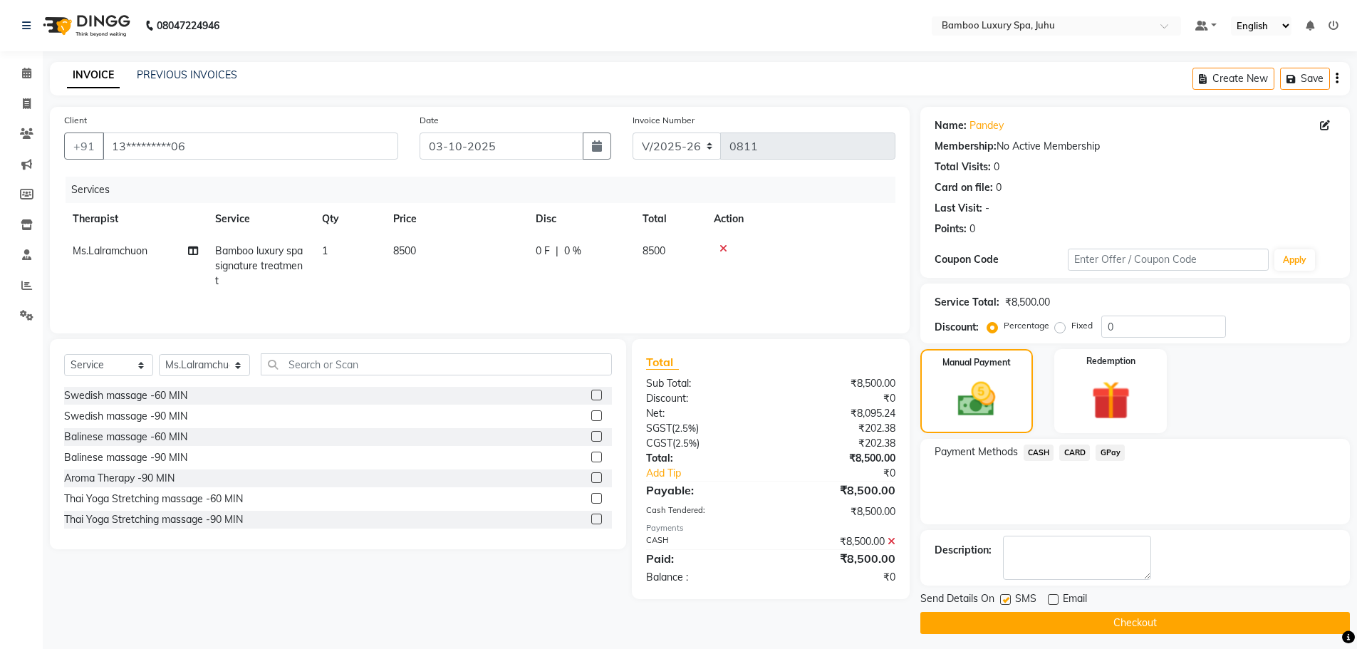
checkbox input "false"
click at [1008, 620] on button "Checkout" at bounding box center [1134, 623] width 429 height 22
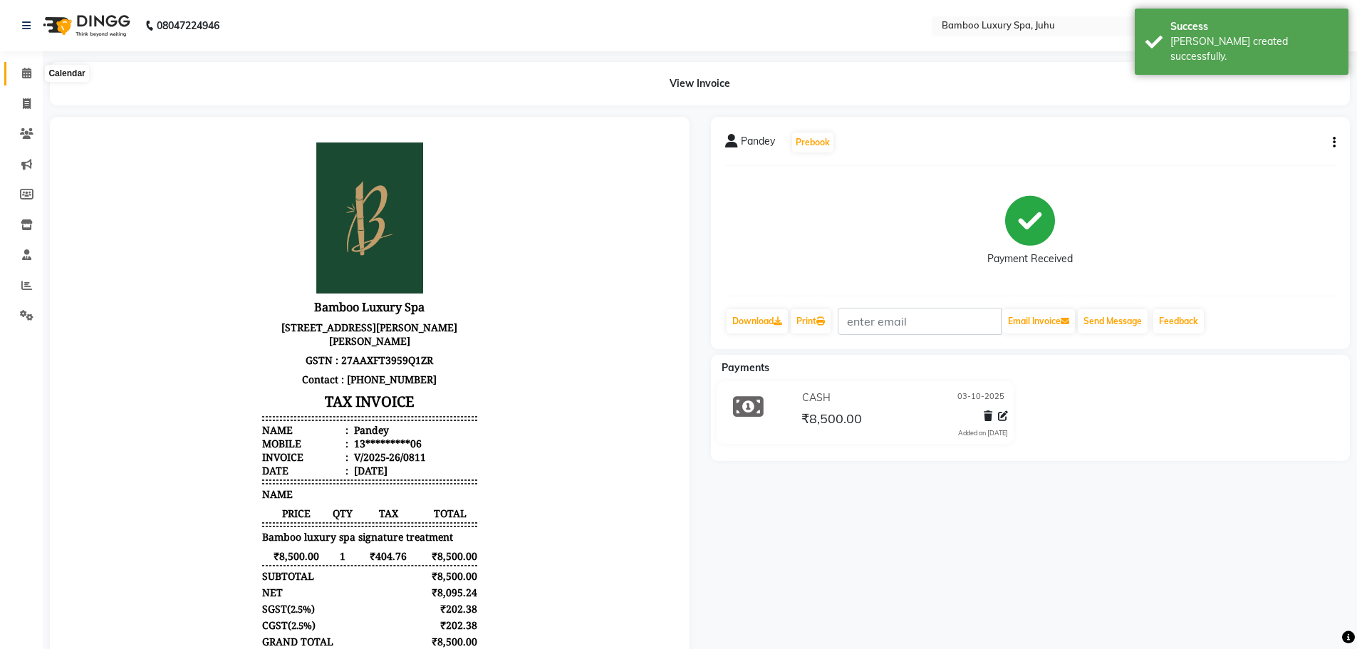
click at [27, 74] on icon at bounding box center [26, 73] width 9 height 11
